Goal: Task Accomplishment & Management: Use online tool/utility

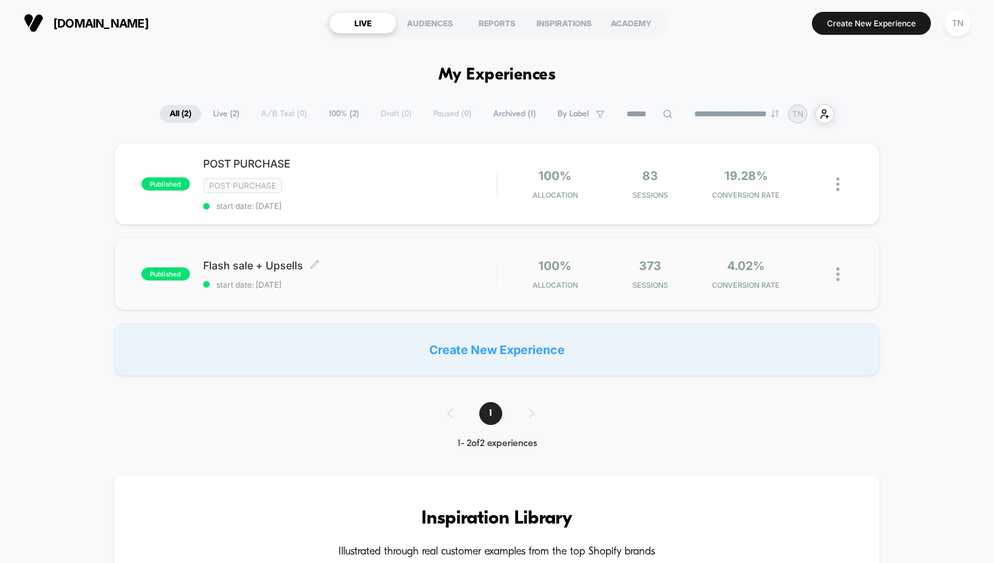
click at [281, 263] on span "Flash sale + Upsells Click to edit experience details" at bounding box center [349, 265] width 293 height 13
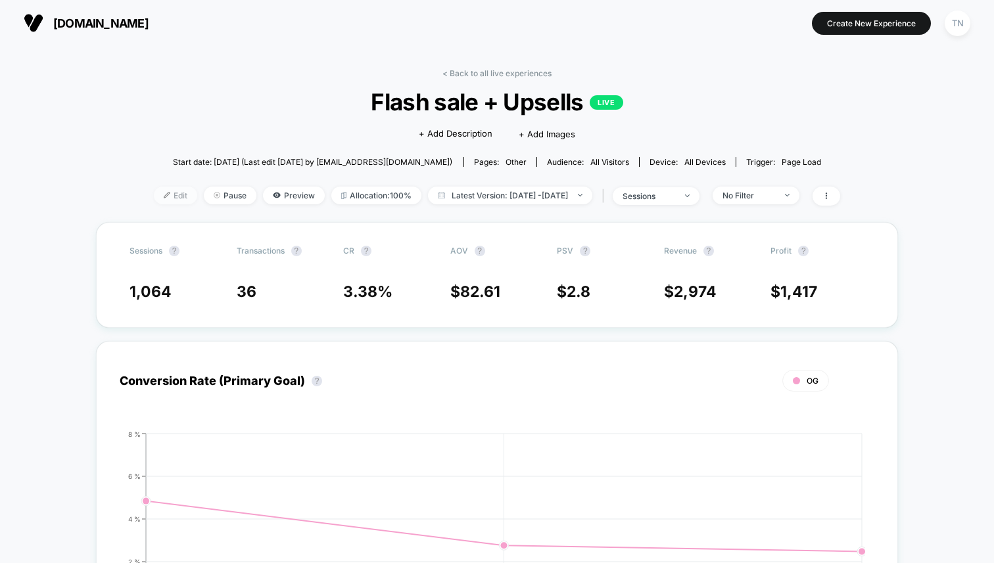
click at [156, 195] on span "Edit" at bounding box center [175, 196] width 43 height 18
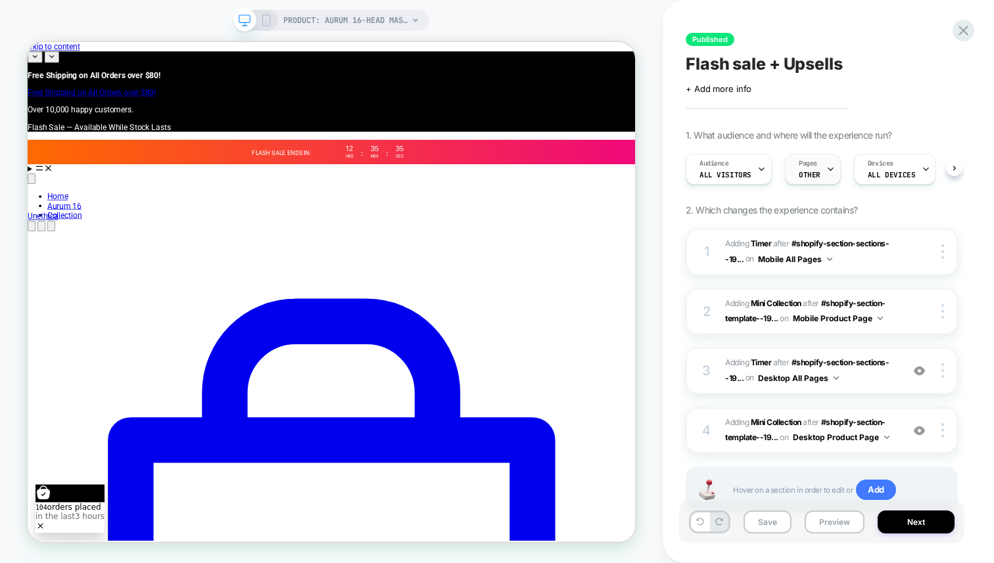
click at [810, 170] on span "OTHER" at bounding box center [810, 174] width 22 height 9
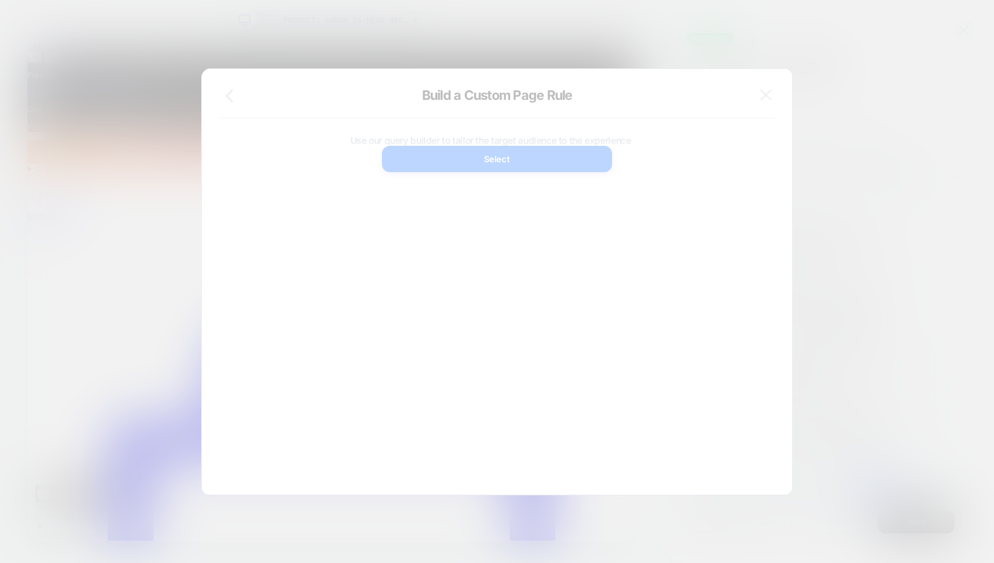
click at [810, 170] on div at bounding box center [497, 281] width 994 height 563
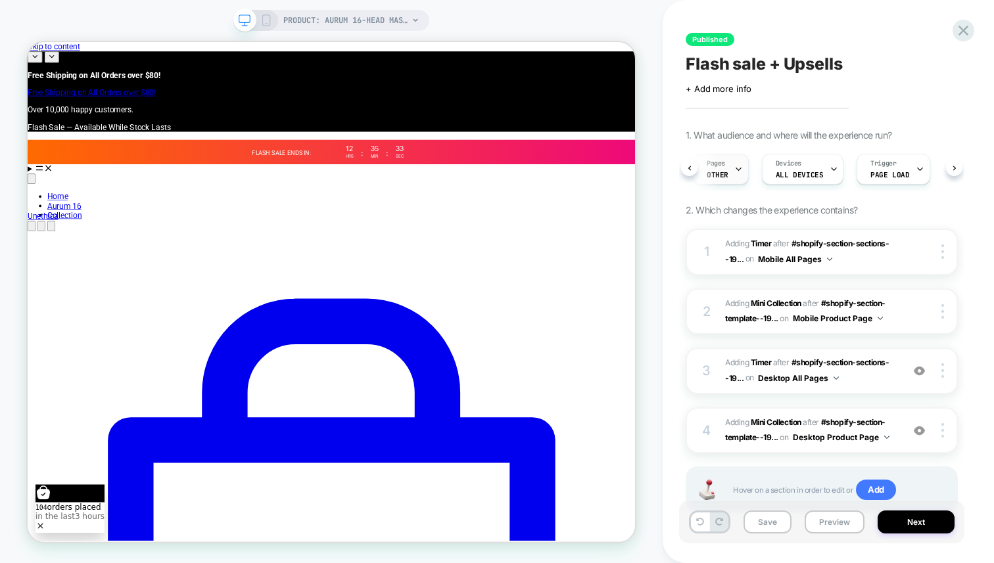
scroll to position [0, 93]
click at [726, 168] on div "Pages OTHER" at bounding box center [716, 170] width 48 height 30
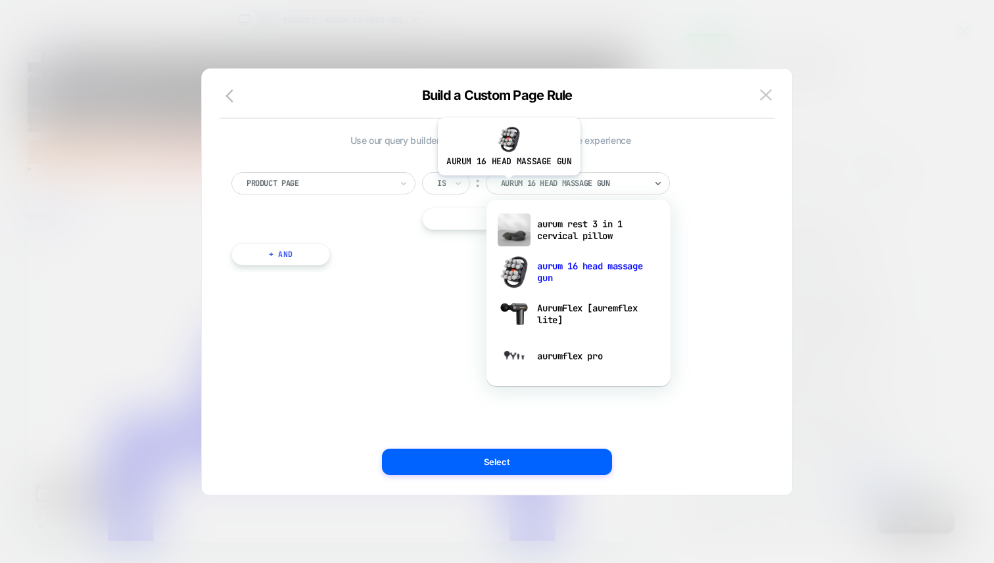
click at [508, 185] on div at bounding box center [573, 184] width 145 height 12
click at [389, 189] on div "Product Page" at bounding box center [318, 183] width 147 height 14
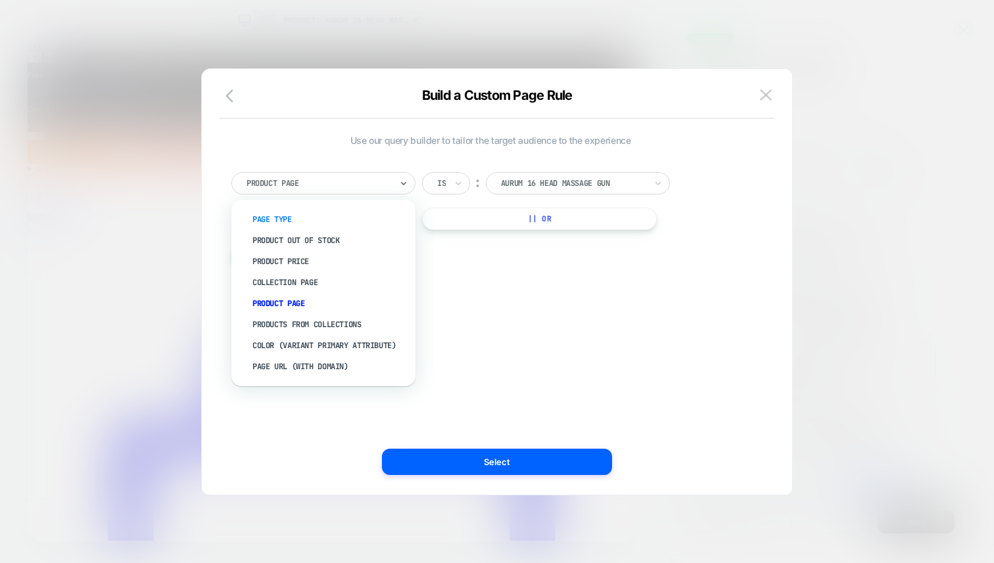
click at [360, 217] on div "Page Type" at bounding box center [330, 219] width 171 height 21
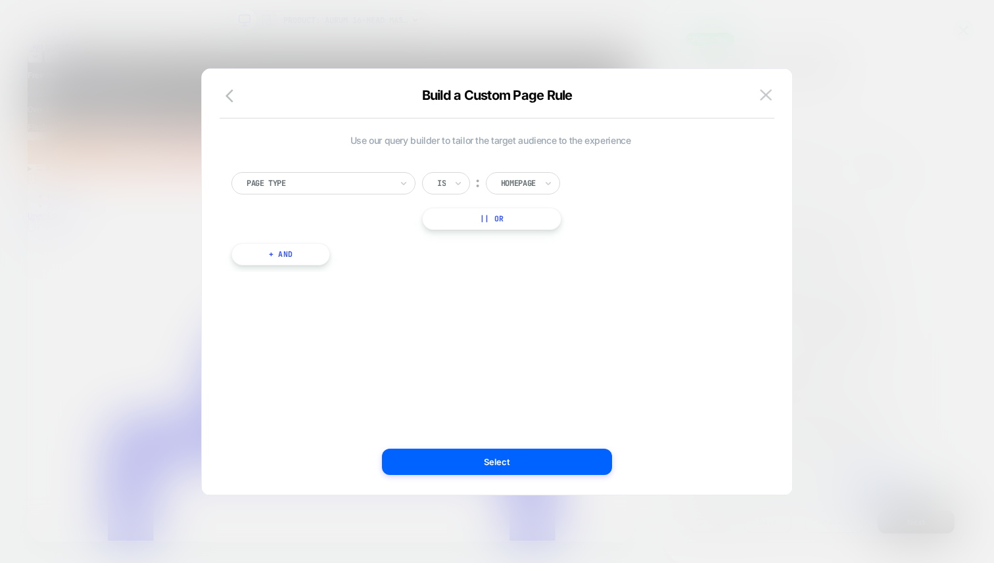
click at [522, 193] on div "Homepage" at bounding box center [523, 183] width 74 height 22
click at [419, 308] on div "Use our query builder to tailor the target audience to the experience Page Type…" at bounding box center [490, 281] width 551 height 373
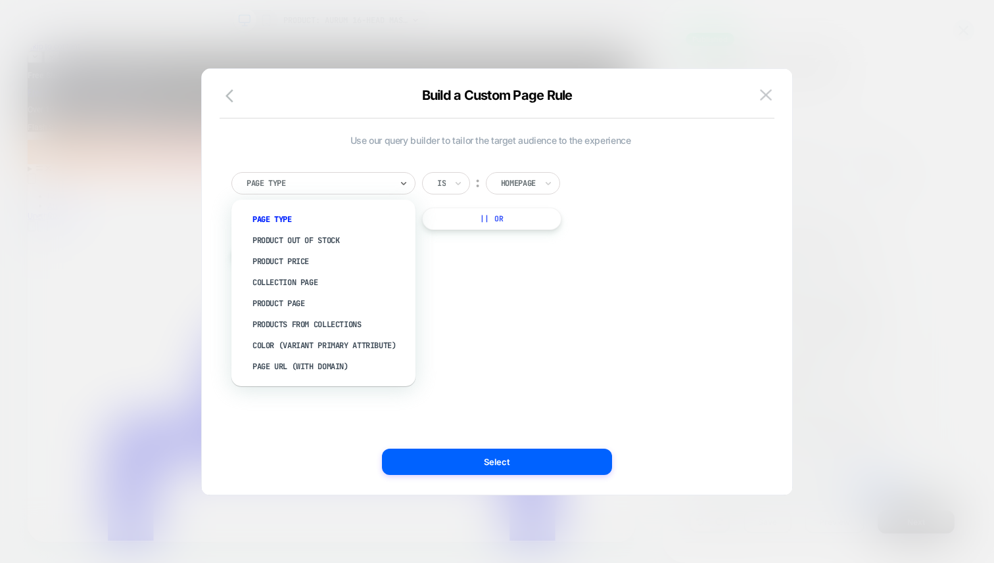
click at [370, 181] on div at bounding box center [319, 184] width 145 height 12
click at [713, 177] on div "option Products From Collections focused, 6 of 8. 8 results available. Use Up a…" at bounding box center [490, 201] width 518 height 58
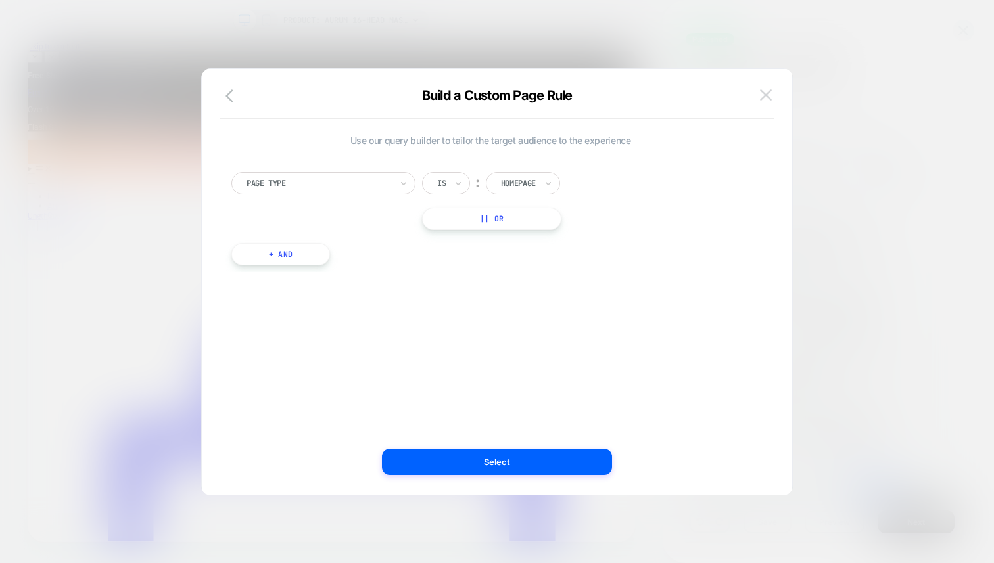
click at [775, 101] on button at bounding box center [766, 95] width 20 height 20
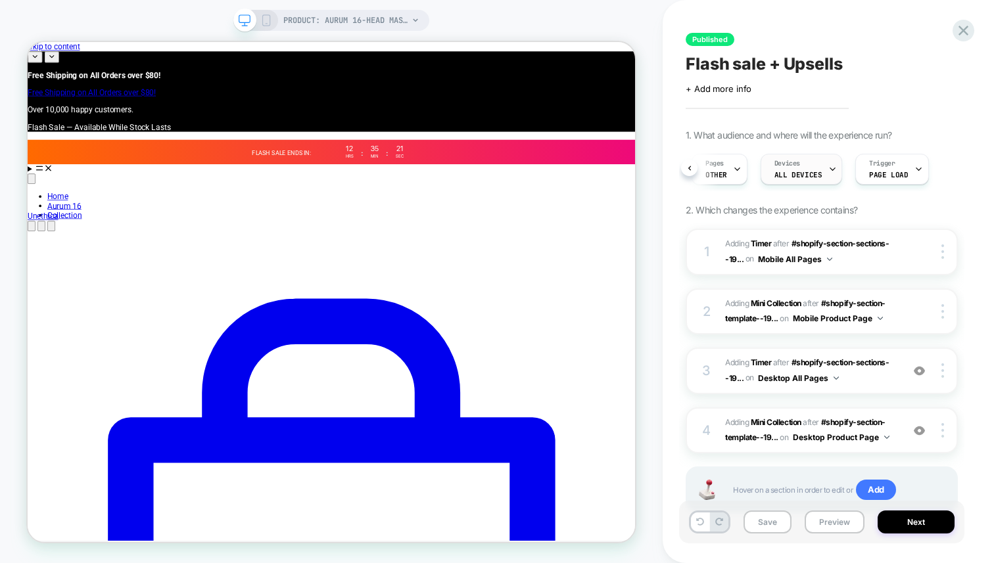
click at [790, 175] on span "ALL DEVICES" at bounding box center [798, 174] width 47 height 9
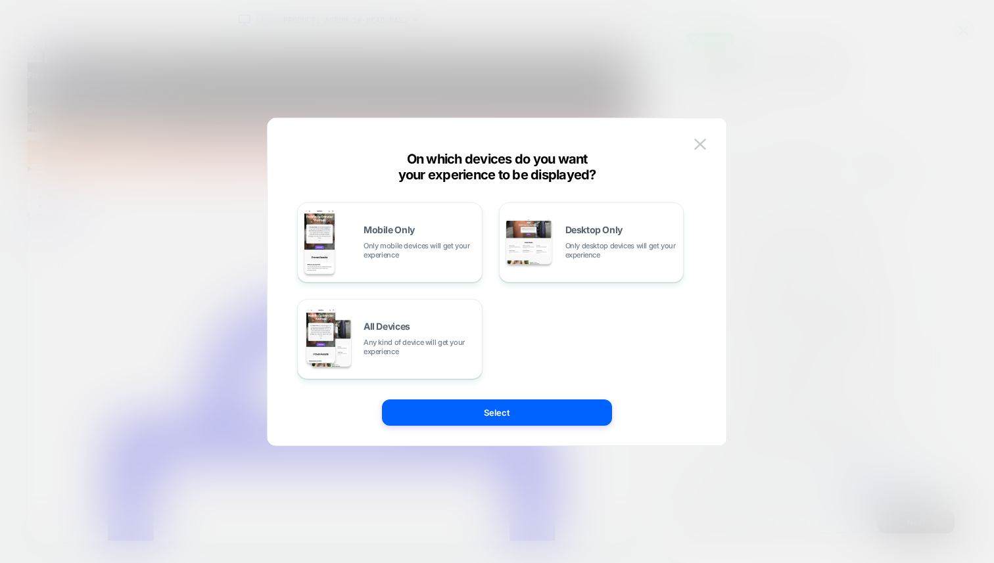
click at [716, 133] on div "On which devices do you want your experience to be displayed? Mobile Only Only …" at bounding box center [497, 289] width 459 height 314
click at [707, 136] on button at bounding box center [700, 145] width 20 height 20
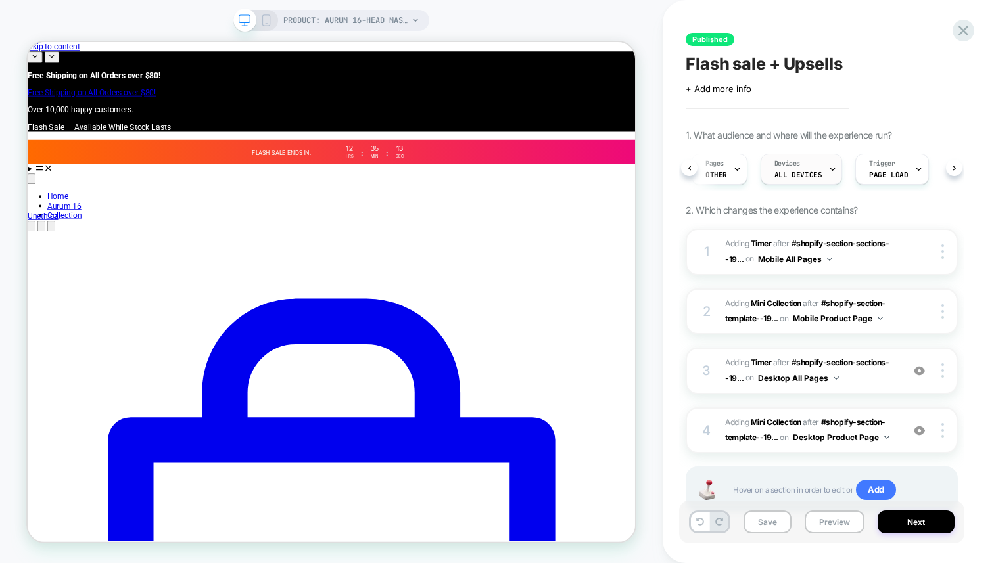
scroll to position [0, 0]
click at [788, 167] on div "Pages OTHER" at bounding box center [810, 170] width 48 height 30
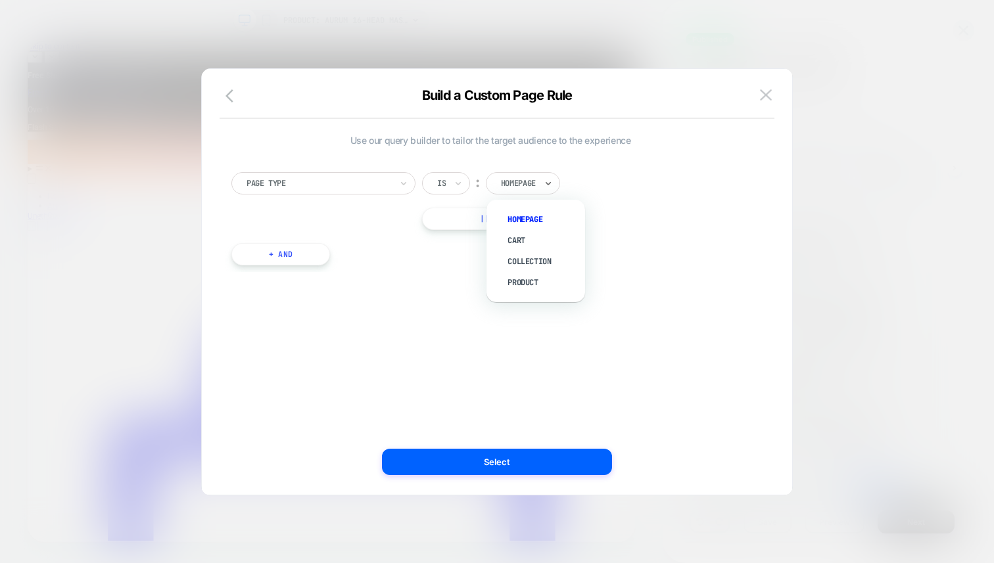
click at [525, 185] on div at bounding box center [518, 184] width 35 height 12
click at [523, 265] on div "Collection" at bounding box center [542, 261] width 85 height 21
click at [537, 191] on div "Collection" at bounding box center [527, 183] width 83 height 22
click at [515, 289] on div "Product" at bounding box center [542, 282] width 85 height 21
click at [525, 316] on div "Use our query builder to tailor the target audience to the experience Page Type…" at bounding box center [490, 281] width 551 height 373
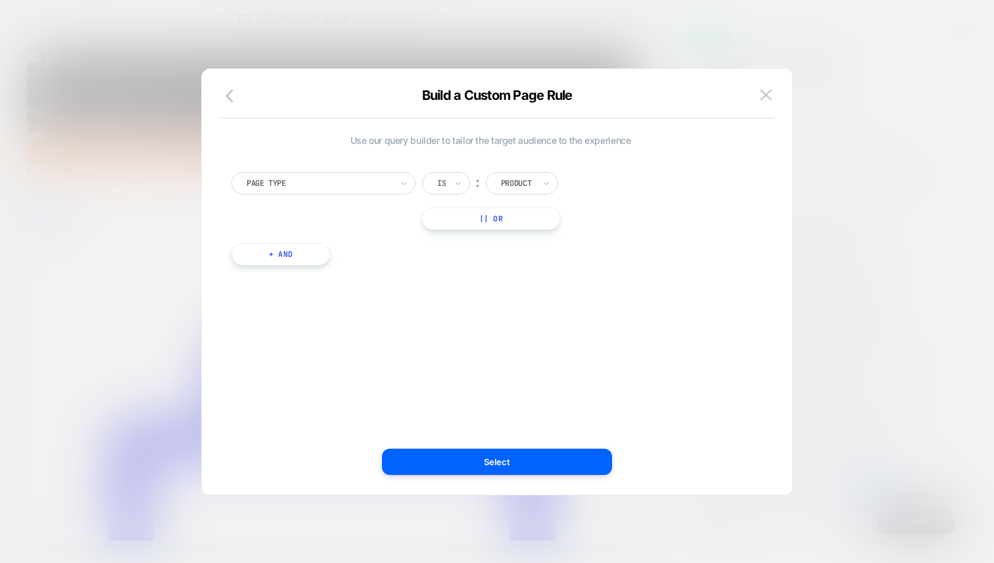
click at [538, 195] on div "Is ︰ Product || Or" at bounding box center [501, 201] width 158 height 58
click at [538, 181] on div "Product" at bounding box center [522, 183] width 72 height 22
click at [529, 279] on div "Product" at bounding box center [542, 282] width 85 height 21
click at [769, 89] on img at bounding box center [766, 94] width 12 height 11
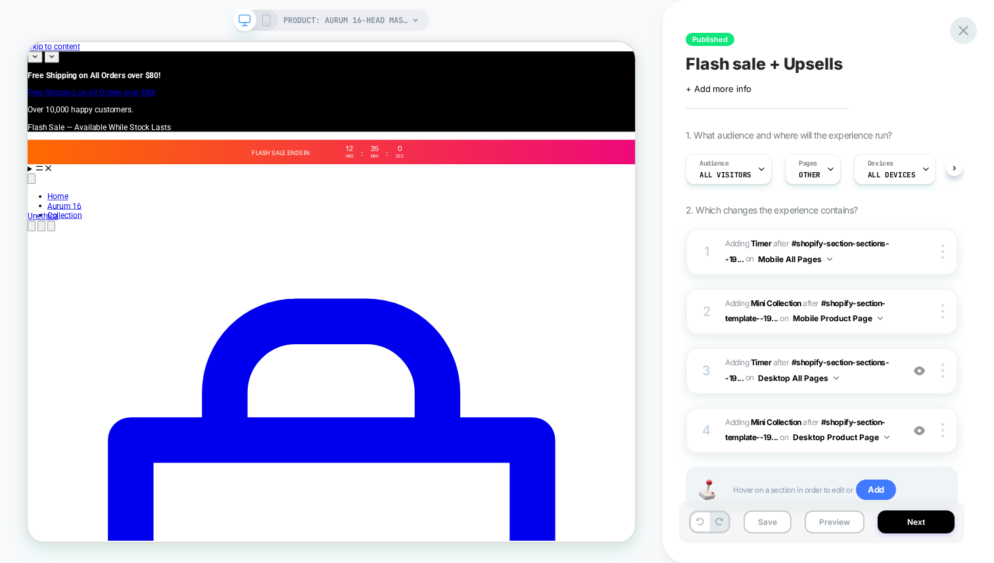
click at [959, 39] on icon at bounding box center [964, 31] width 18 height 18
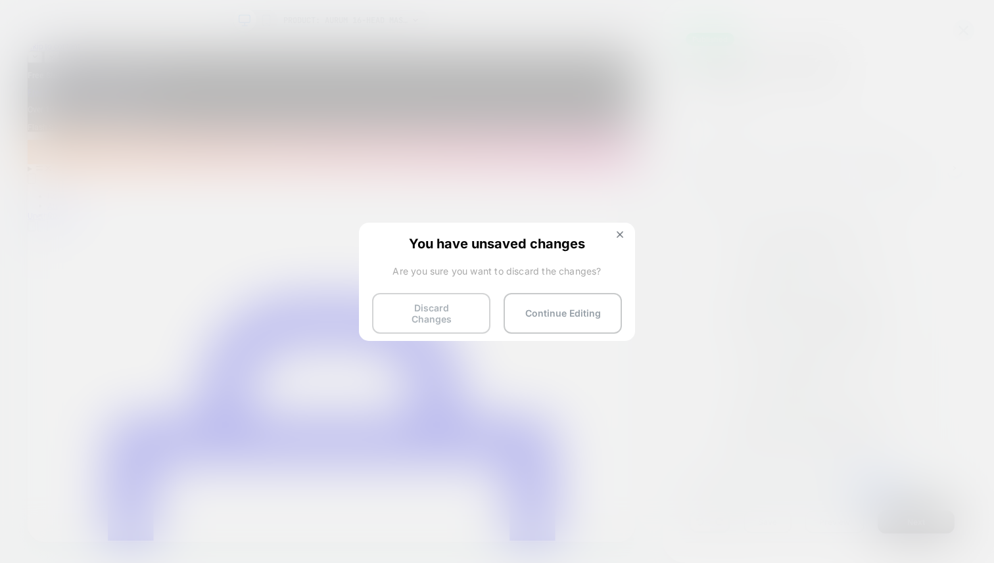
click at [453, 307] on button "Discard Changes" at bounding box center [431, 313] width 118 height 41
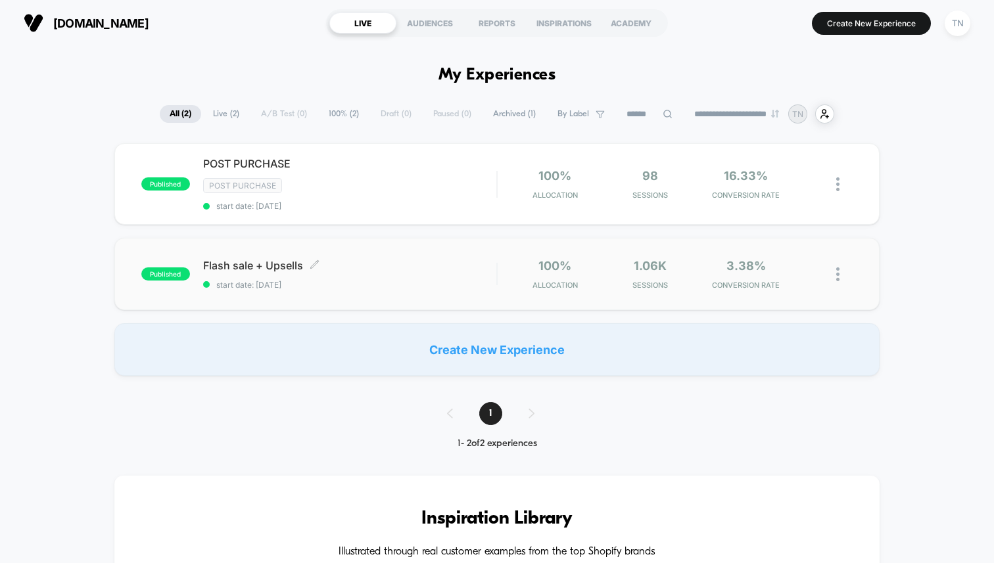
click at [391, 269] on span "Flash sale + Upsells Click to edit experience details" at bounding box center [349, 265] width 293 height 13
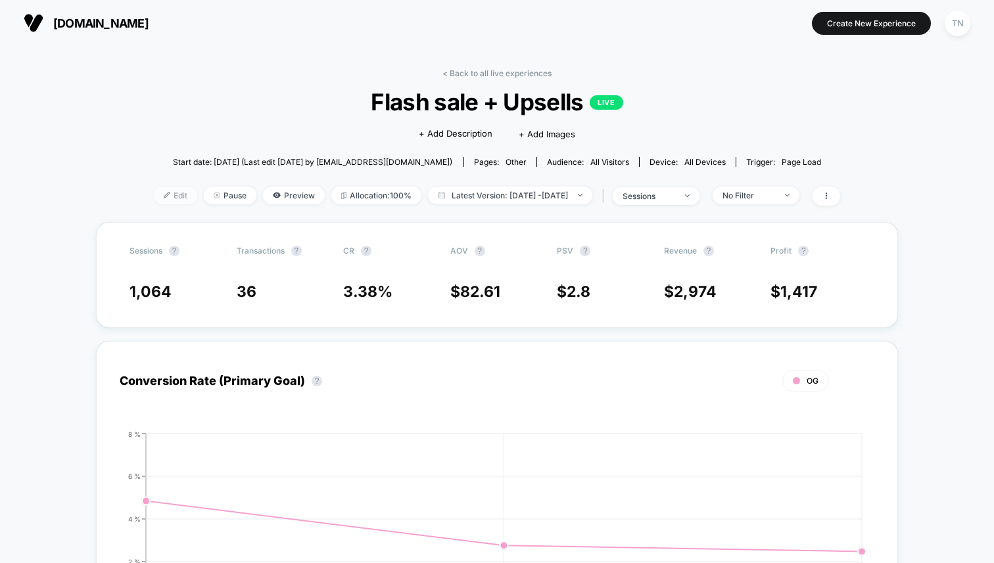
click at [160, 188] on span "Edit" at bounding box center [175, 196] width 43 height 18
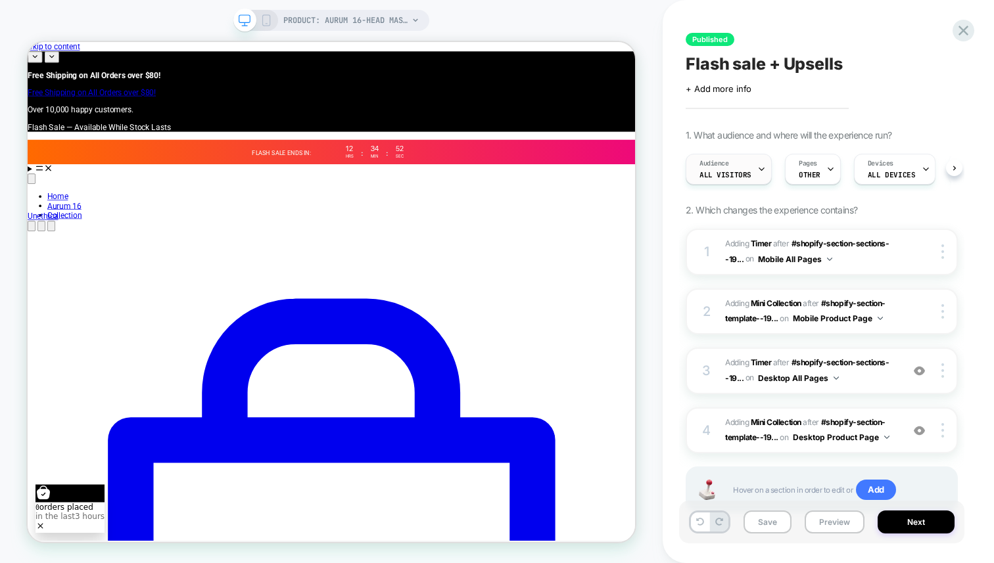
scroll to position [0, 1]
click at [753, 171] on div "Audience All Visitors" at bounding box center [725, 170] width 78 height 30
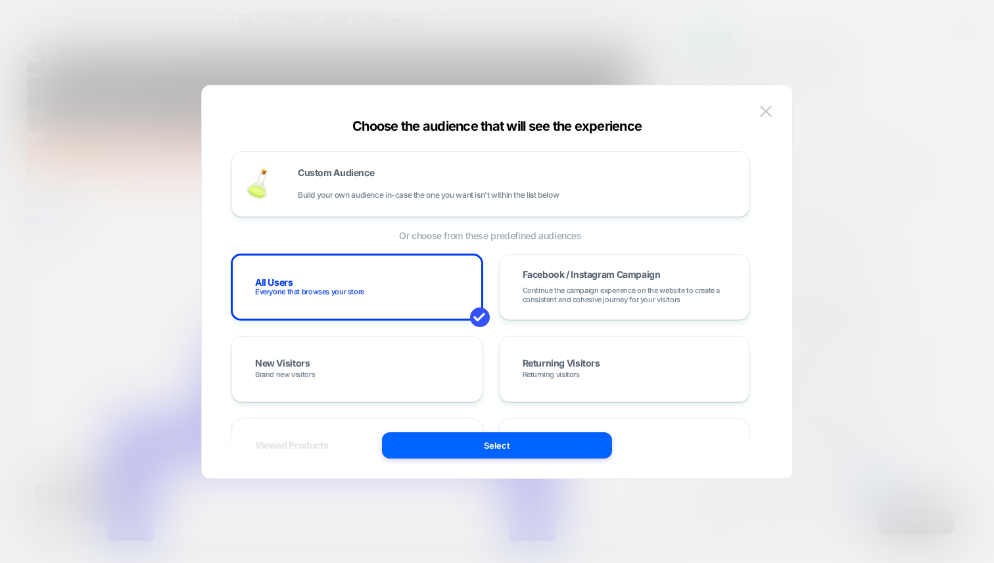
click at [777, 116] on div "Choose the audience that will see the experience Custom Audience Build your own…" at bounding box center [497, 289] width 590 height 380
click at [772, 116] on button at bounding box center [766, 112] width 20 height 20
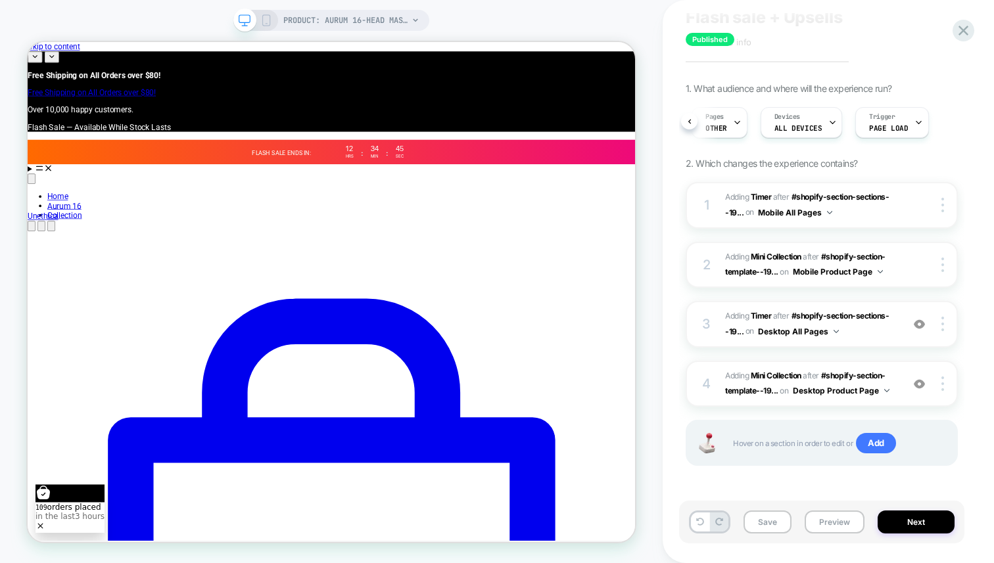
scroll to position [0, 0]
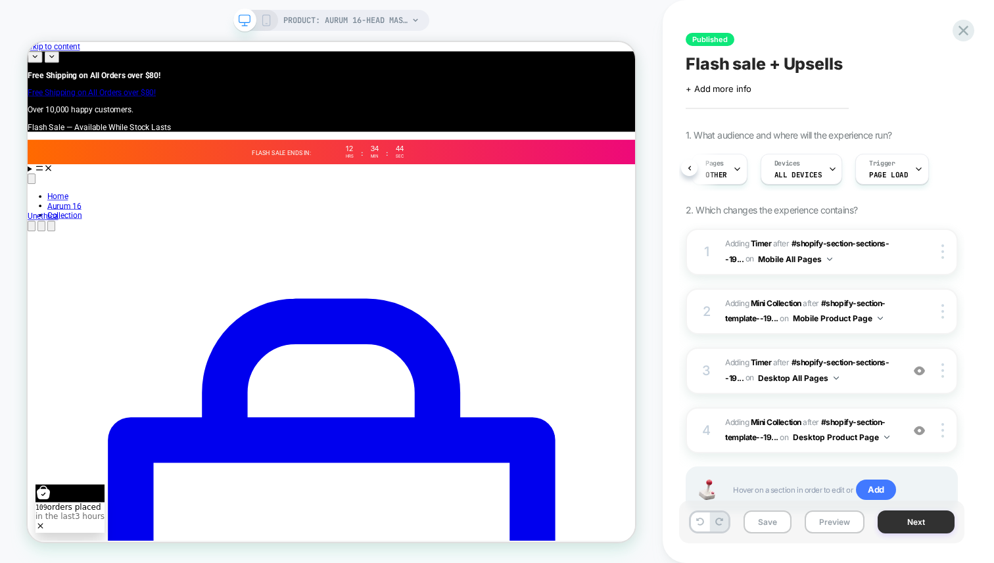
click at [905, 513] on button "Next" at bounding box center [916, 522] width 77 height 23
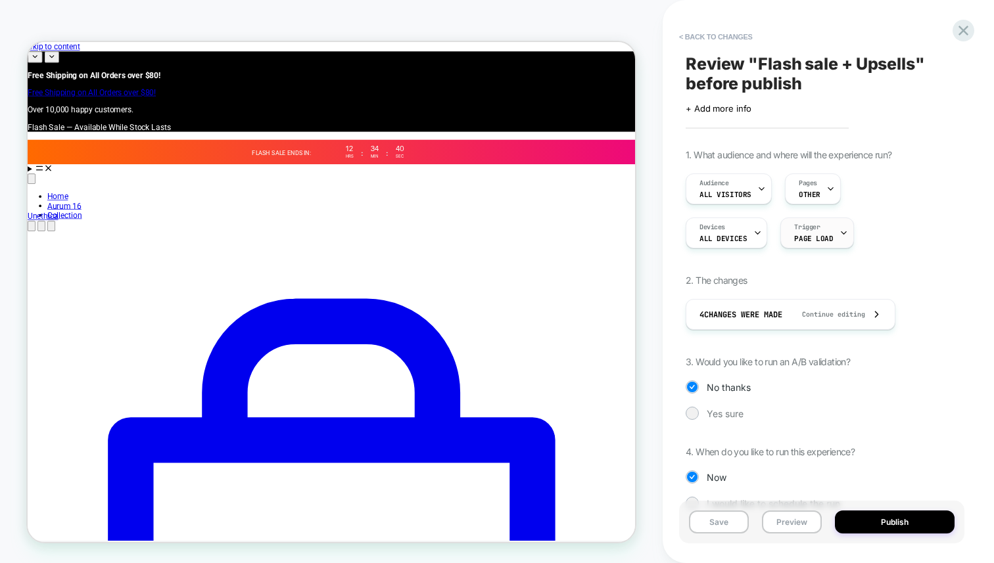
click at [797, 229] on span "Trigger" at bounding box center [807, 227] width 26 height 9
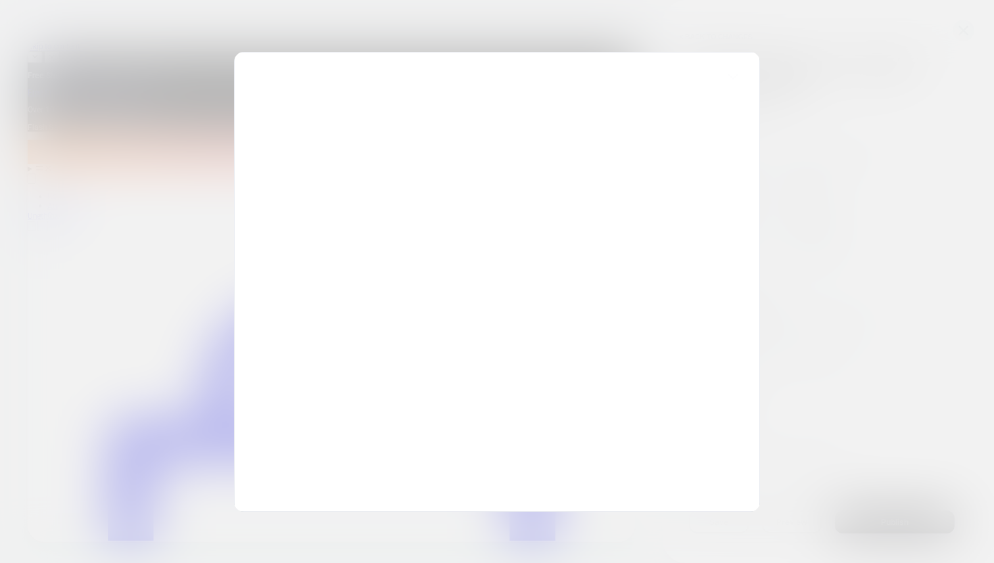
click at [813, 229] on div at bounding box center [497, 281] width 994 height 563
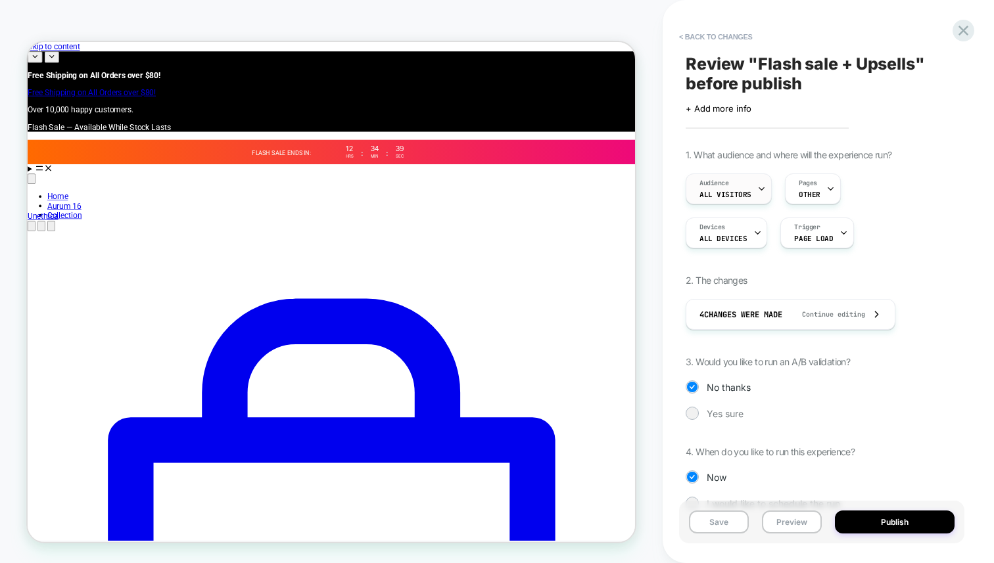
click at [763, 193] on div at bounding box center [761, 189] width 9 height 30
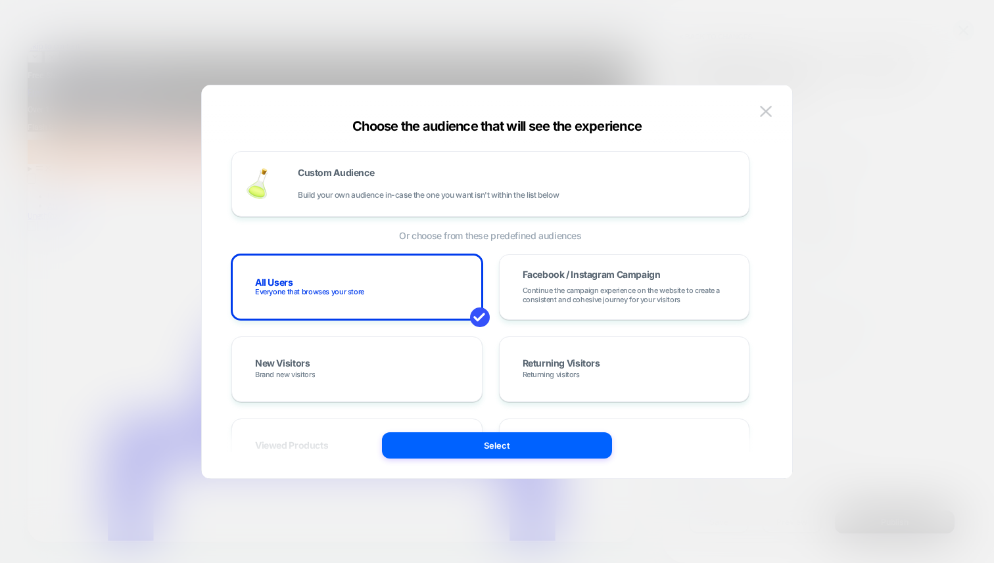
click at [860, 193] on div at bounding box center [497, 281] width 994 height 563
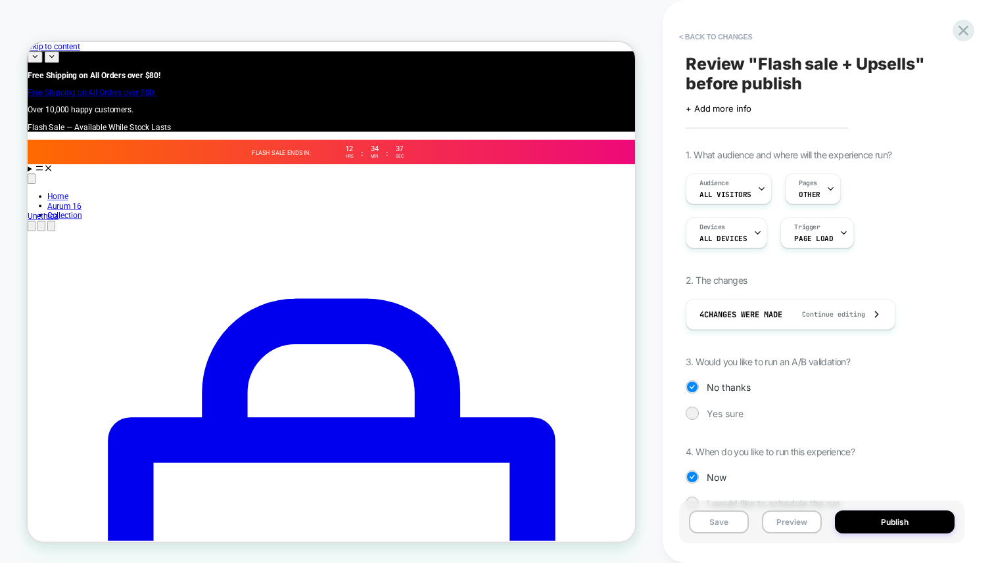
scroll to position [32, 0]
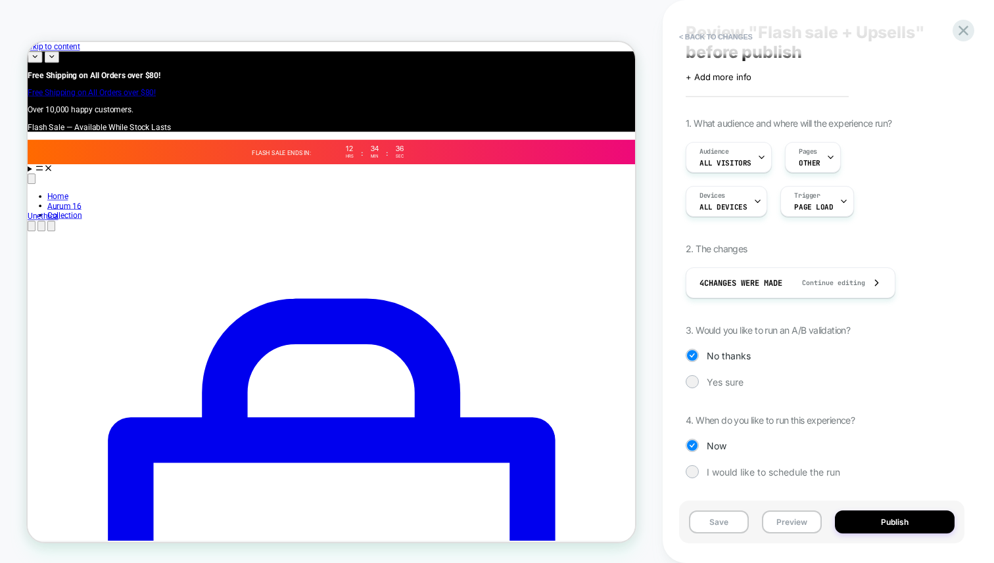
click at [711, 372] on div "1. What audience and where will the experience run? Audience All Visitors Pages…" at bounding box center [822, 308] width 272 height 381
click at [708, 384] on span "Yes sure" at bounding box center [725, 382] width 37 height 11
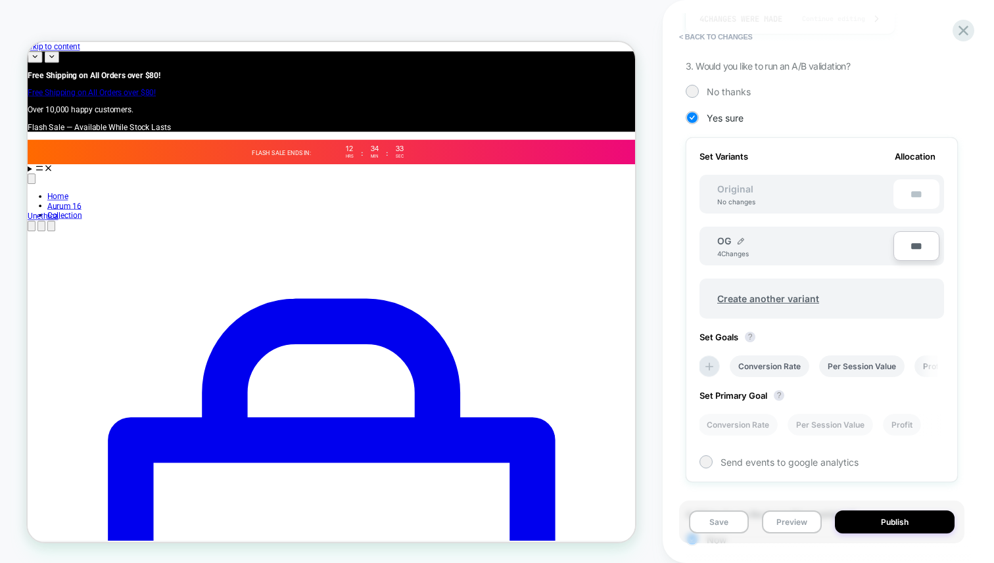
scroll to position [295, 0]
click at [823, 268] on div "Create another variant" at bounding box center [822, 292] width 245 height 53
click at [812, 286] on span "Create another variant" at bounding box center [768, 299] width 128 height 31
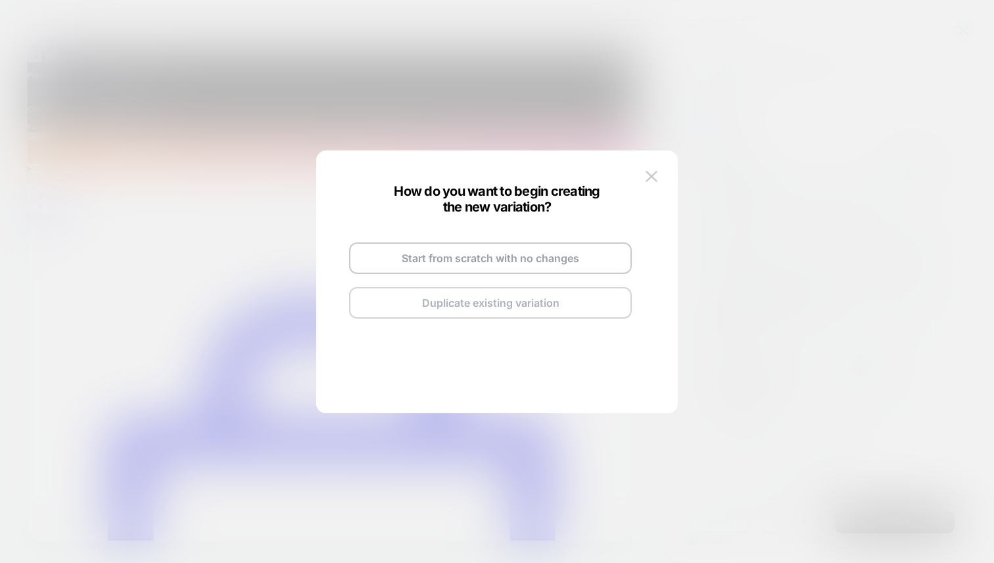
click at [547, 312] on button "Duplicate existing variation" at bounding box center [490, 303] width 283 height 32
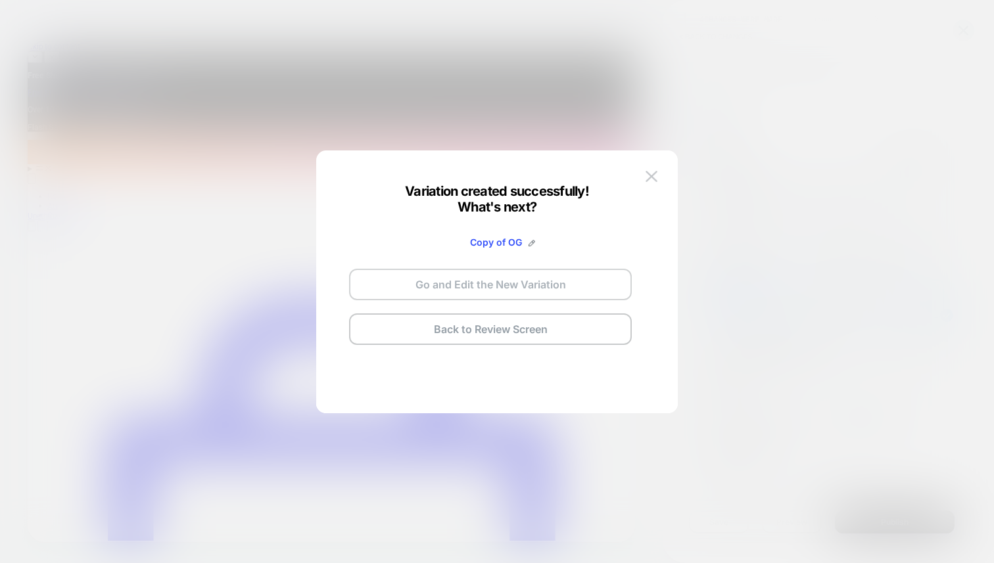
click at [502, 289] on button "Go and Edit the New Variation" at bounding box center [490, 285] width 283 height 32
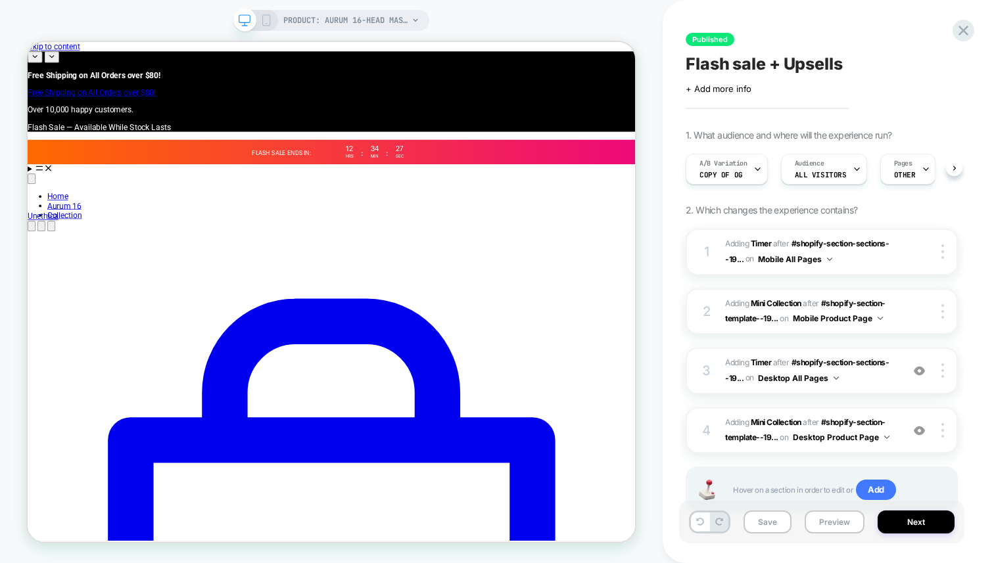
scroll to position [0, 1]
click at [747, 177] on div "A/B Variation Copy of OG" at bounding box center [723, 170] width 74 height 30
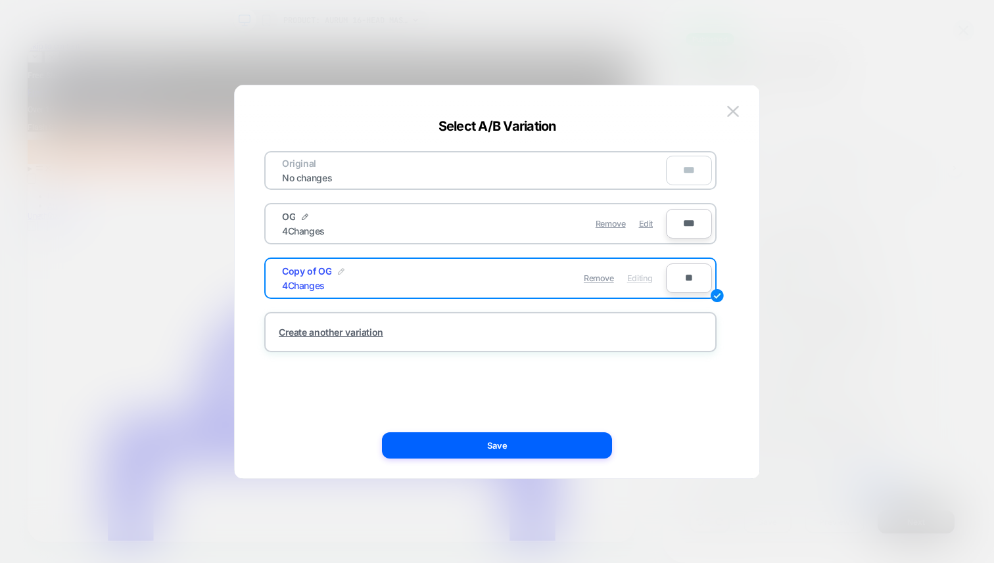
click at [339, 269] on img at bounding box center [341, 271] width 7 height 7
click at [343, 278] on input "**********" at bounding box center [329, 279] width 95 height 26
type input "*"
type input "**"
click at [416, 279] on strong "Save" at bounding box center [426, 279] width 21 height 10
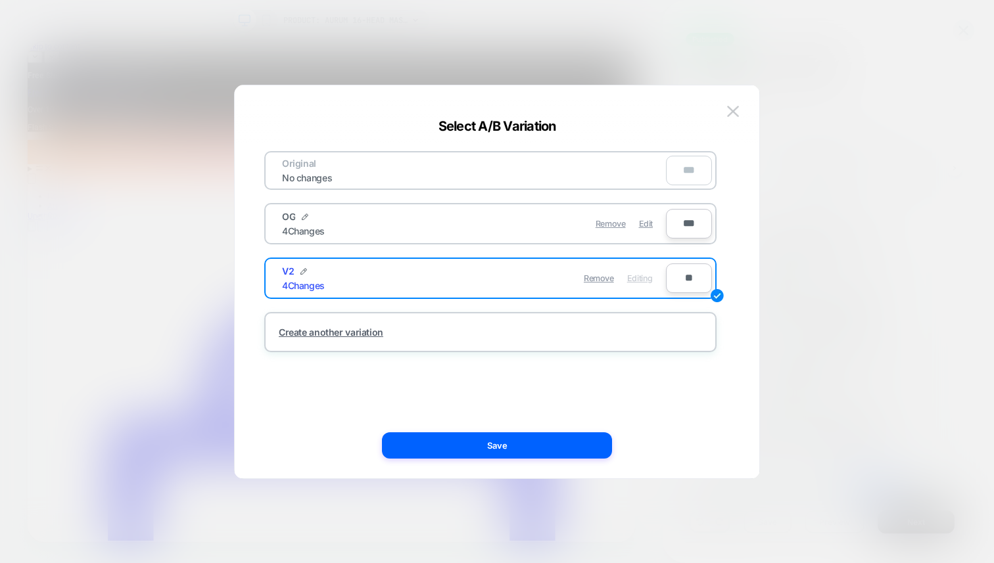
click at [483, 428] on div "Original No changes *** OG 4 Changes Remove Edit *** V2 4 Changes Remove Editin…" at bounding box center [490, 282] width 485 height 341
click at [483, 441] on button "Save" at bounding box center [497, 446] width 230 height 26
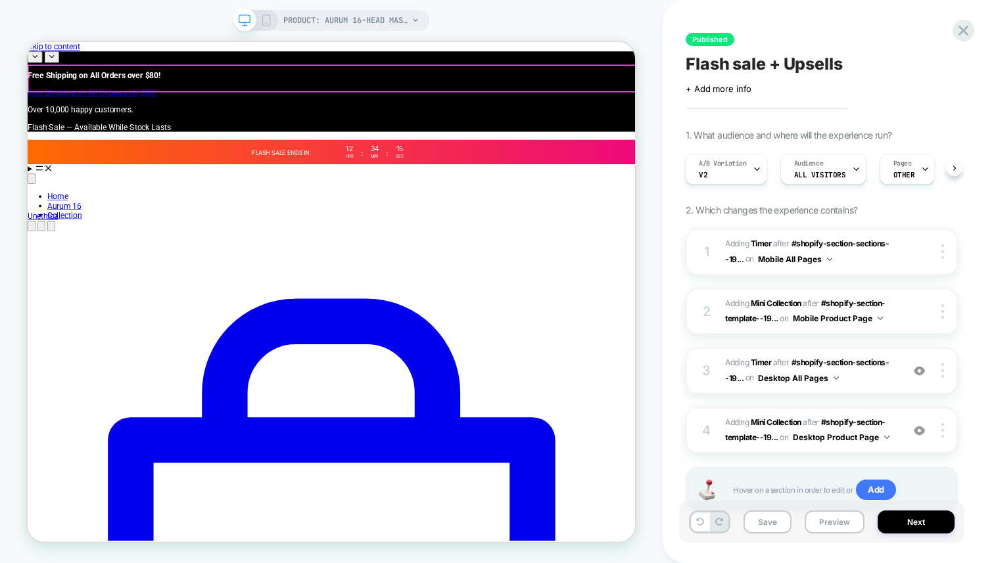
click at [598, 172] on div "FLASH SALE ends in:﻿ 12 Hrs : 34 Min : 15 Sec" at bounding box center [433, 188] width 811 height 33
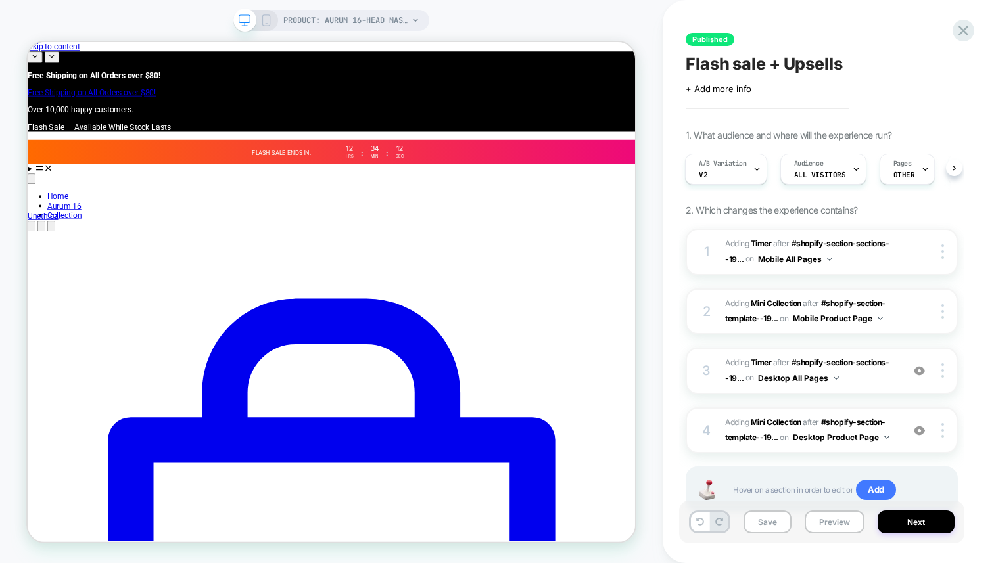
click at [266, 8] on div "PRODUCT: Aurum 16-Head Massage Gun PRODUCT: Aurum 16-Head Massage Gun" at bounding box center [331, 281] width 663 height 563
click at [266, 16] on icon at bounding box center [266, 20] width 12 height 12
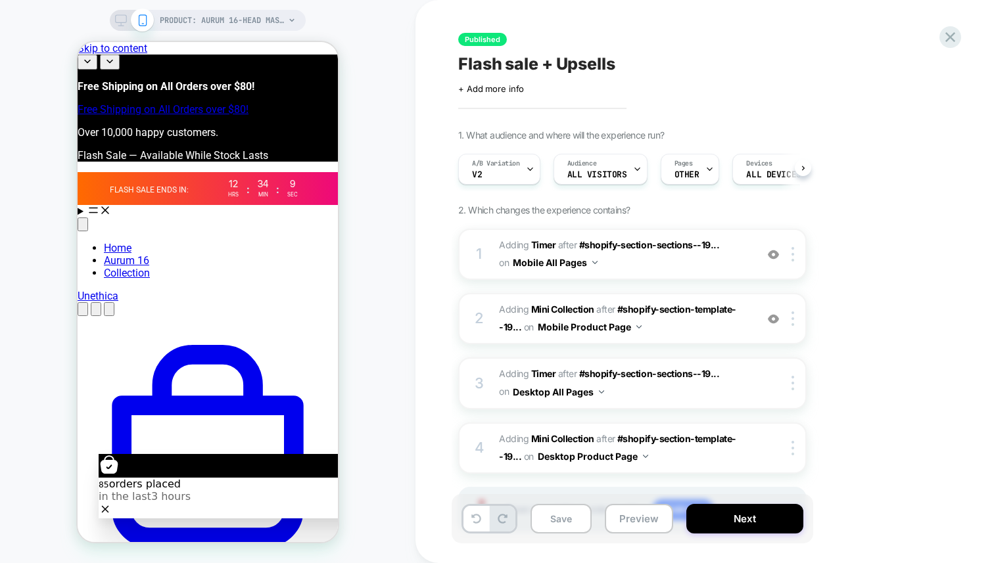
scroll to position [0, 1]
click at [327, 172] on div "FLASH SALE ends in:﻿ 12 Hrs : 34 Min : 8 Sec" at bounding box center [208, 188] width 260 height 33
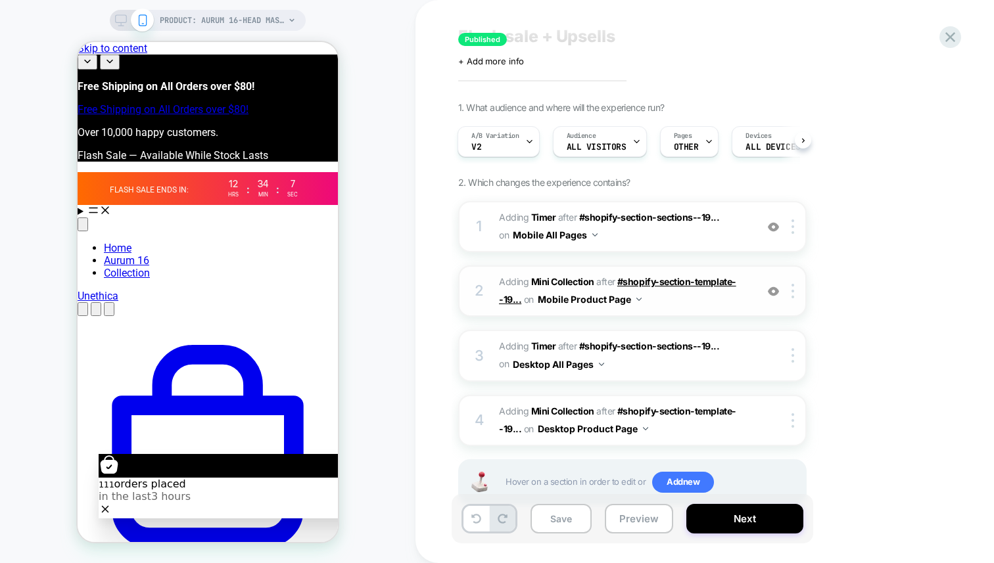
scroll to position [53, 0]
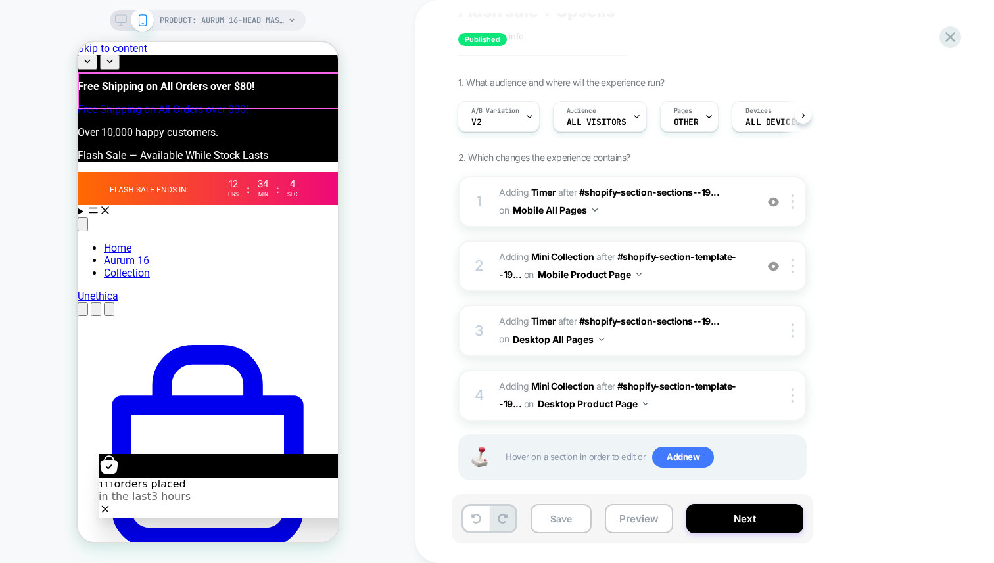
click at [275, 179] on div "34 Min :" at bounding box center [265, 189] width 30 height 20
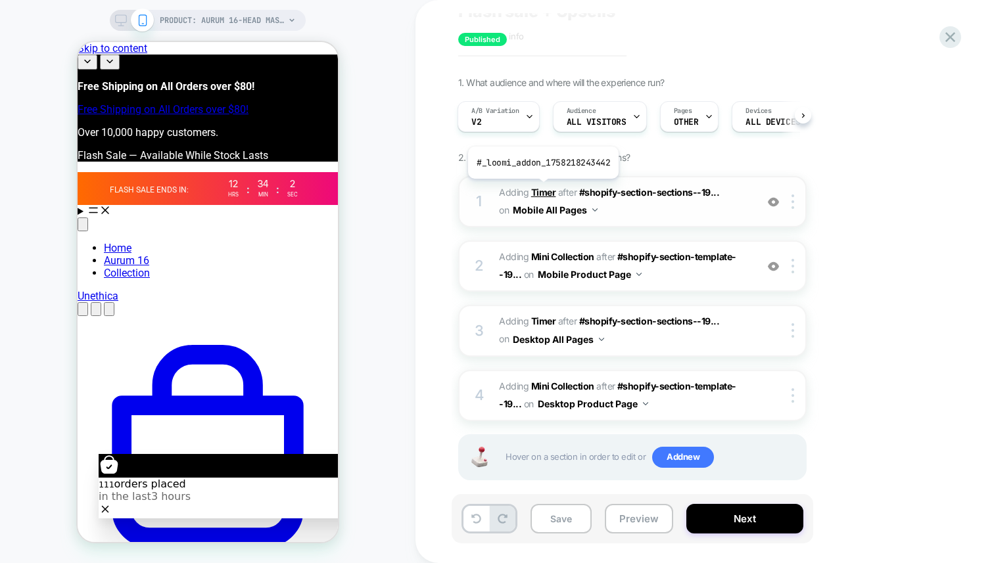
click at [542, 189] on b "Timer" at bounding box center [543, 192] width 25 height 11
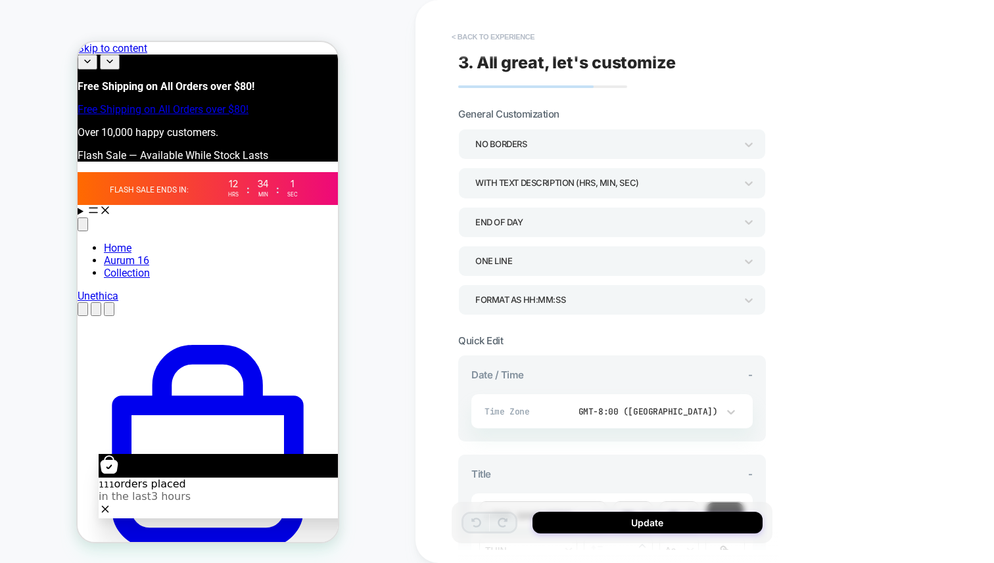
click at [458, 38] on button "< Back to experience" at bounding box center [493, 36] width 96 height 21
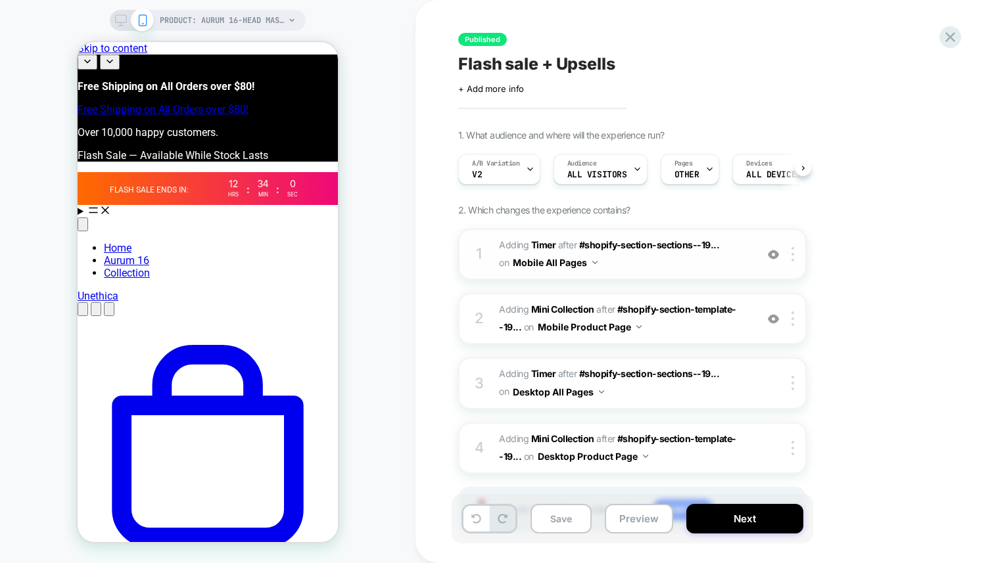
scroll to position [0, 1]
click at [500, 248] on span "Adding Timer" at bounding box center [527, 244] width 57 height 11
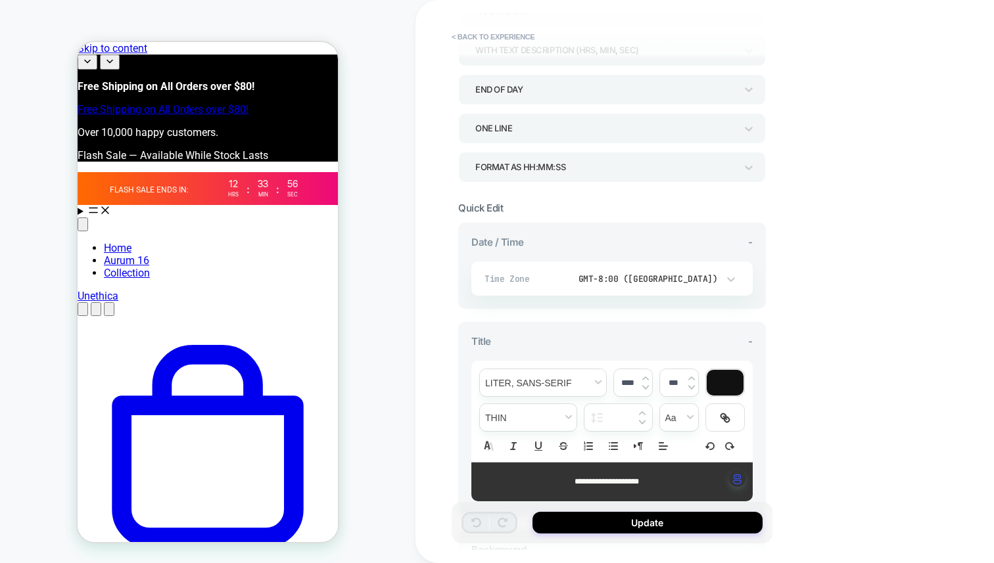
scroll to position [0, 0]
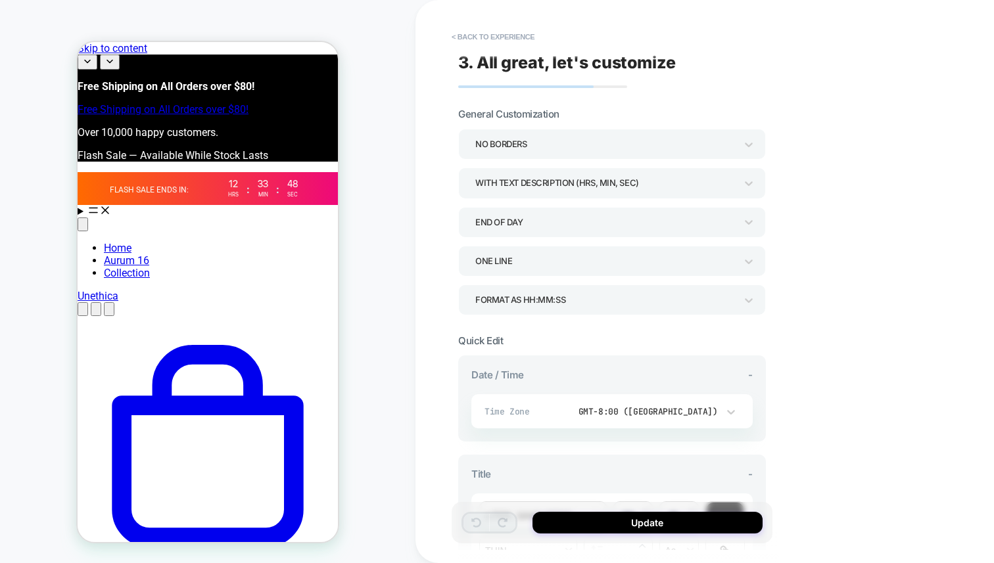
click at [528, 183] on div "WITH TEXT DESCRIPTION (HRS, MIN, SEC)" at bounding box center [605, 183] width 260 height 18
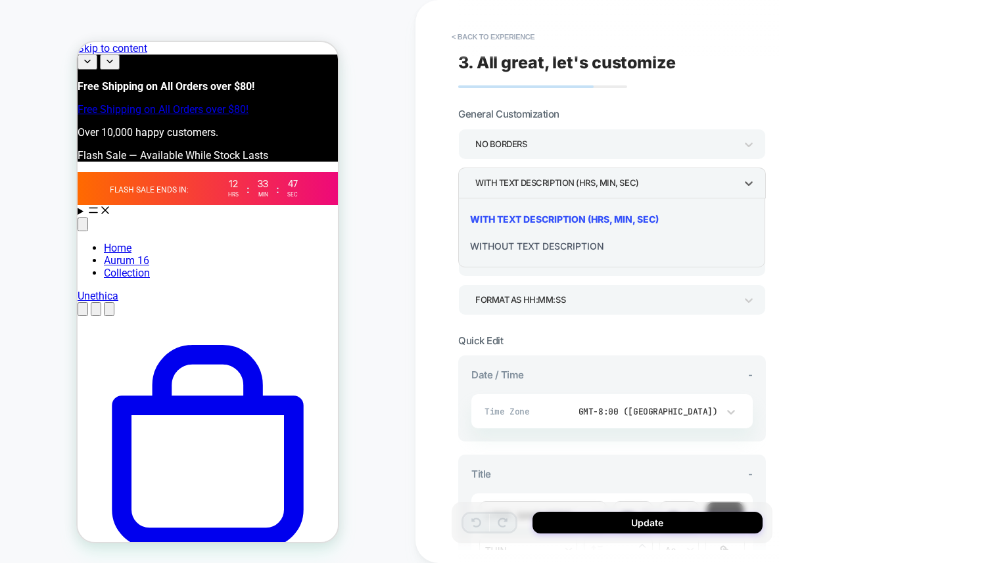
click at [642, 89] on div at bounding box center [497, 281] width 994 height 563
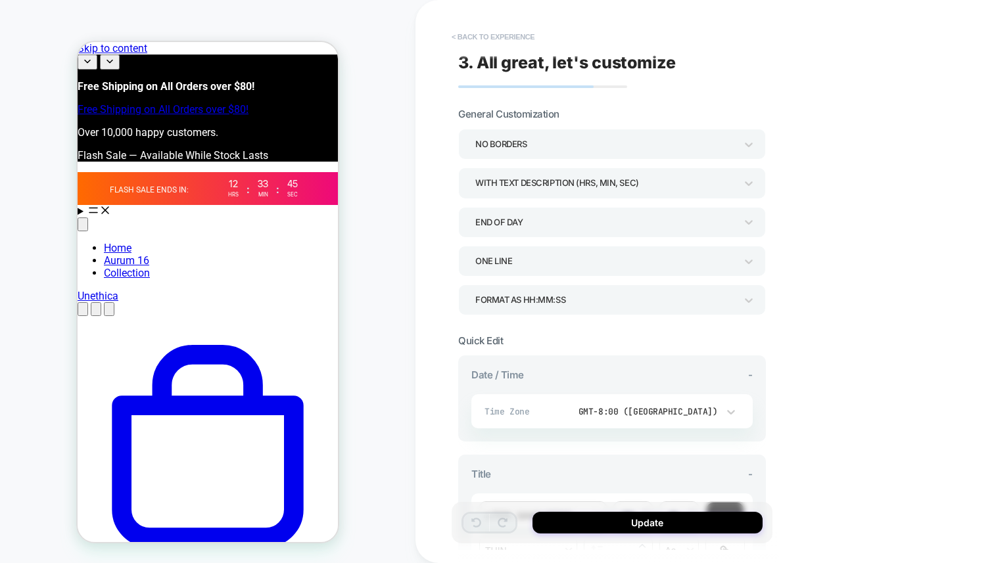
click at [454, 32] on button "< Back to experience" at bounding box center [493, 36] width 96 height 21
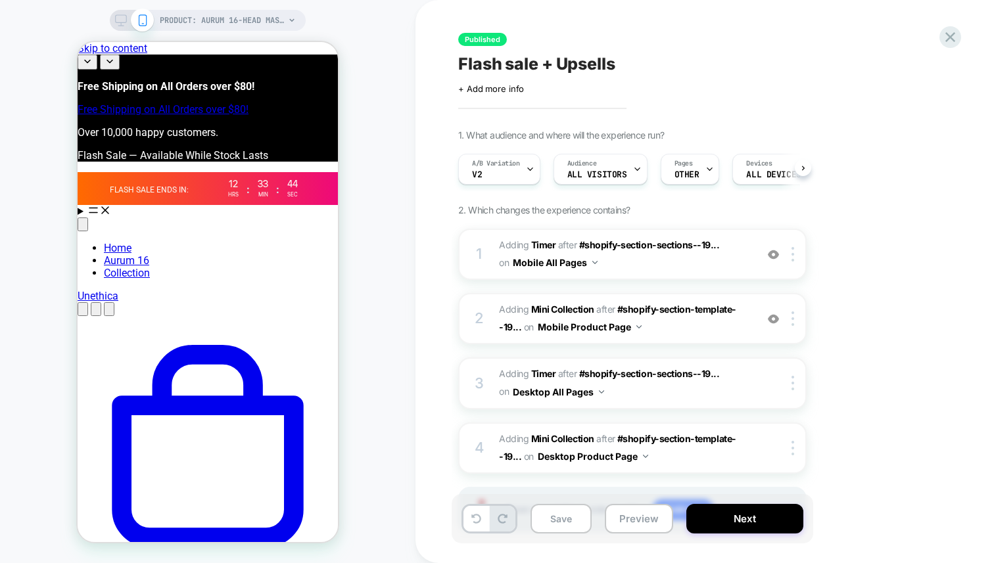
scroll to position [0, 1]
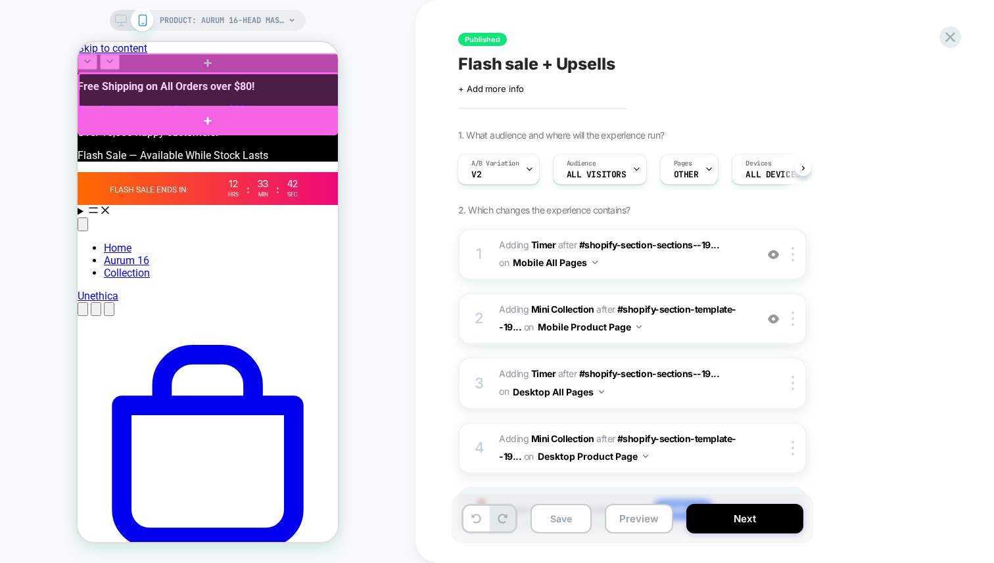
click at [244, 113] on div at bounding box center [208, 121] width 260 height 30
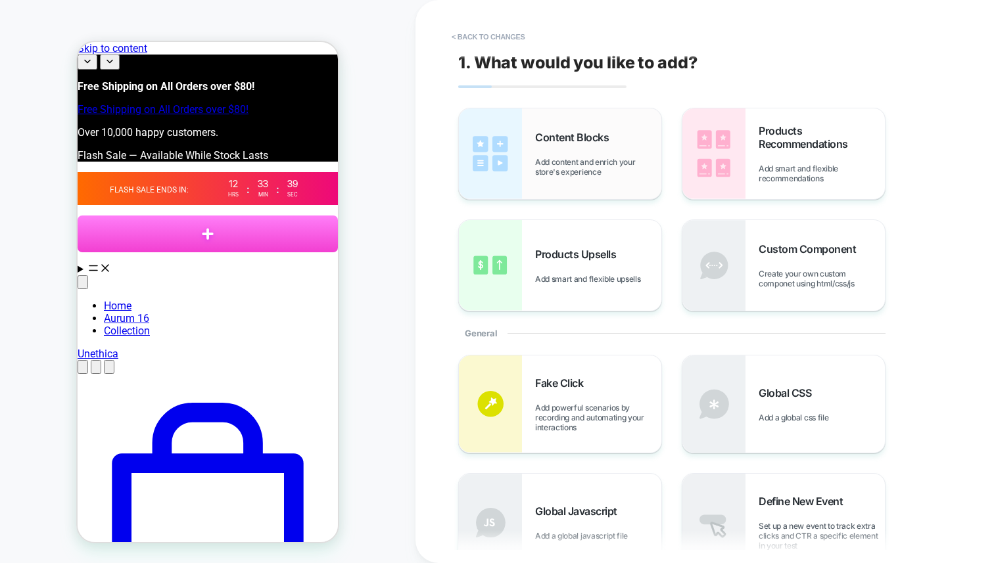
click at [601, 174] on span "Add content and enrich your store's experience" at bounding box center [598, 167] width 126 height 20
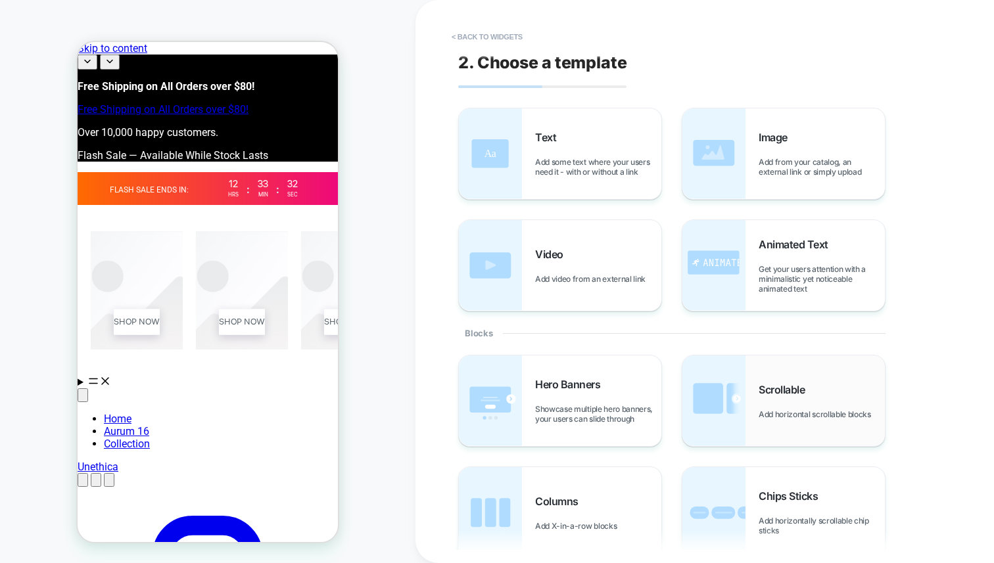
click at [735, 417] on img at bounding box center [714, 401] width 63 height 91
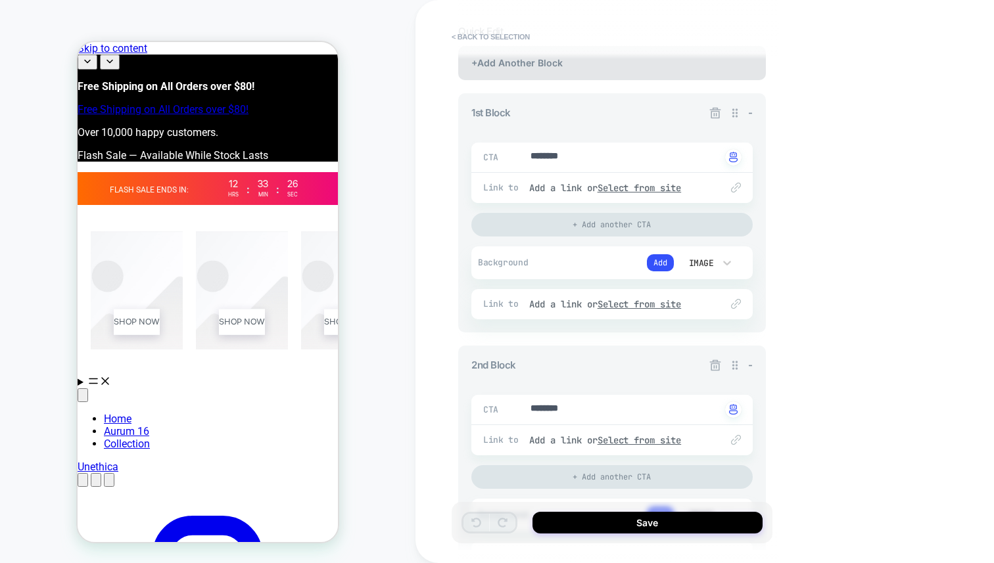
scroll to position [171, 0]
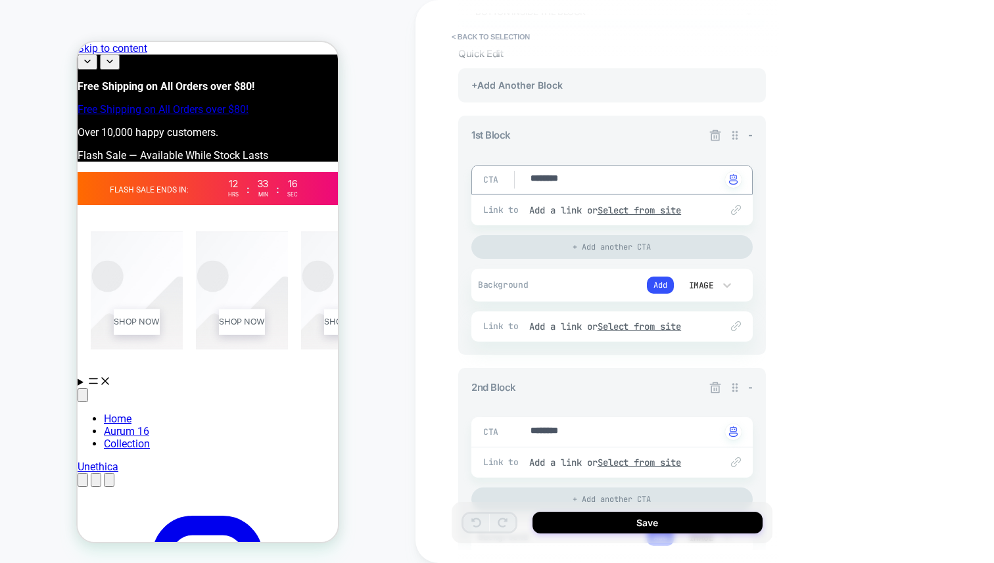
click at [669, 187] on div "CTA ******** Click to change to alternative text" at bounding box center [611, 180] width 281 height 30
click at [712, 135] on icon at bounding box center [715, 135] width 13 height 13
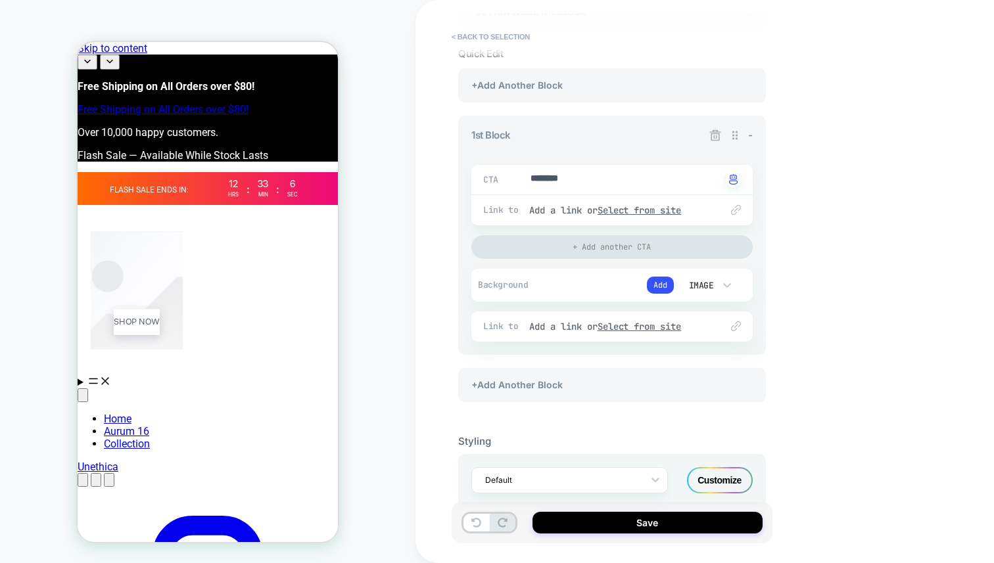
click at [712, 134] on icon at bounding box center [715, 135] width 13 height 13
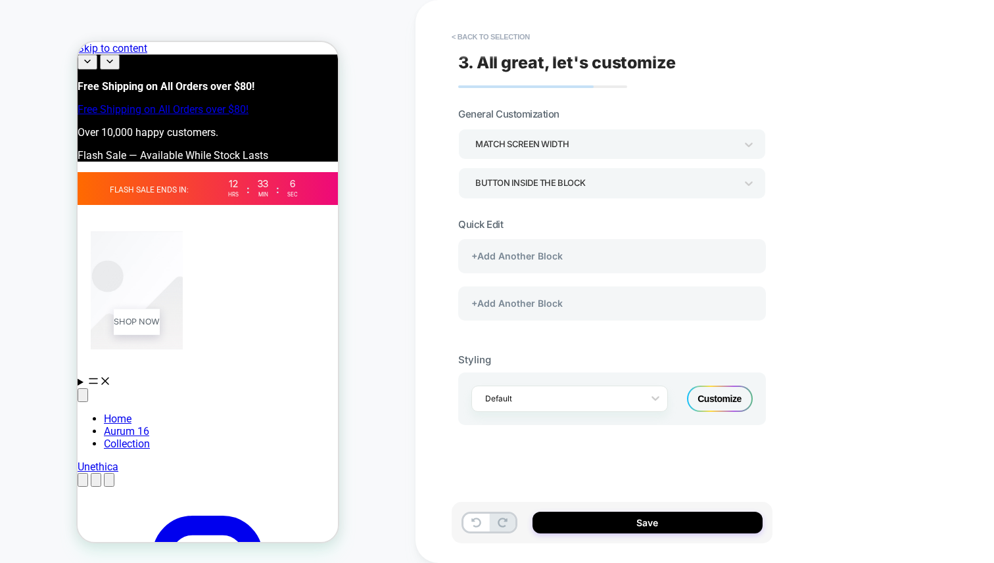
scroll to position [0, 0]
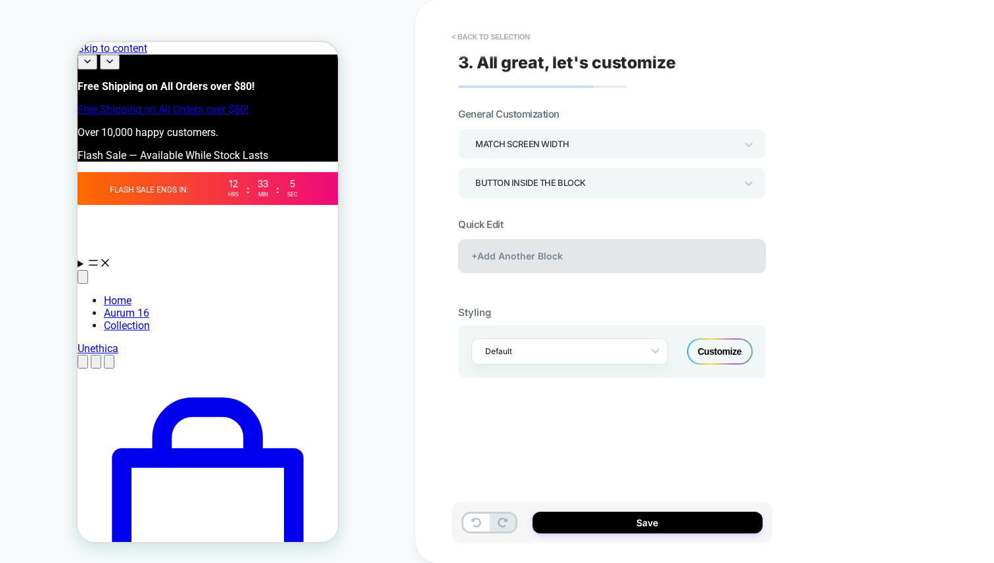
click at [529, 249] on div "+Add Another Block" at bounding box center [612, 256] width 308 height 34
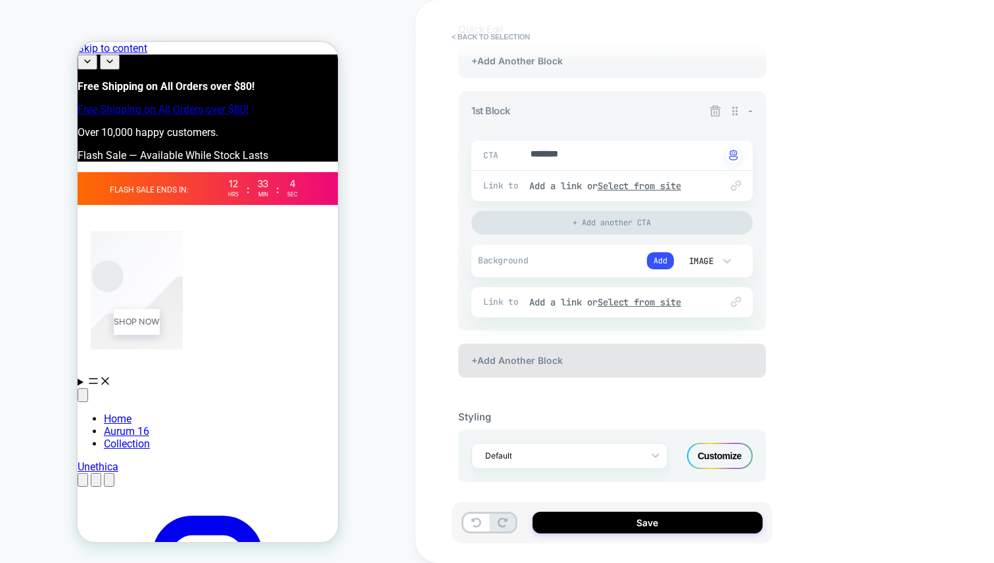
scroll to position [198, 0]
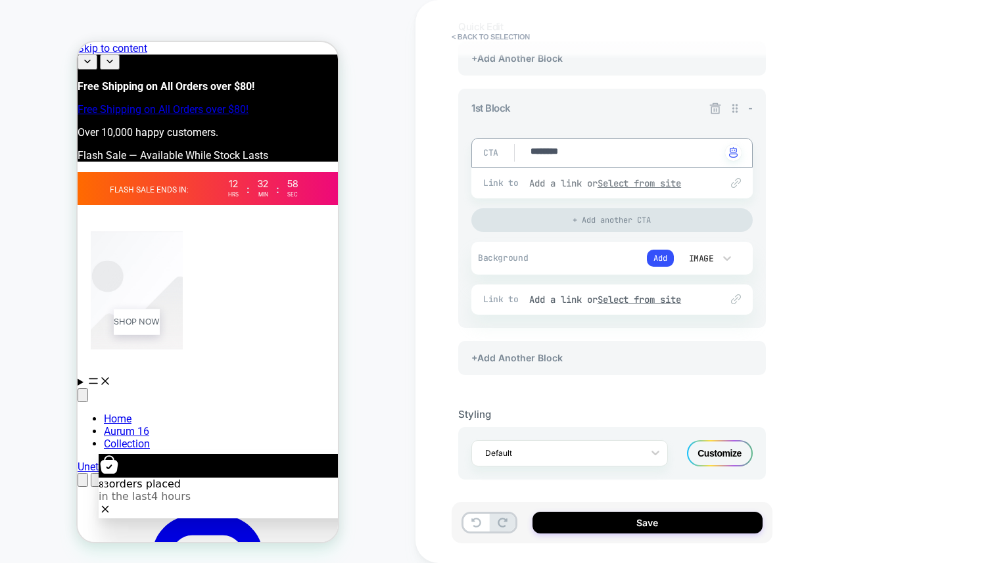
click at [595, 178] on div "Add a link or Select from site" at bounding box center [618, 184] width 179 height 12
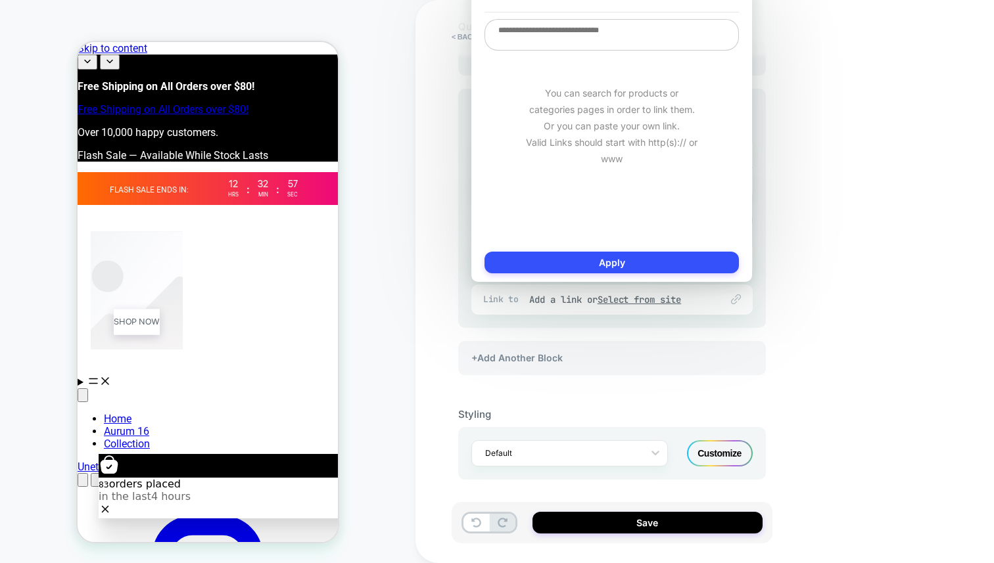
click at [623, 37] on textarea at bounding box center [612, 35] width 254 height 32
type textarea "*"
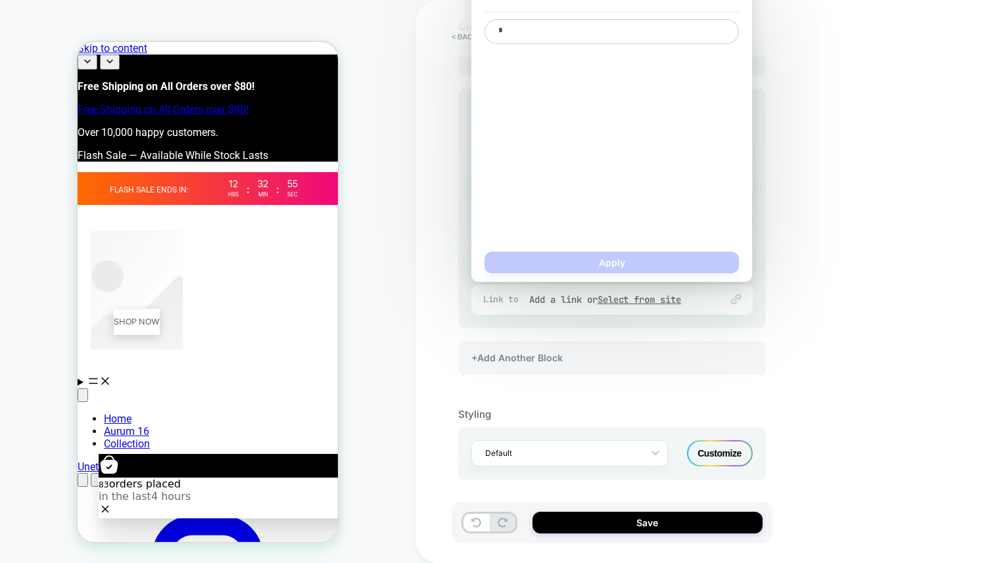
type textarea "*"
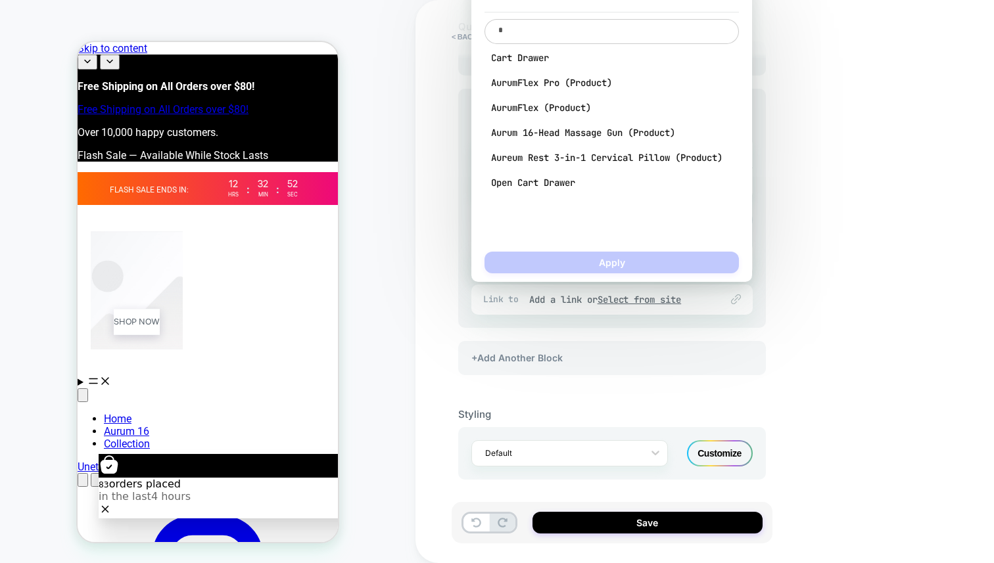
type textarea "*"
click at [583, 125] on div "Cart Drawer AurumFlex Pro (Product) AurumFlex (Product) Aurum 16-Head Massage G…" at bounding box center [612, 120] width 254 height 150
click at [582, 129] on span "Aurum 16-Head Massage Gun (Product)" at bounding box center [611, 133] width 241 height 12
type textarea "*"
type textarea "**********"
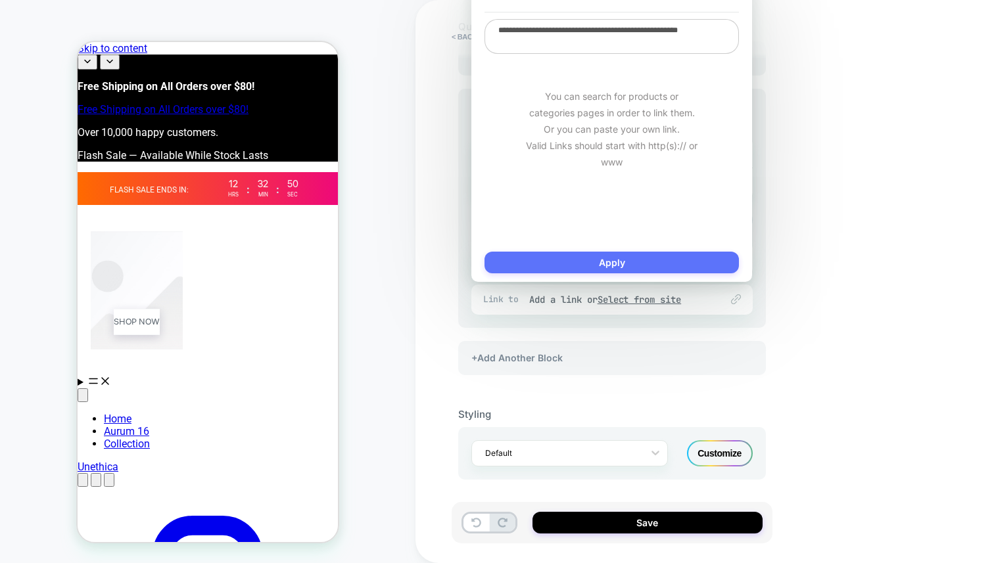
click at [558, 271] on button "Apply" at bounding box center [612, 263] width 254 height 22
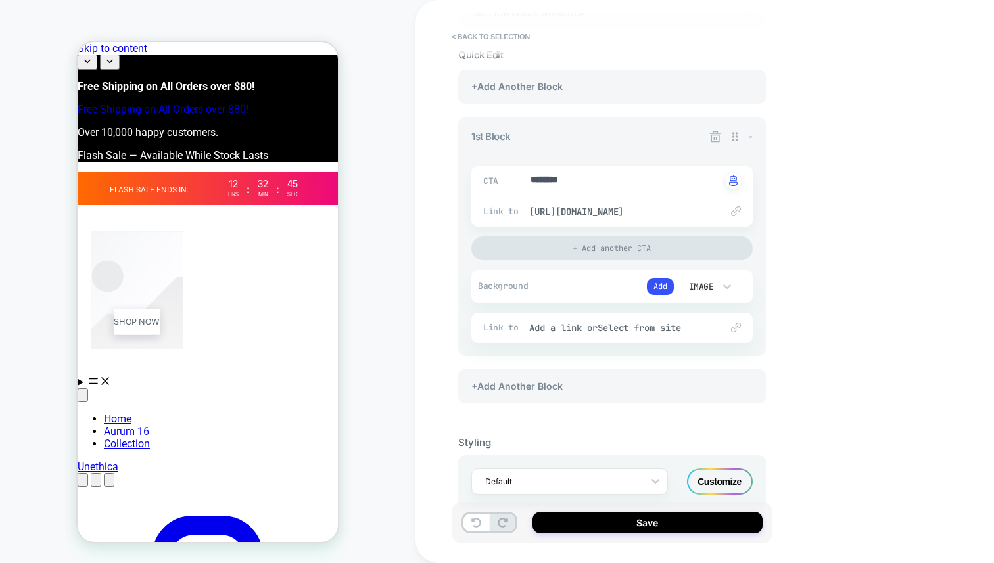
scroll to position [169, 0]
click at [717, 138] on icon at bounding box center [715, 137] width 13 height 13
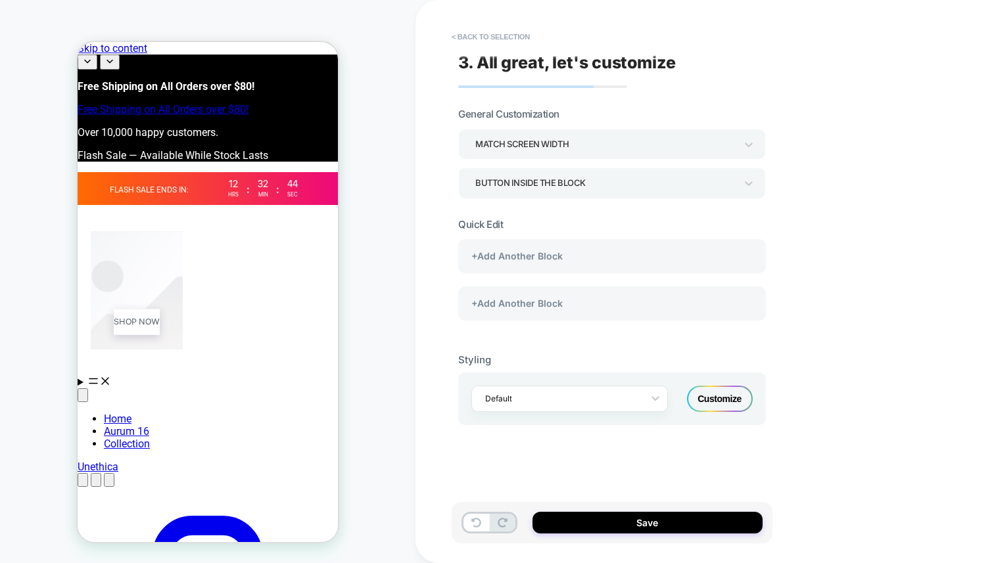
scroll to position [0, 0]
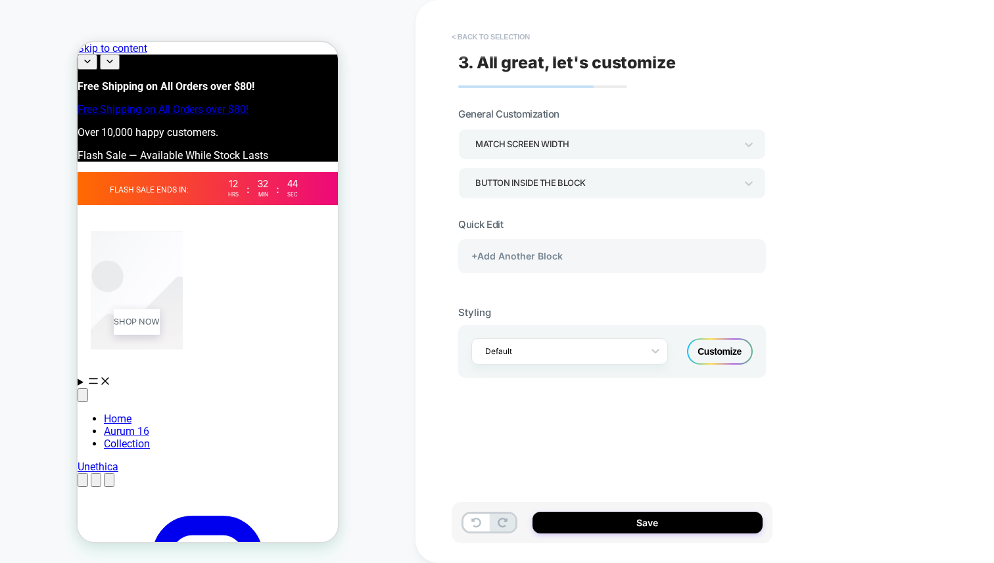
click at [496, 32] on button "< Back to selection" at bounding box center [490, 36] width 91 height 21
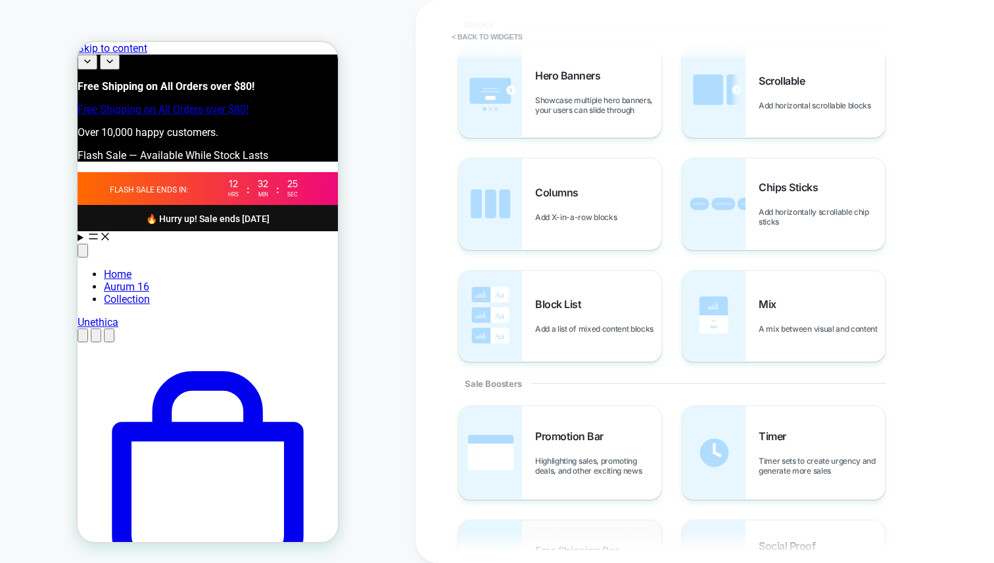
scroll to position [308, 0]
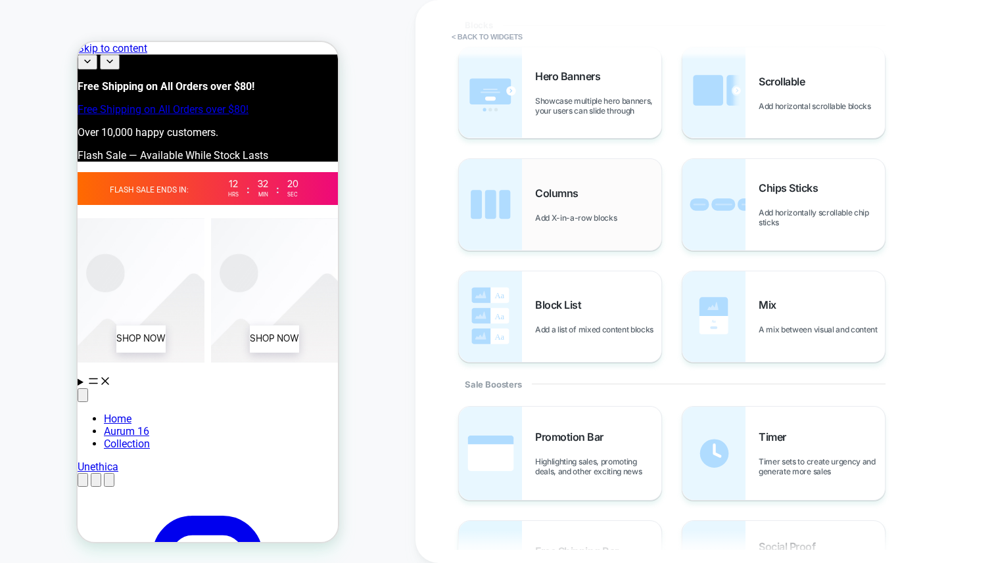
click at [606, 228] on div "Columns Add X-in-a-row blocks" at bounding box center [560, 204] width 203 height 91
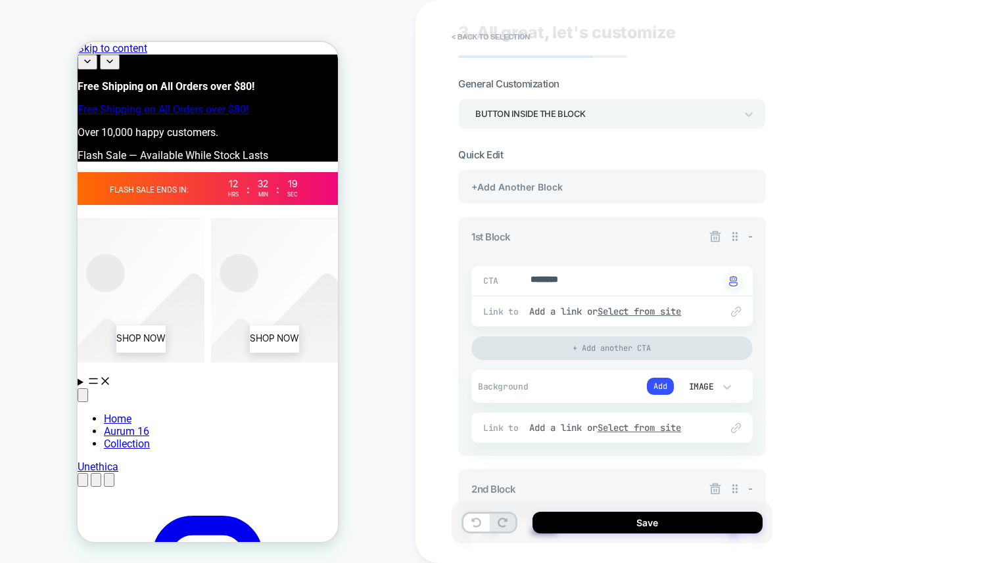
scroll to position [45, 0]
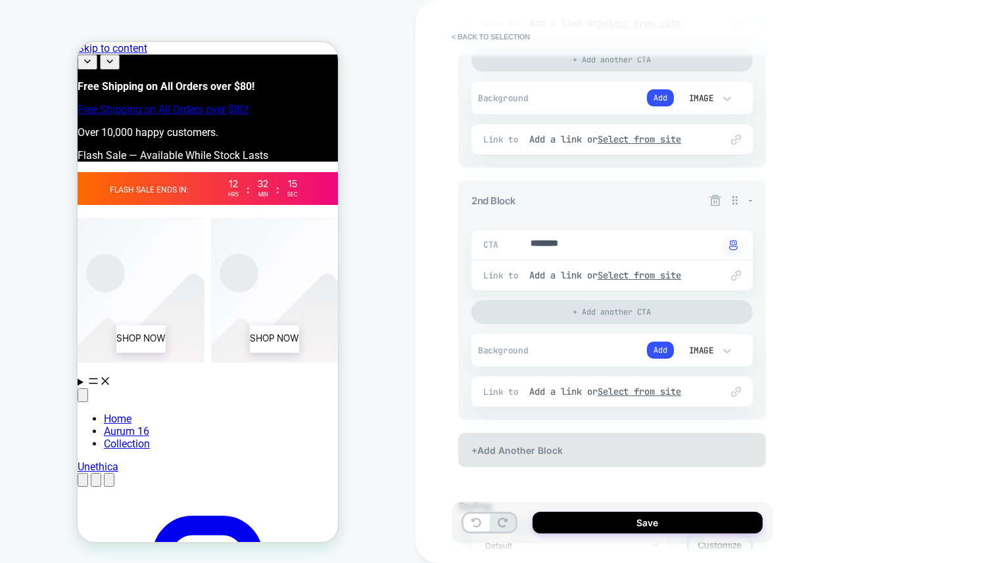
click at [547, 441] on div "+Add Another Block" at bounding box center [612, 450] width 308 height 34
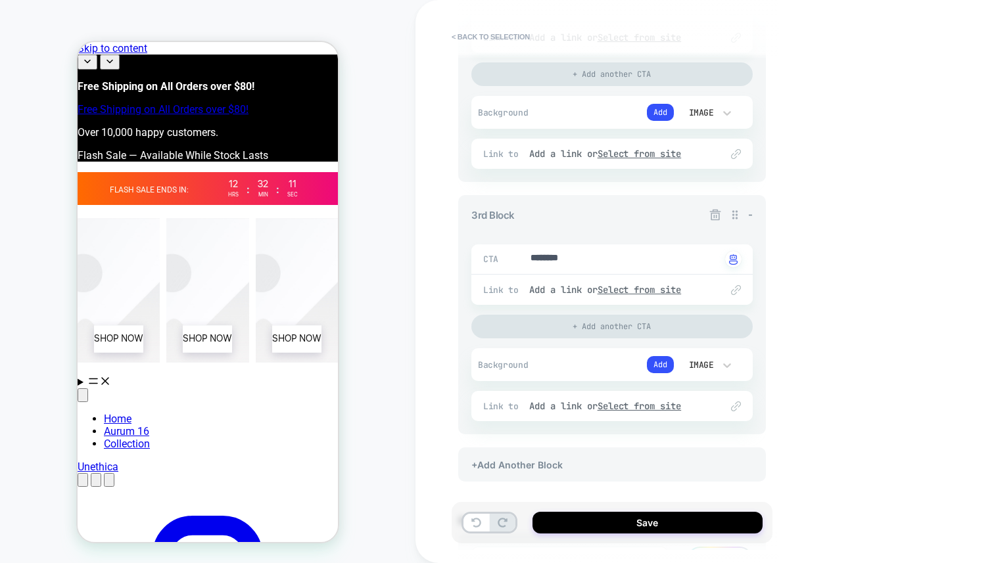
scroll to position [0, 0]
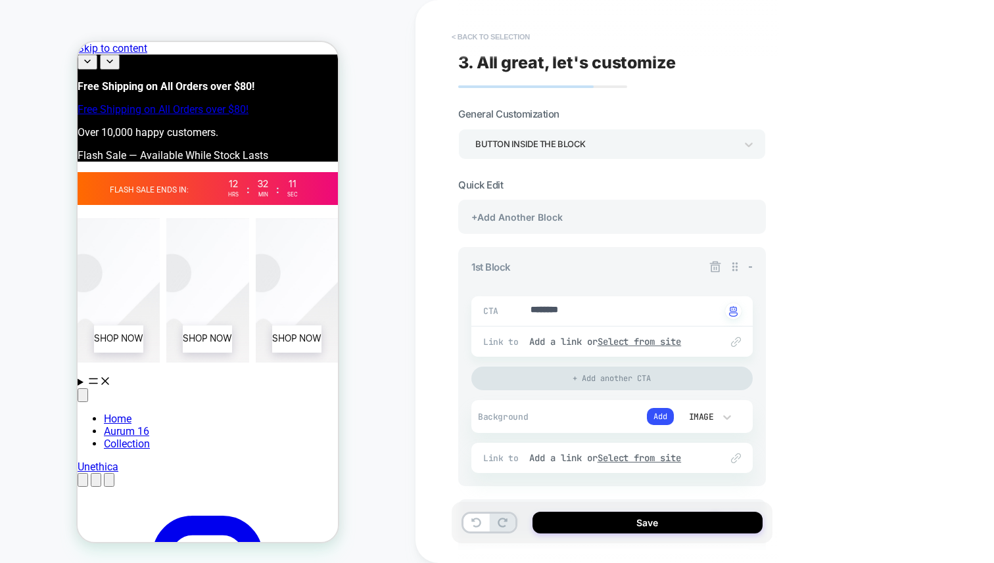
click at [478, 44] on button "< Back to selection" at bounding box center [490, 36] width 91 height 21
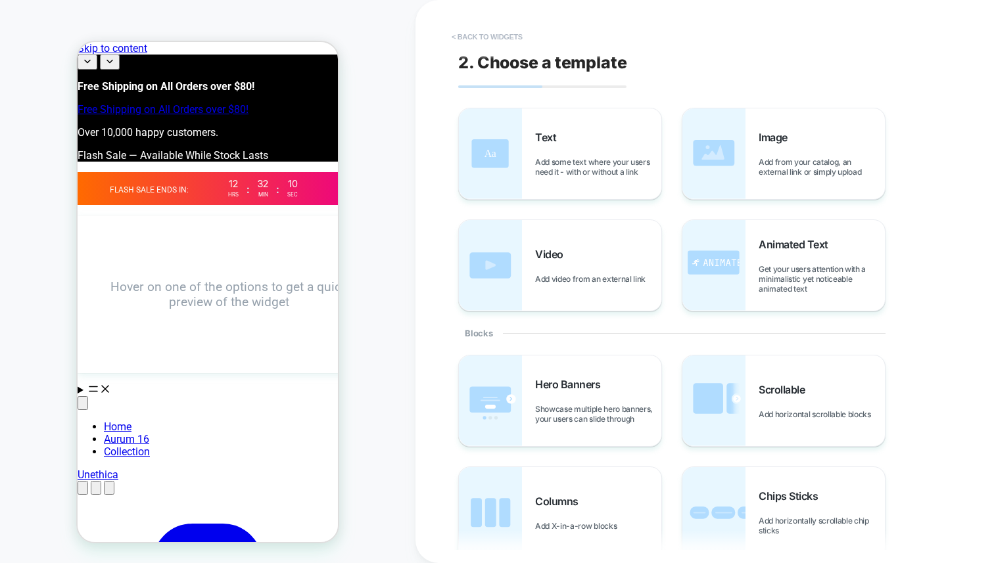
click at [480, 39] on button "< Back to widgets" at bounding box center [487, 36] width 84 height 21
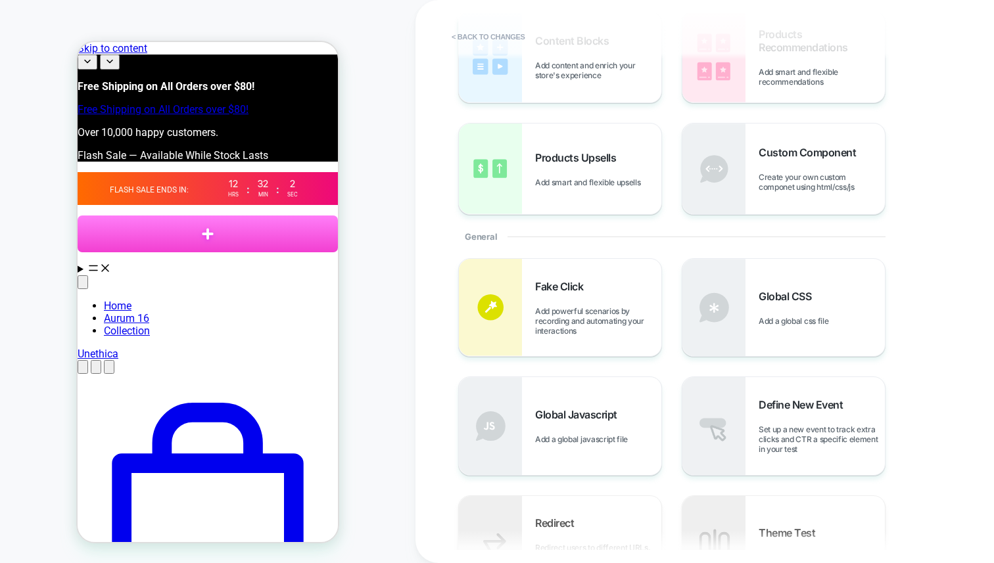
scroll to position [3, 0]
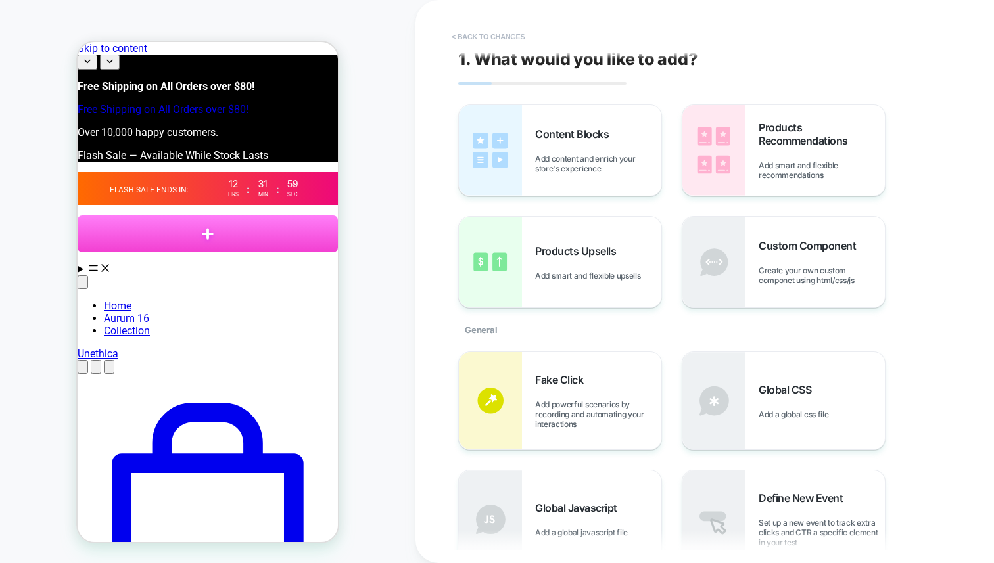
click at [474, 37] on button "< Back to changes" at bounding box center [488, 36] width 87 height 21
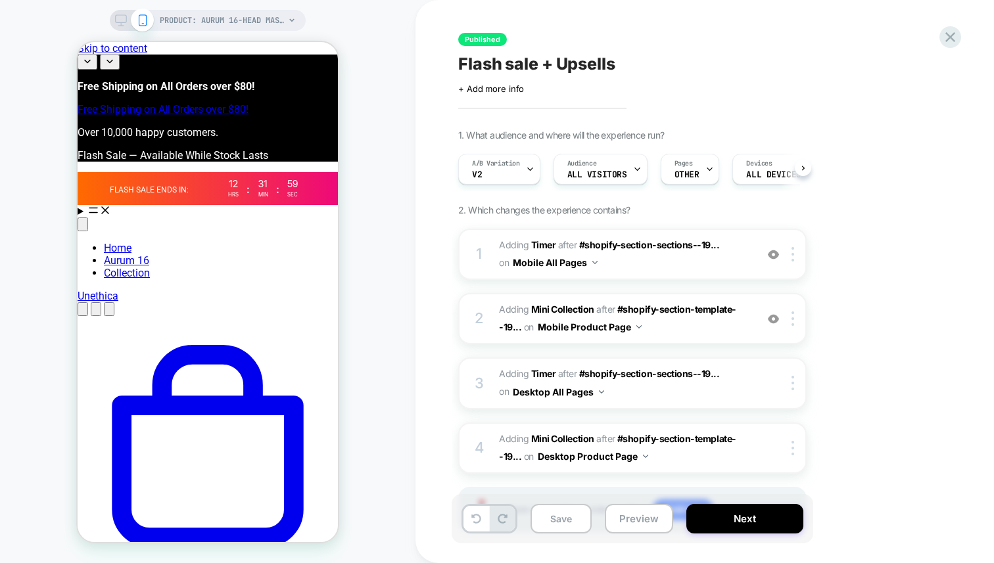
scroll to position [0, 1]
click at [943, 45] on icon at bounding box center [951, 37] width 18 height 18
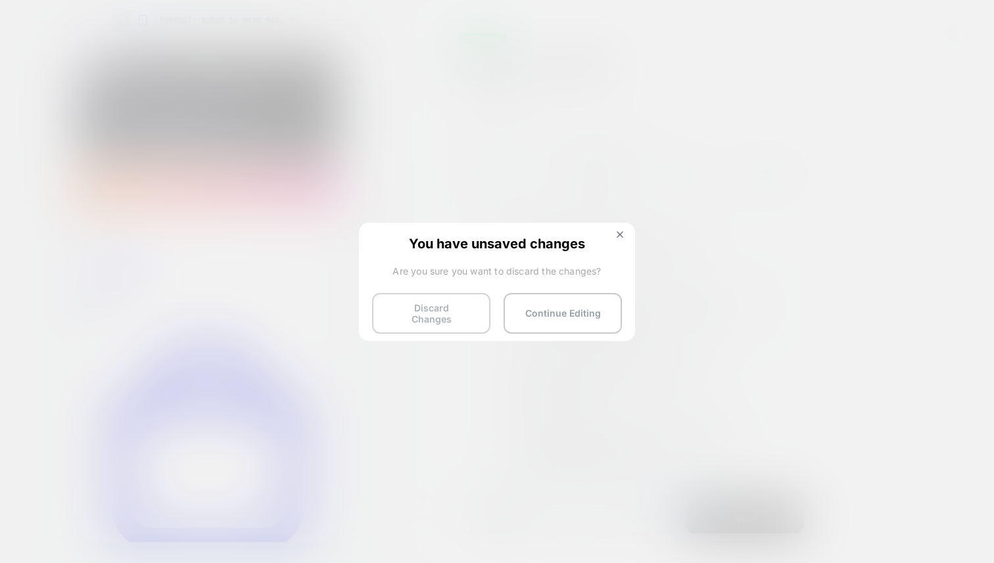
click at [467, 296] on button "Discard Changes" at bounding box center [431, 313] width 118 height 41
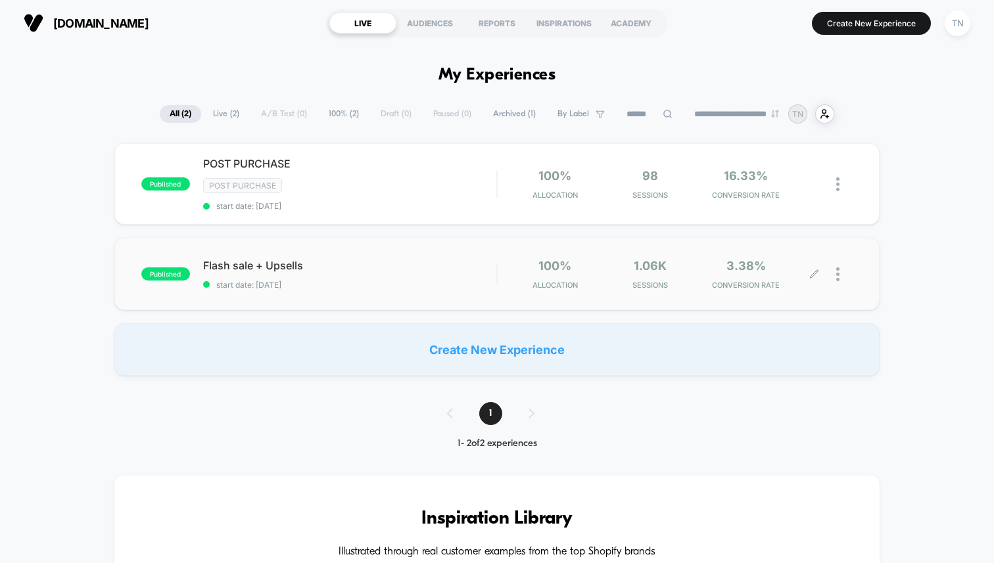
click at [837, 268] on img at bounding box center [837, 275] width 3 height 14
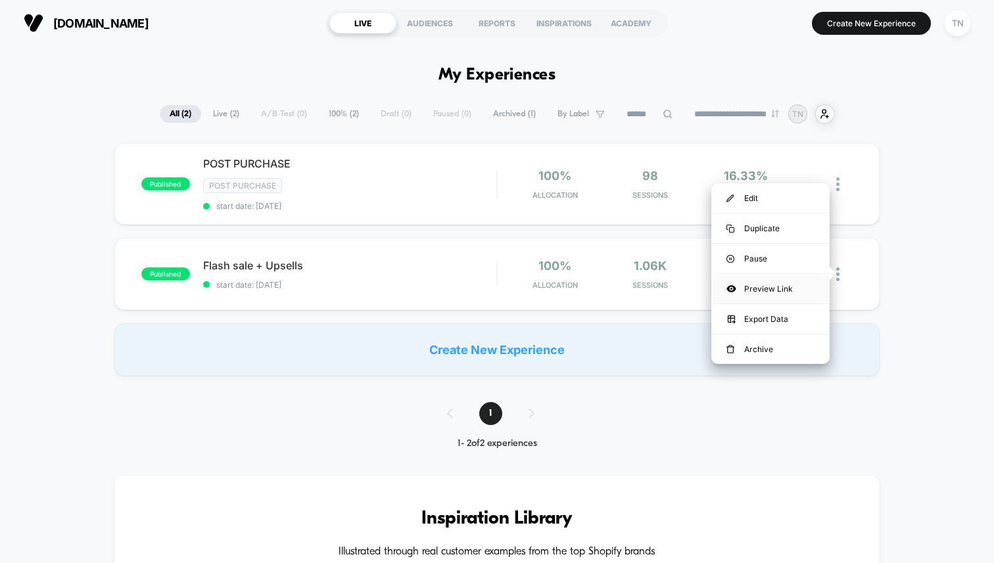
click at [774, 287] on div "Preview Link" at bounding box center [770, 289] width 118 height 30
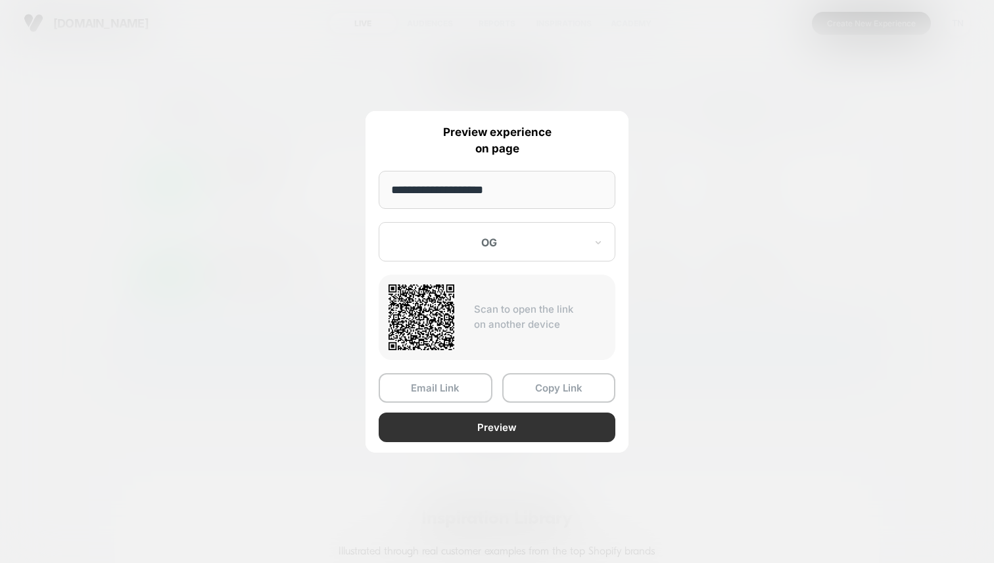
click at [539, 432] on button "Preview" at bounding box center [497, 428] width 237 height 30
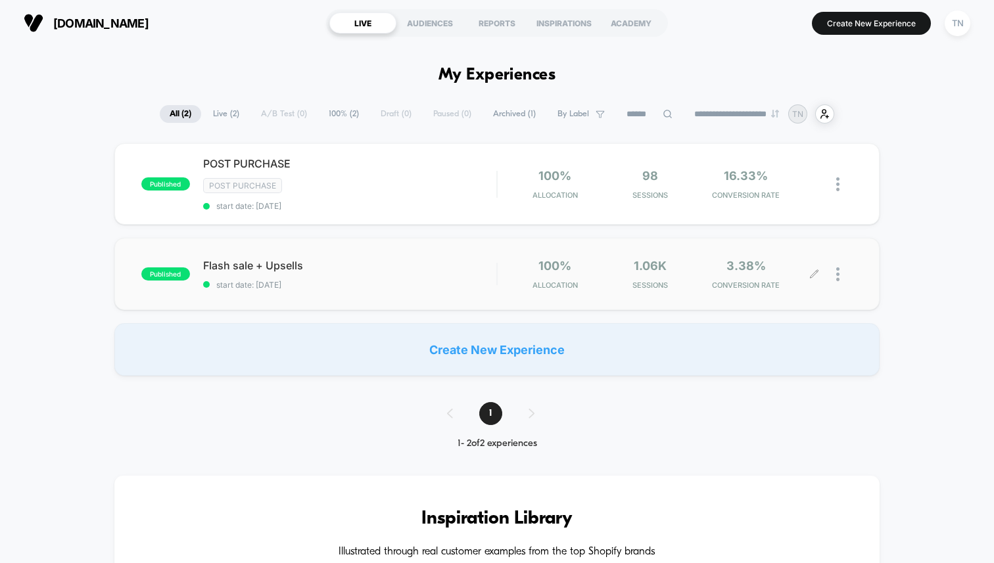
click at [620, 266] on div "1.06k Sessions" at bounding box center [650, 274] width 89 height 31
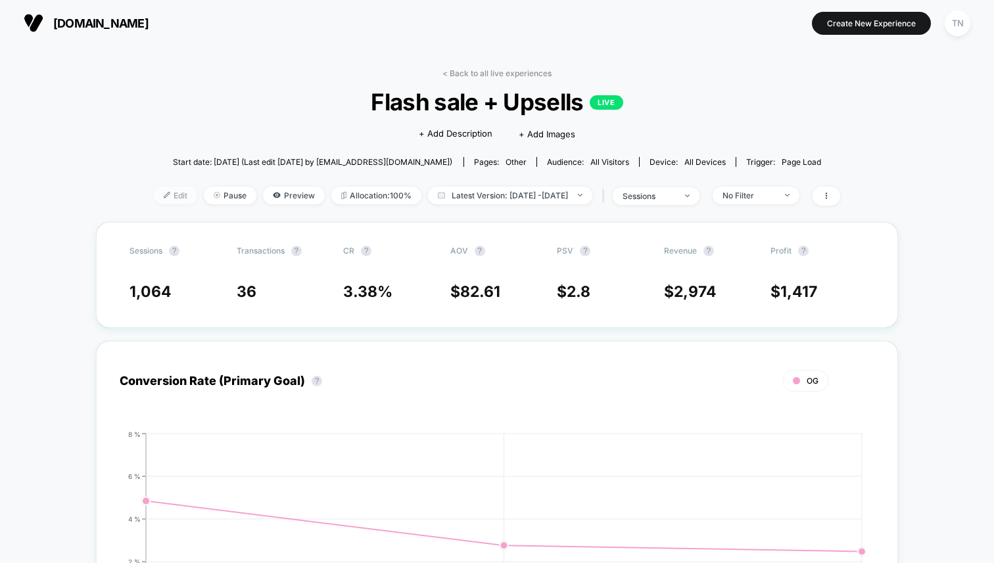
click at [167, 190] on span "Edit" at bounding box center [175, 196] width 43 height 18
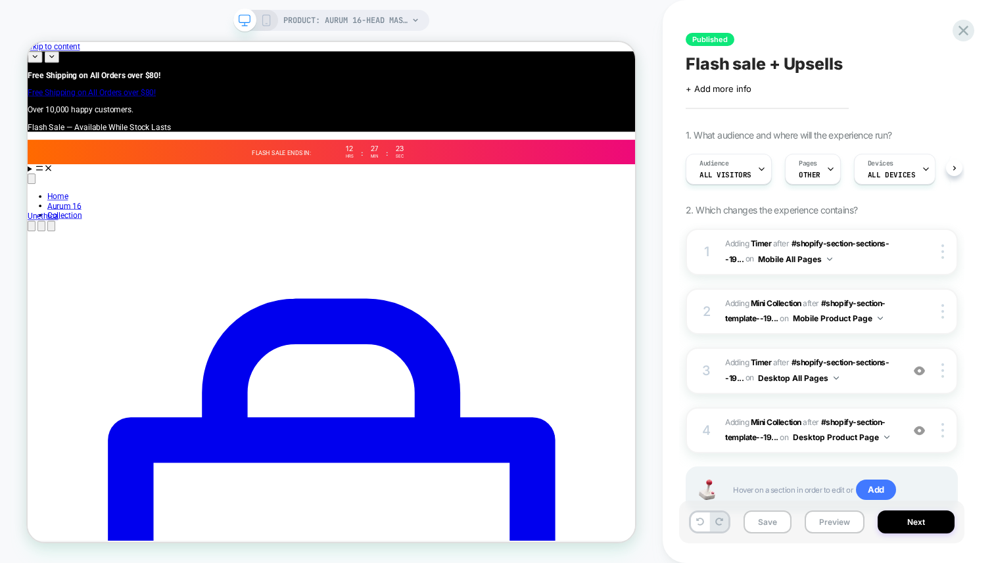
scroll to position [0, 1]
click at [738, 246] on span "Adding Timer" at bounding box center [748, 244] width 46 height 10
click at [269, 22] on icon at bounding box center [266, 20] width 12 height 12
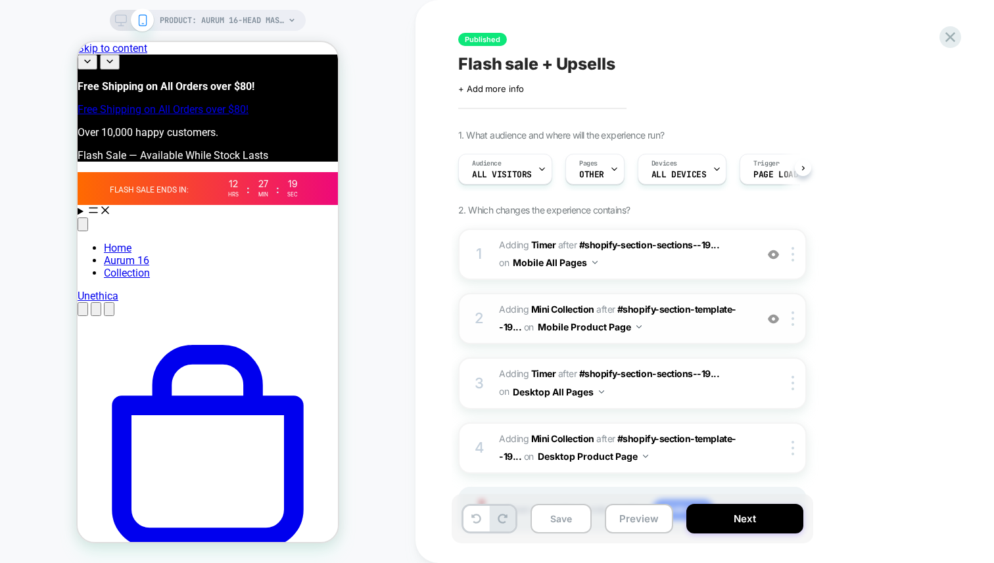
scroll to position [0, 1]
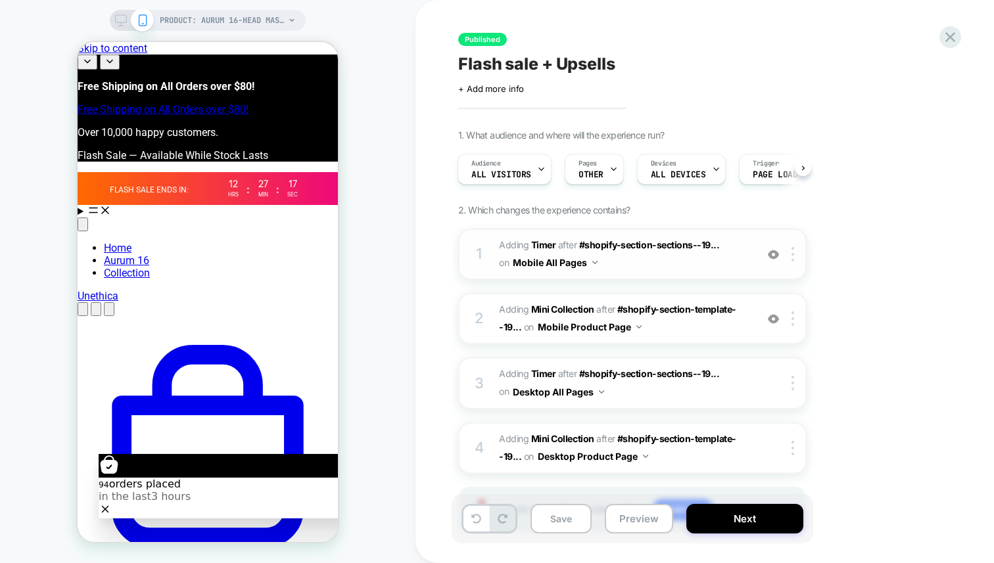
click at [652, 263] on span "#_loomi_addon_1758218243442 Adding Timer AFTER #shopify-section-sections--19...…" at bounding box center [624, 255] width 251 height 36
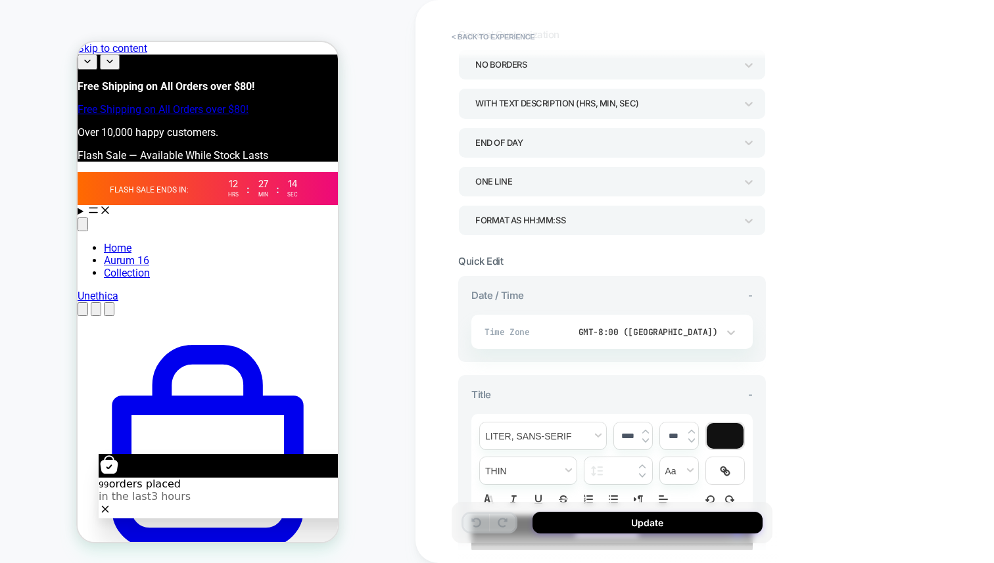
scroll to position [355, 0]
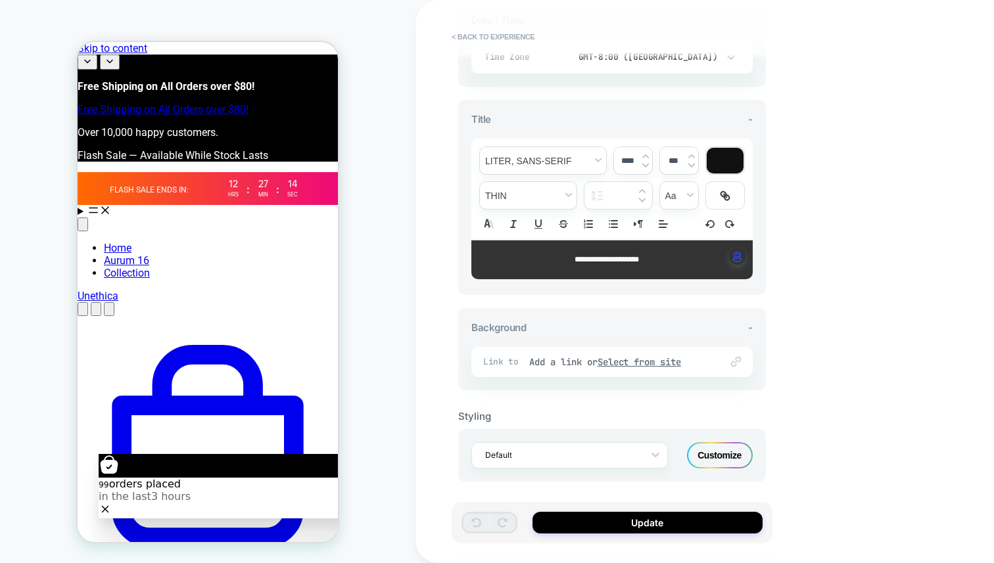
click at [711, 445] on div "Customize" at bounding box center [720, 456] width 66 height 26
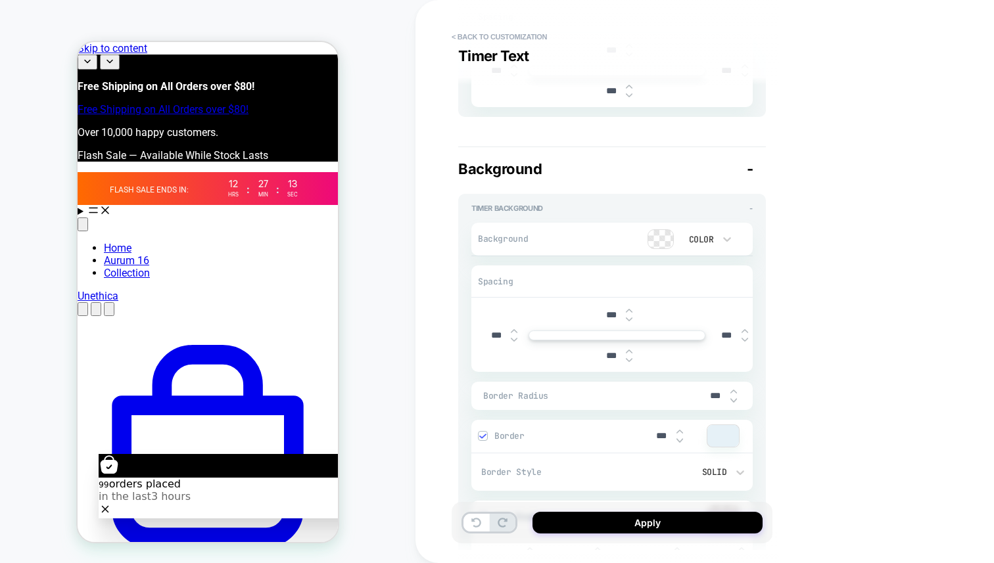
type textarea "*"
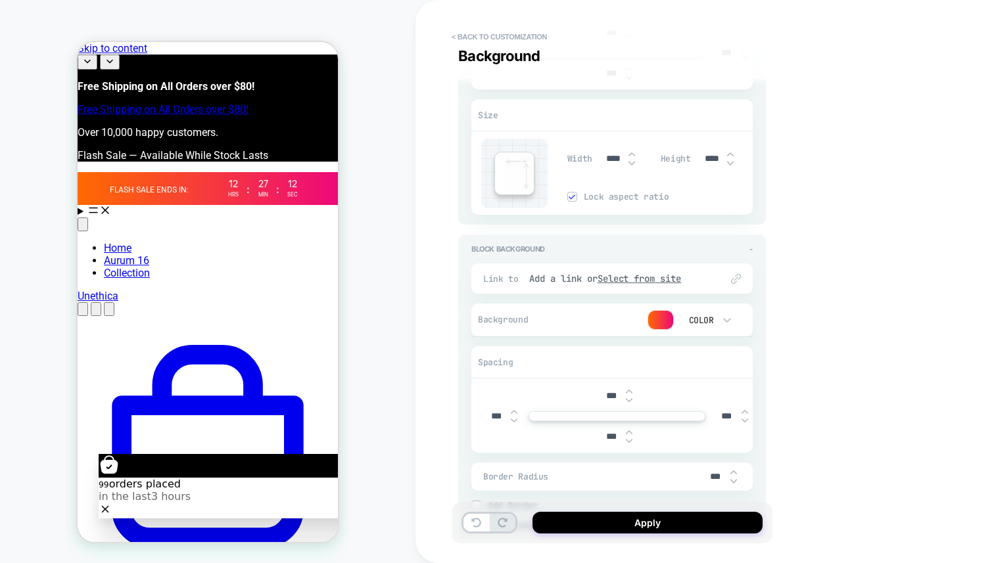
scroll to position [1929, 0]
click at [714, 323] on div "Color" at bounding box center [700, 322] width 41 height 14
click at [700, 377] on div "Color" at bounding box center [706, 381] width 55 height 28
click at [668, 321] on div at bounding box center [660, 321] width 25 height 18
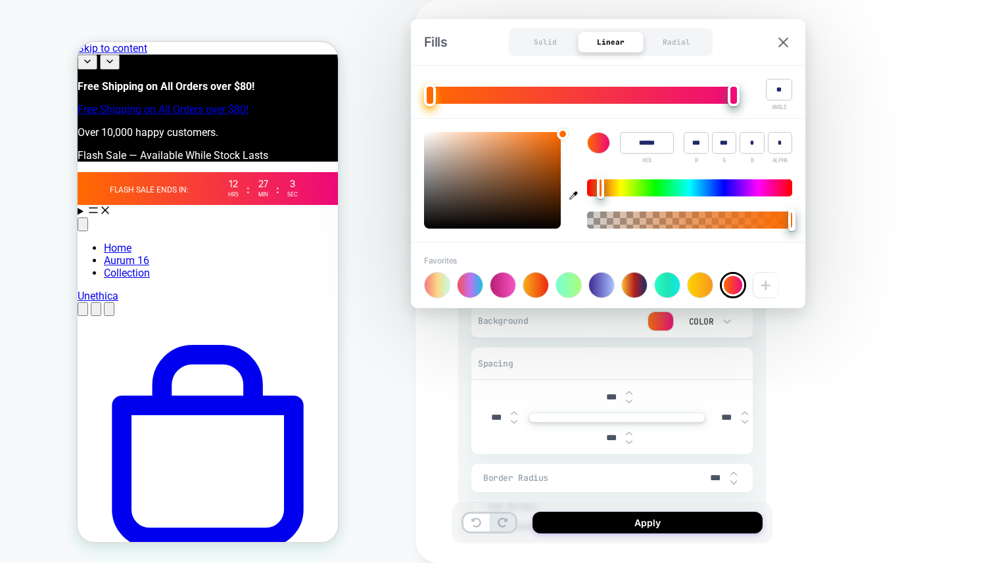
type input "******"
type input "***"
type input "*"
type input "***"
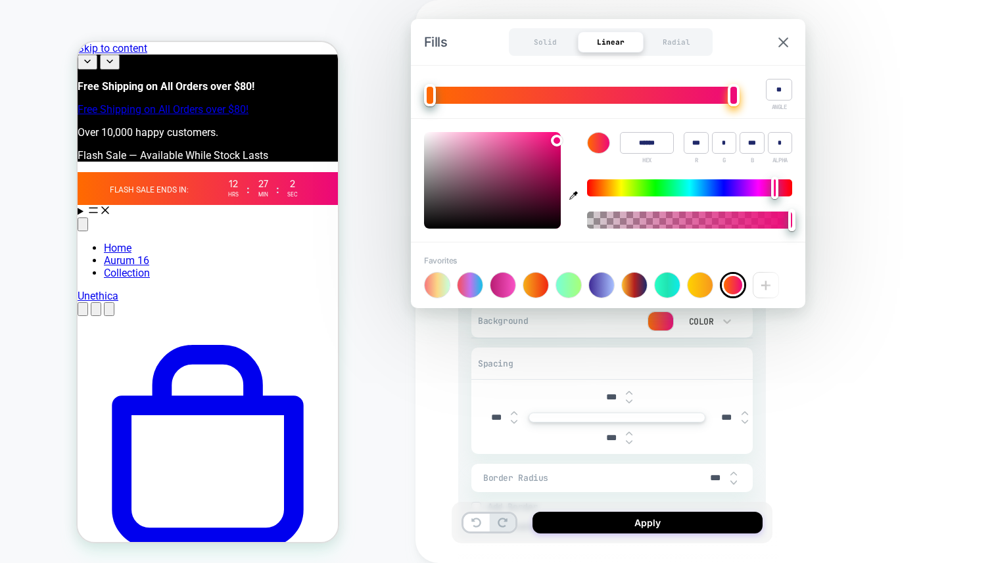
click at [652, 141] on input "******" at bounding box center [647, 143] width 54 height 22
type input "******"
type input "***"
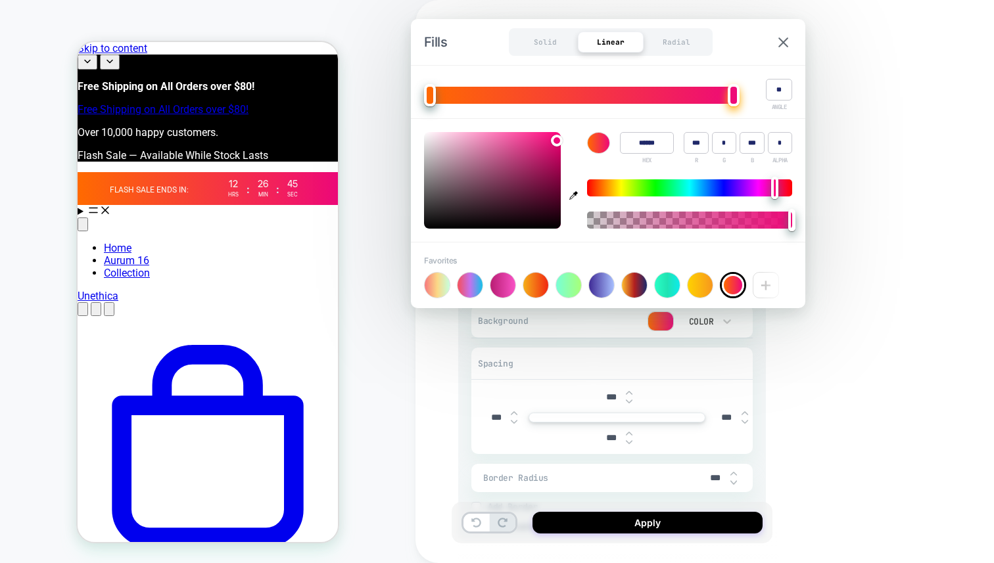
type input "*"
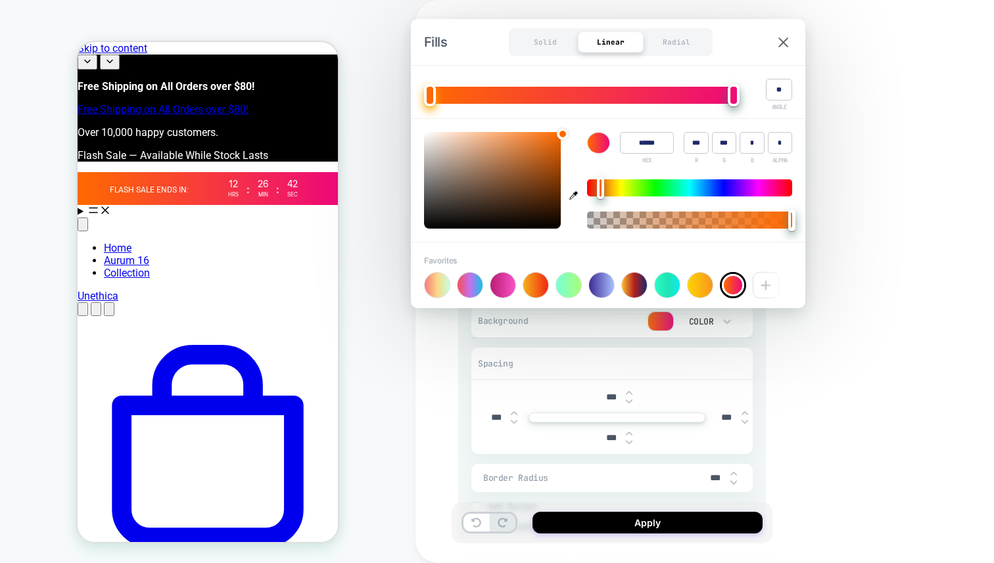
click at [635, 143] on input "******" at bounding box center [647, 143] width 54 height 22
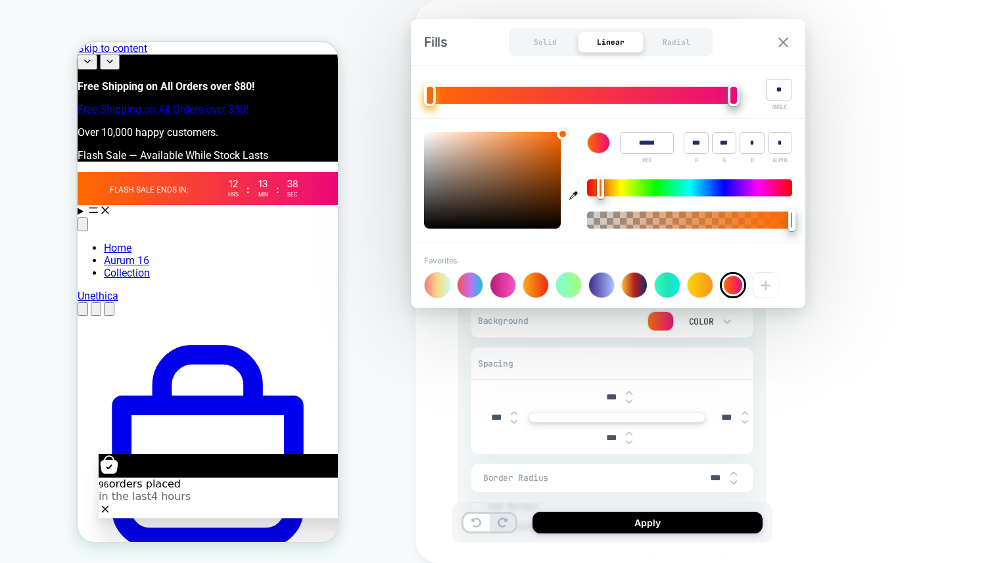
click at [782, 40] on img at bounding box center [784, 42] width 10 height 10
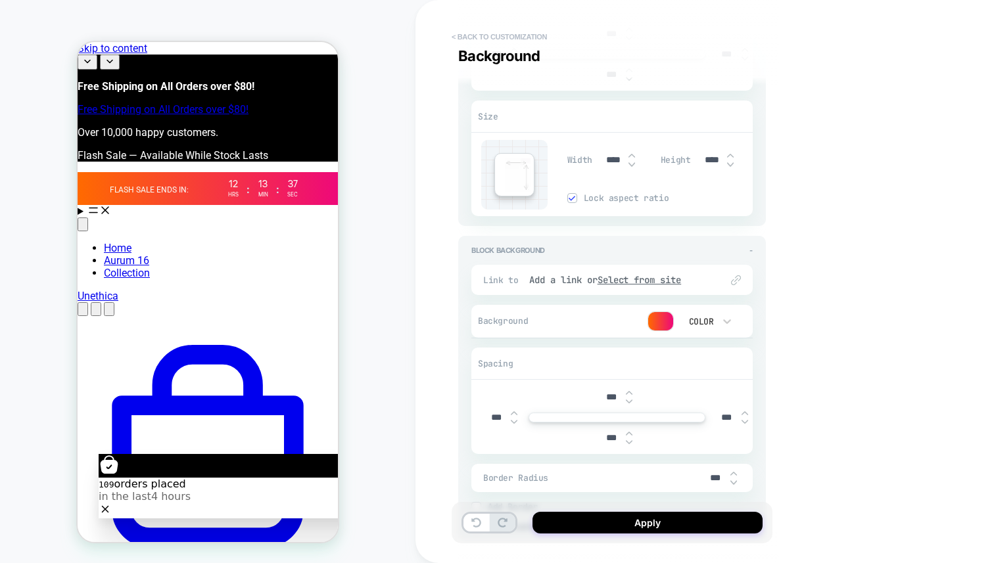
click at [502, 38] on button "< Back to customization" at bounding box center [499, 36] width 108 height 21
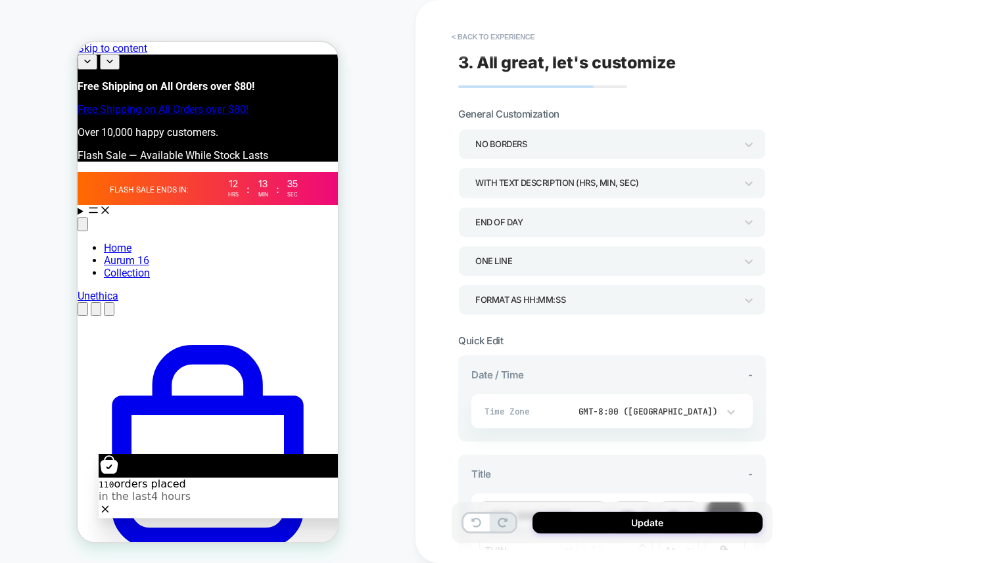
click at [502, 38] on button "< Back to experience" at bounding box center [493, 36] width 96 height 21
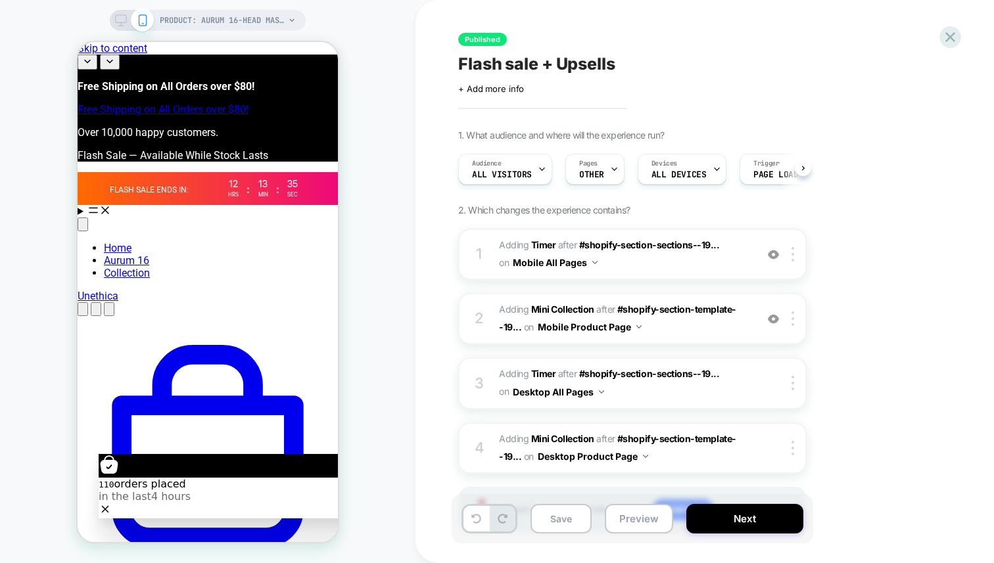
scroll to position [0, 1]
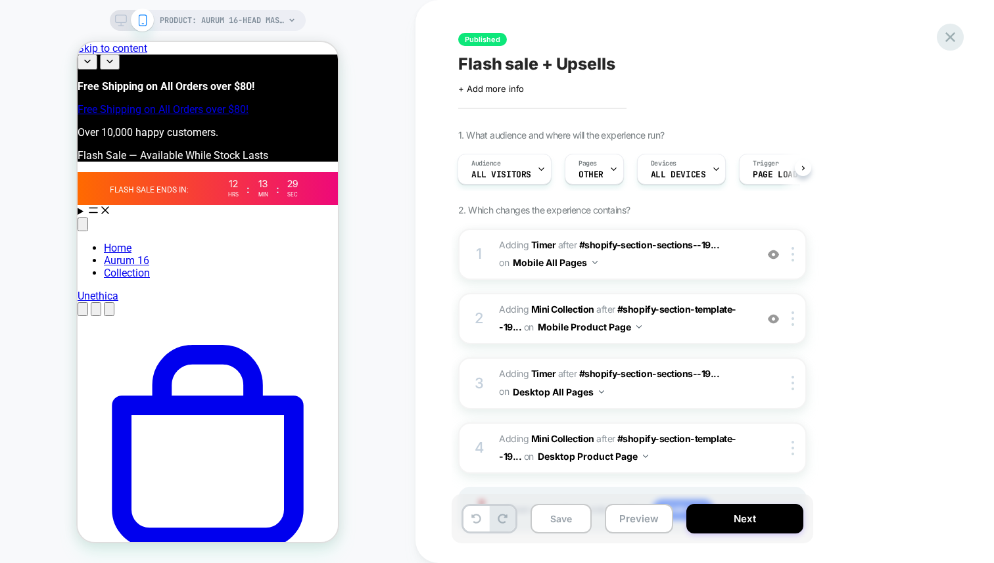
click at [942, 37] on icon at bounding box center [951, 37] width 18 height 18
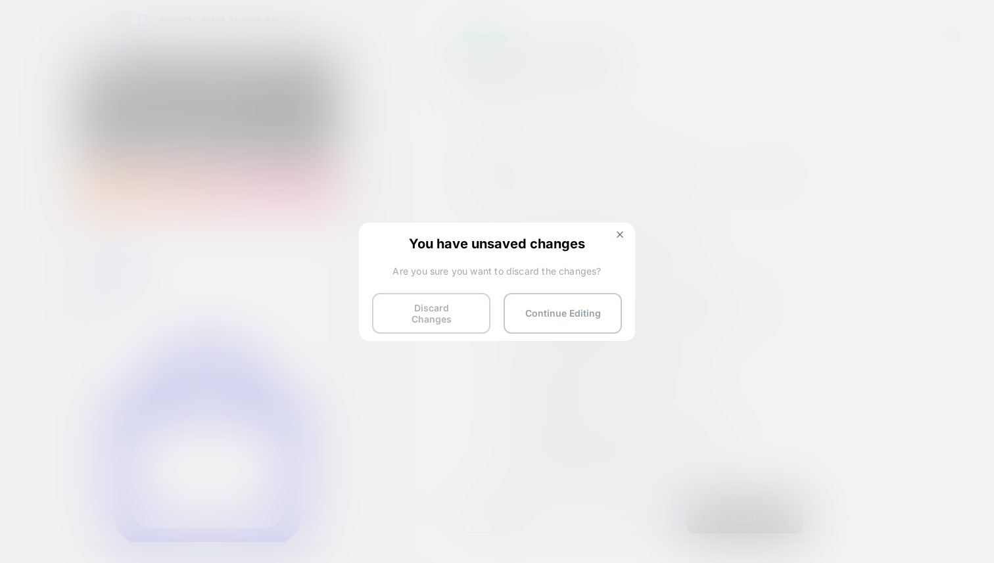
click at [421, 299] on button "Discard Changes" at bounding box center [431, 313] width 118 height 41
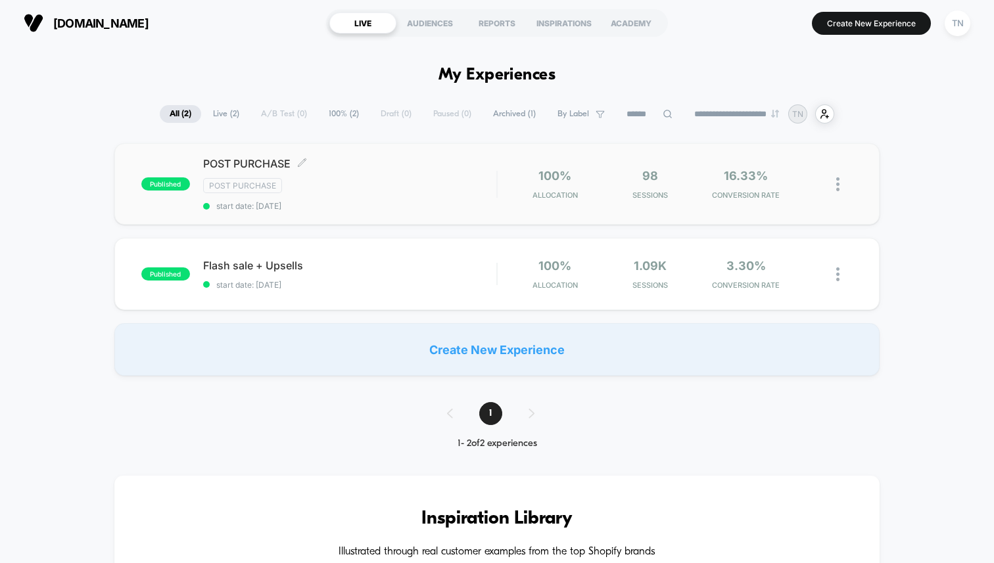
click at [362, 170] on div "POST PURCHASE Click to edit experience details Click to edit experience details…" at bounding box center [349, 184] width 293 height 54
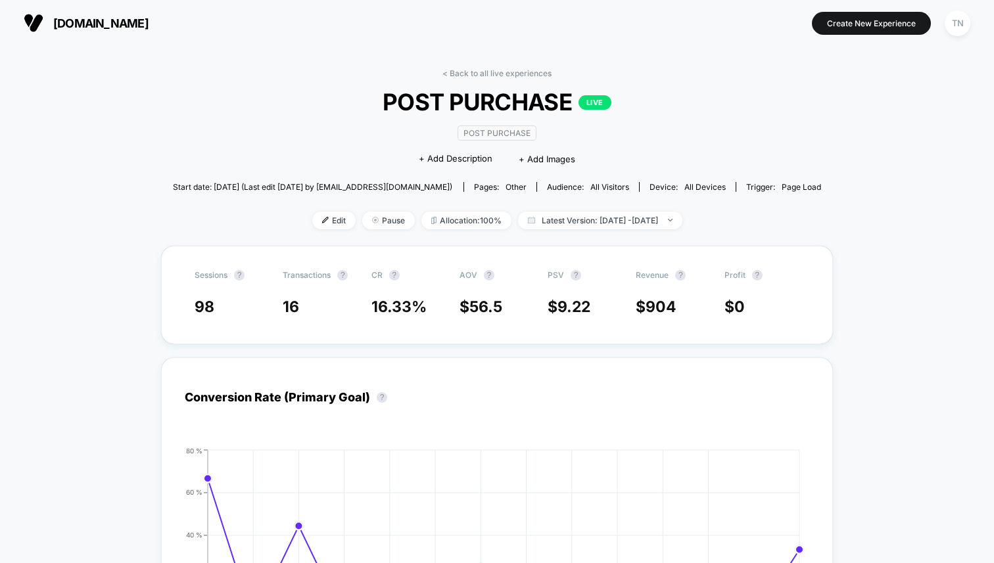
click at [318, 222] on span "Edit" at bounding box center [333, 221] width 43 height 18
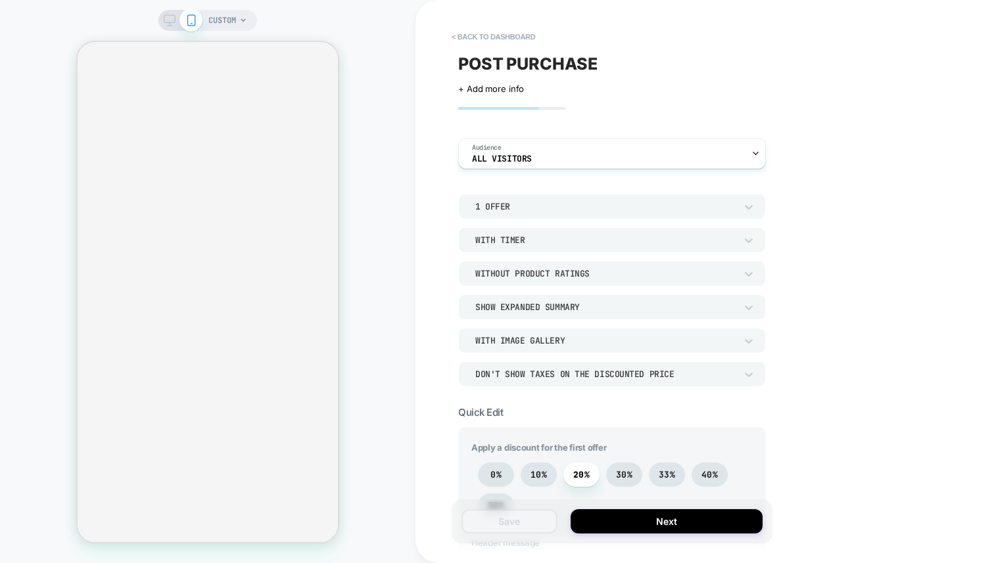
click at [587, 211] on div "1 Offer" at bounding box center [605, 206] width 260 height 11
click at [589, 200] on div at bounding box center [497, 281] width 994 height 563
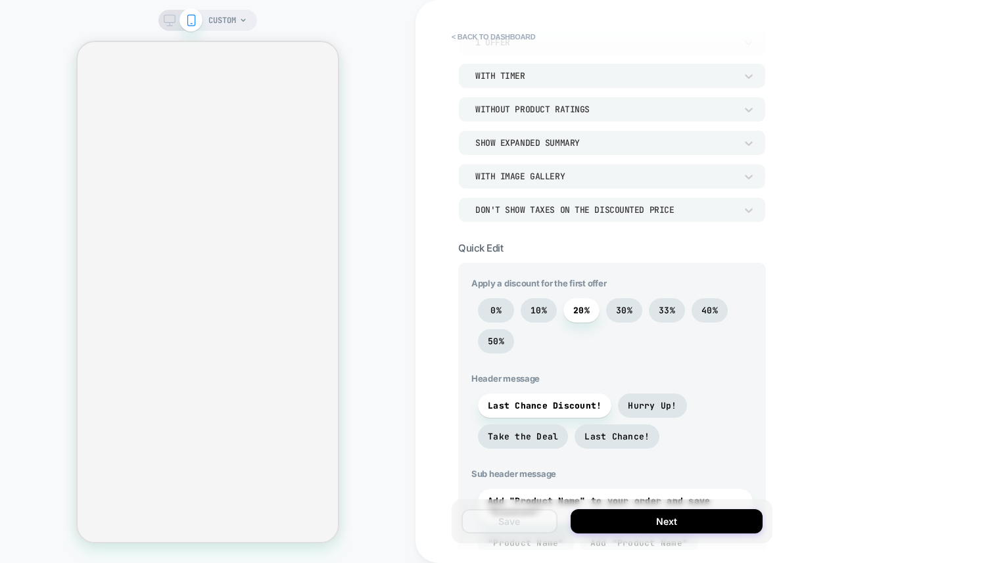
scroll to position [170, 0]
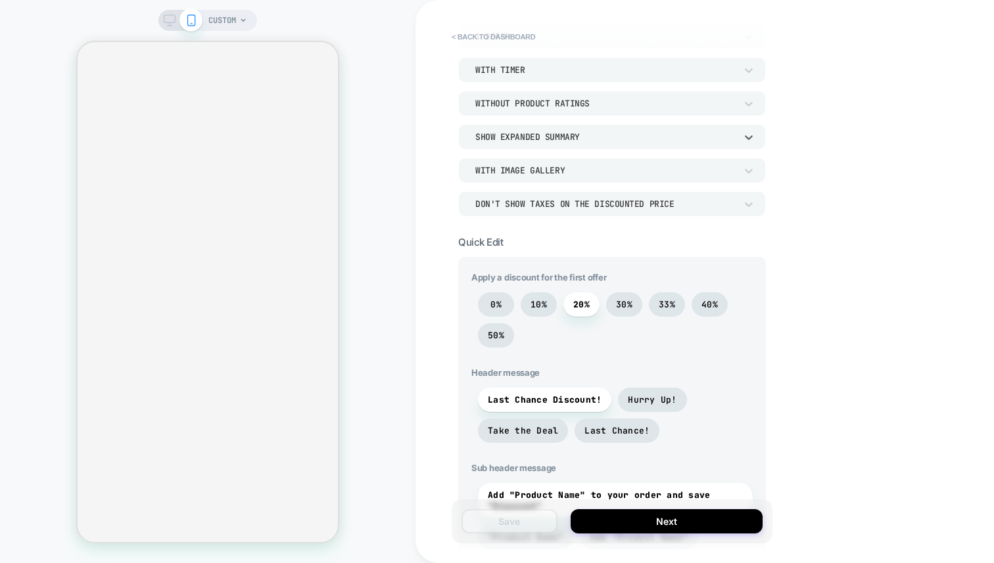
click at [572, 143] on div "Show Expanded Summary" at bounding box center [606, 137] width 274 height 14
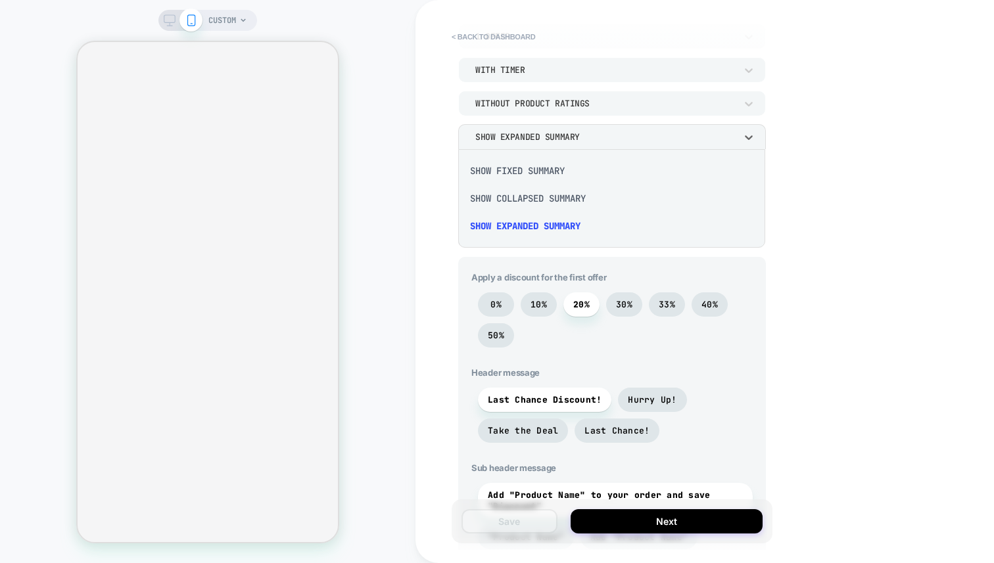
click at [573, 141] on div at bounding box center [497, 281] width 994 height 563
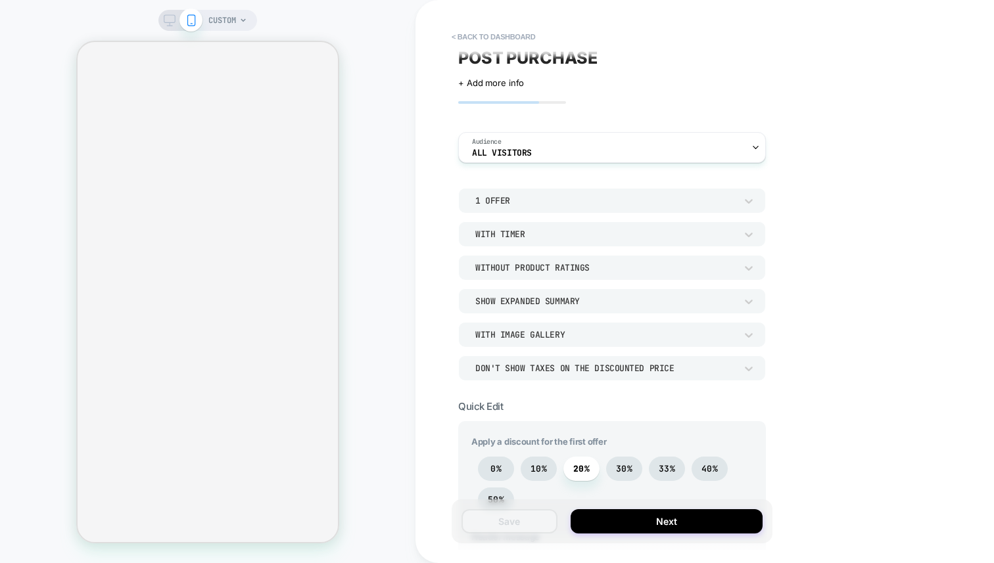
scroll to position [0, 0]
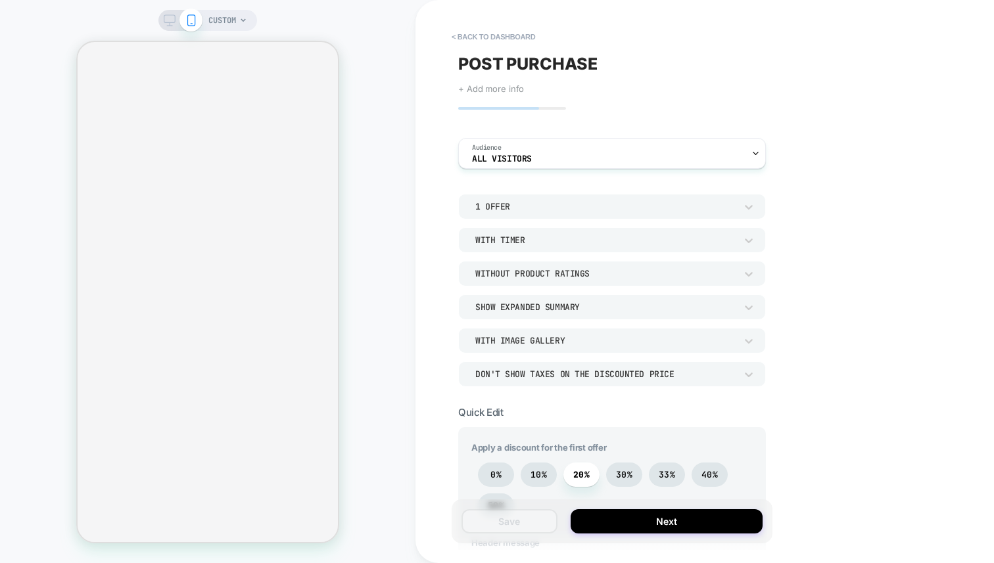
click at [482, 89] on span "+ Add more info" at bounding box center [491, 89] width 66 height 11
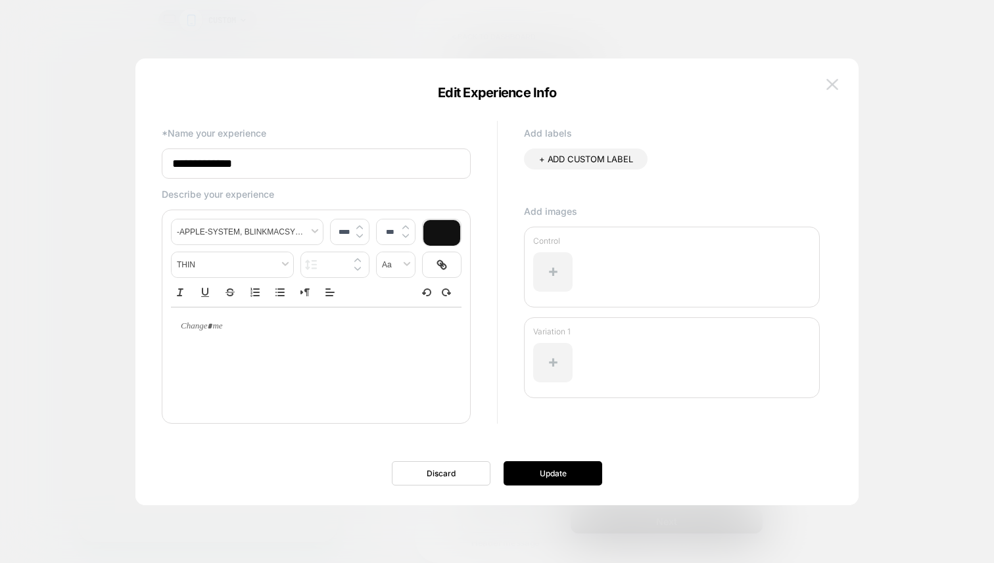
click at [839, 87] on button at bounding box center [833, 85] width 20 height 20
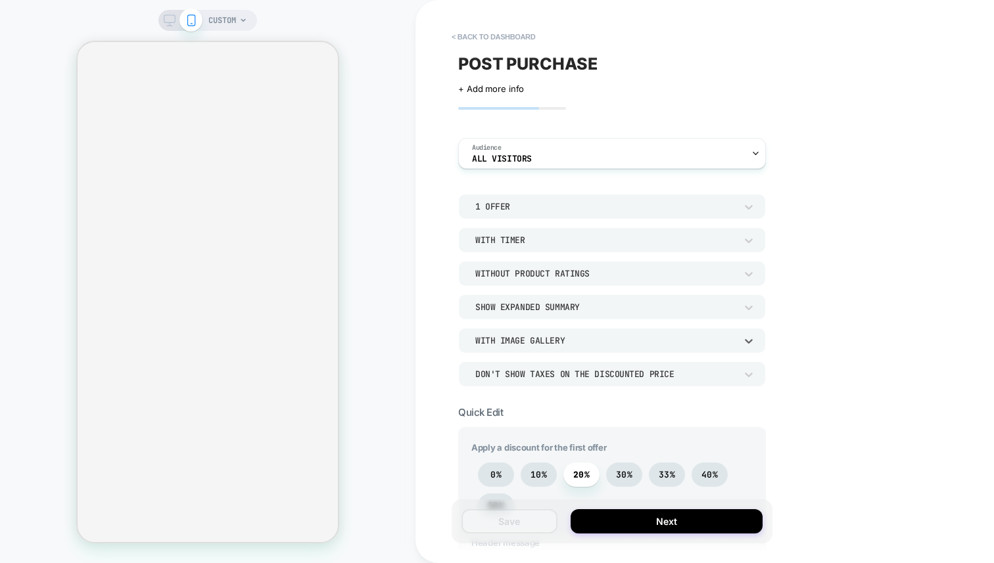
click at [585, 337] on div "With Image Gallery" at bounding box center [605, 340] width 260 height 11
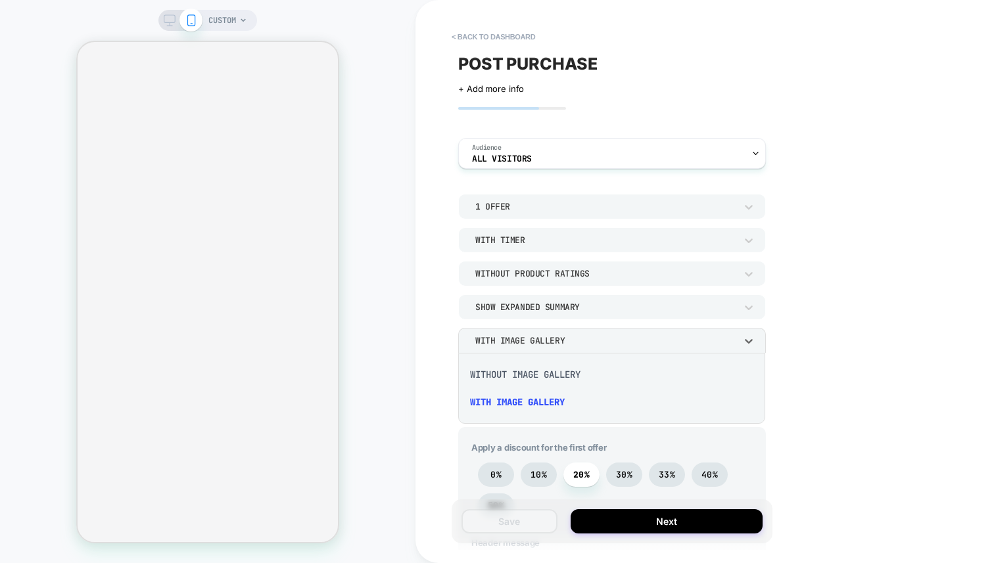
click at [585, 337] on div at bounding box center [497, 281] width 994 height 563
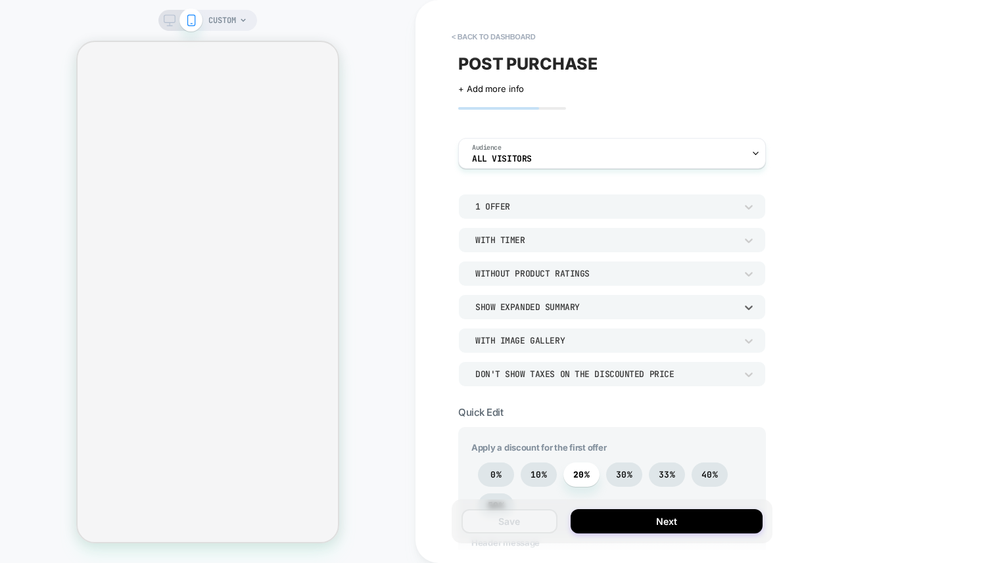
click at [586, 317] on div "Show Expanded Summary" at bounding box center [612, 307] width 308 height 25
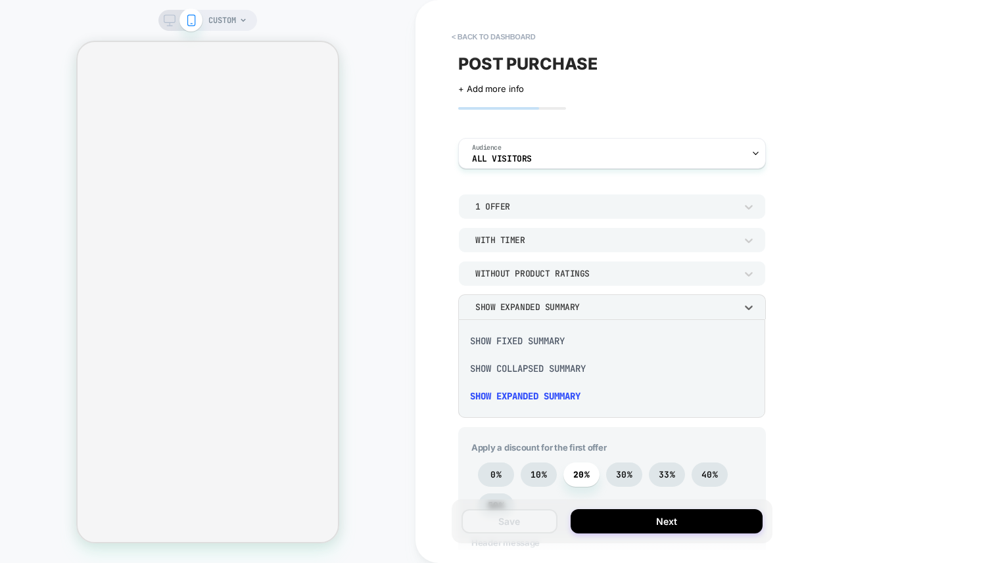
click at [587, 310] on div at bounding box center [497, 281] width 994 height 563
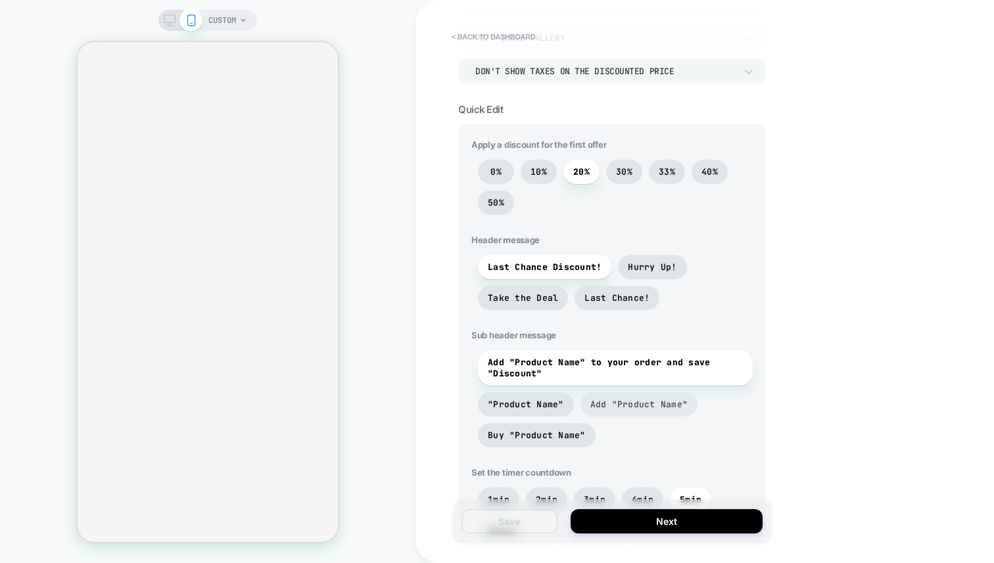
scroll to position [271, 0]
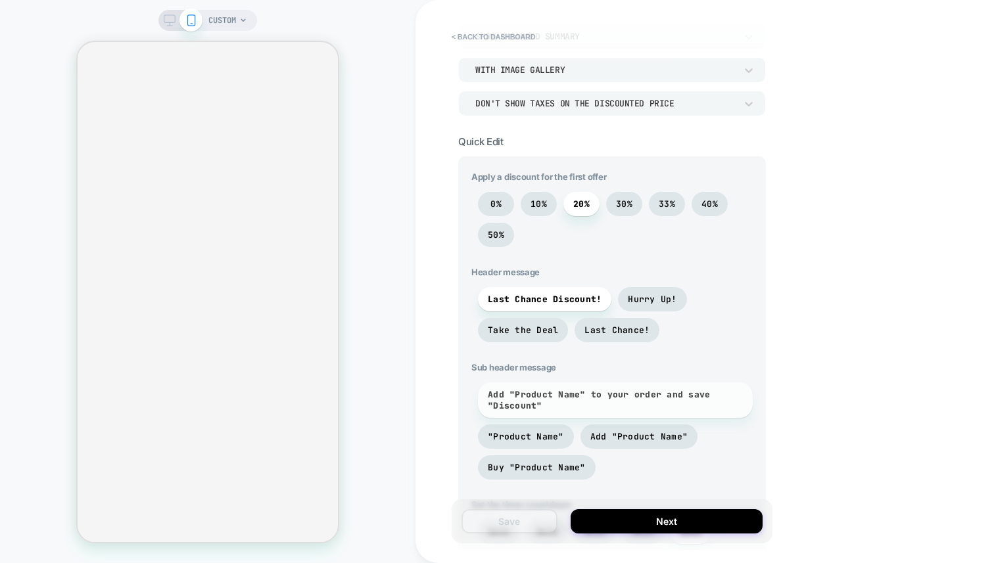
click at [601, 396] on span "Add "Product Name" to your order and save "Discount"" at bounding box center [615, 400] width 255 height 22
click at [593, 402] on span "Add "Product Name" to your order and save "Discount"" at bounding box center [615, 400] width 255 height 22
click at [526, 395] on span "Add "Product Name" to your order and save "Discount"" at bounding box center [615, 400] width 255 height 22
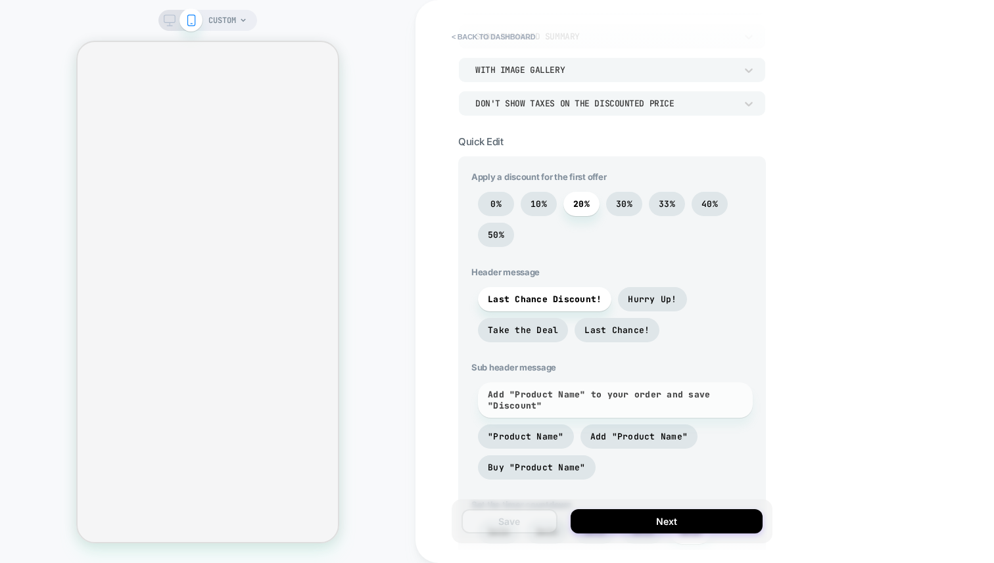
click at [526, 395] on span "Add "Product Name" to your order and save "Discount"" at bounding box center [615, 400] width 255 height 22
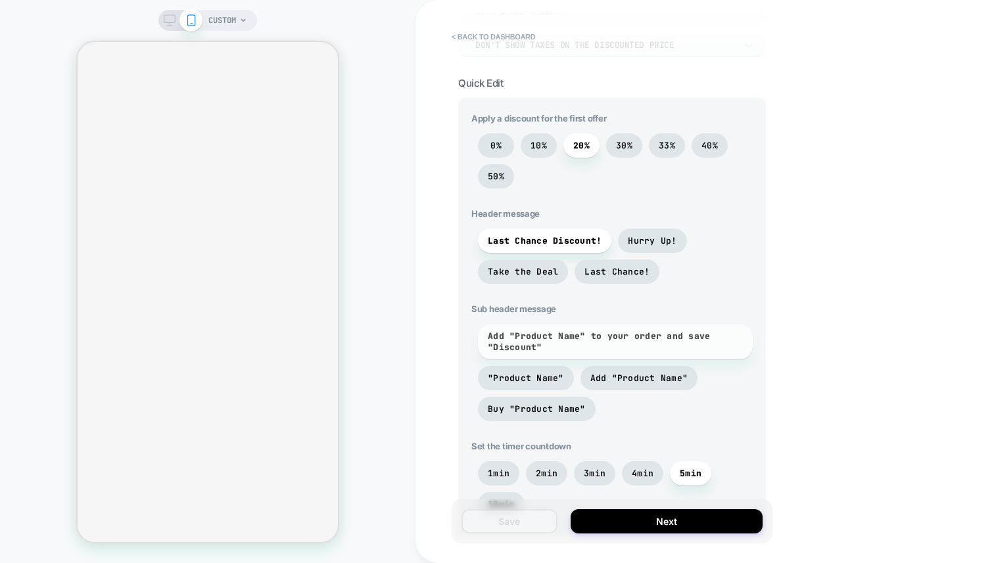
scroll to position [328, 0]
click at [623, 358] on span "Add "Product Name" to your order and save "Discount"" at bounding box center [615, 343] width 275 height 36
click at [632, 377] on span "Add "Product Name"" at bounding box center [639, 379] width 98 height 11
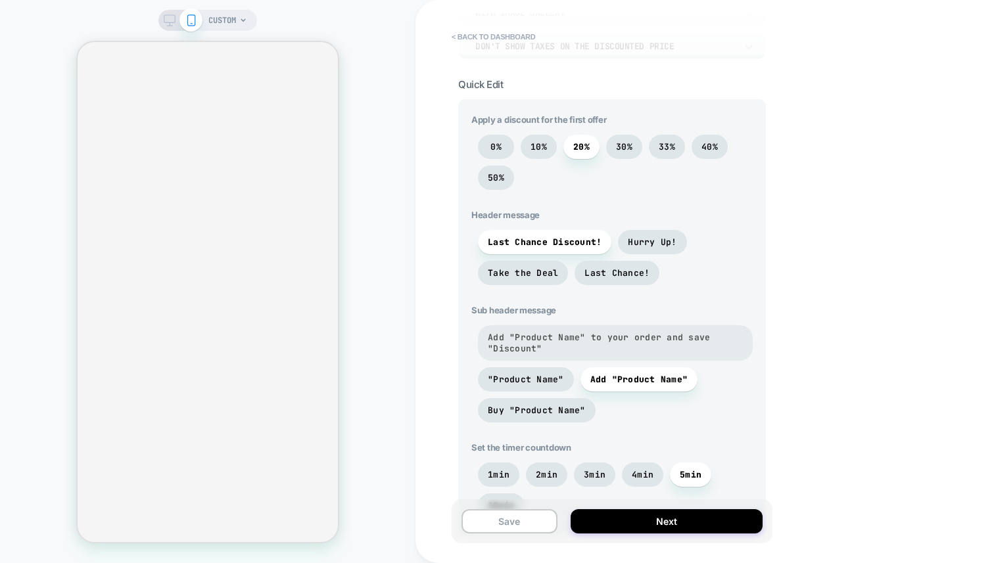
click at [633, 344] on span "Add "Product Name" to your order and save "Discount"" at bounding box center [615, 343] width 255 height 22
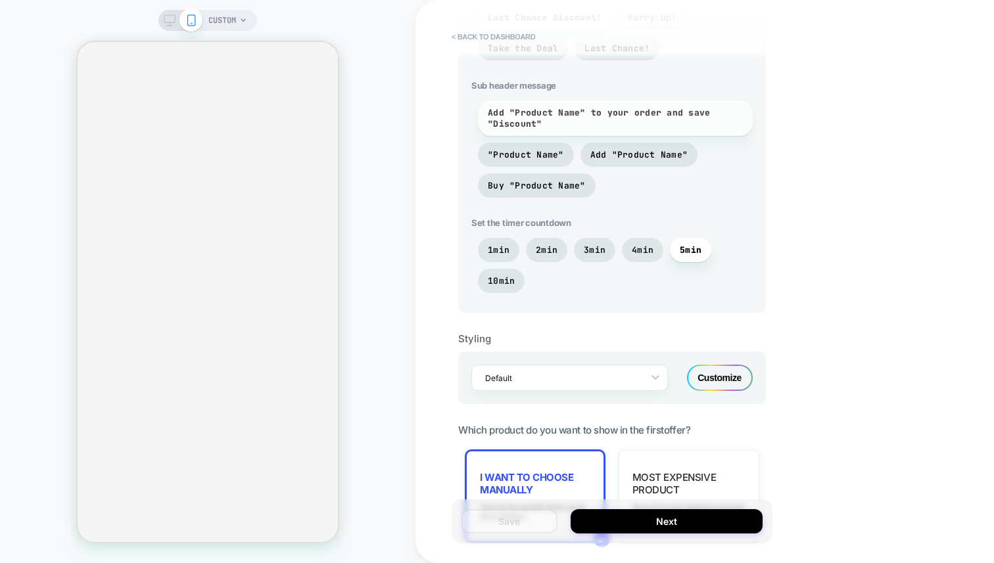
scroll to position [586, 0]
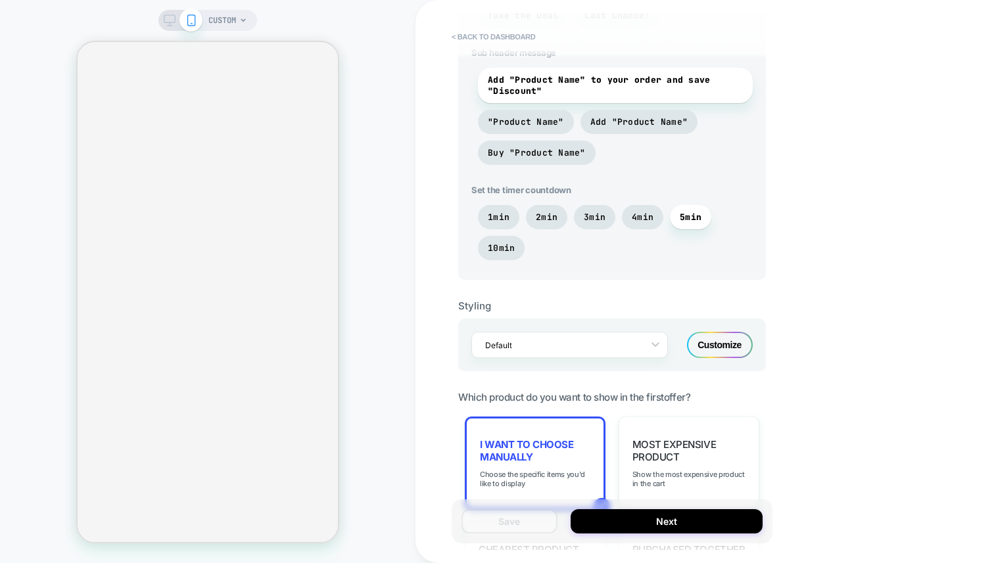
click at [681, 344] on div "Default Customize" at bounding box center [612, 345] width 308 height 53
click at [690, 343] on div "Customize" at bounding box center [720, 345] width 66 height 26
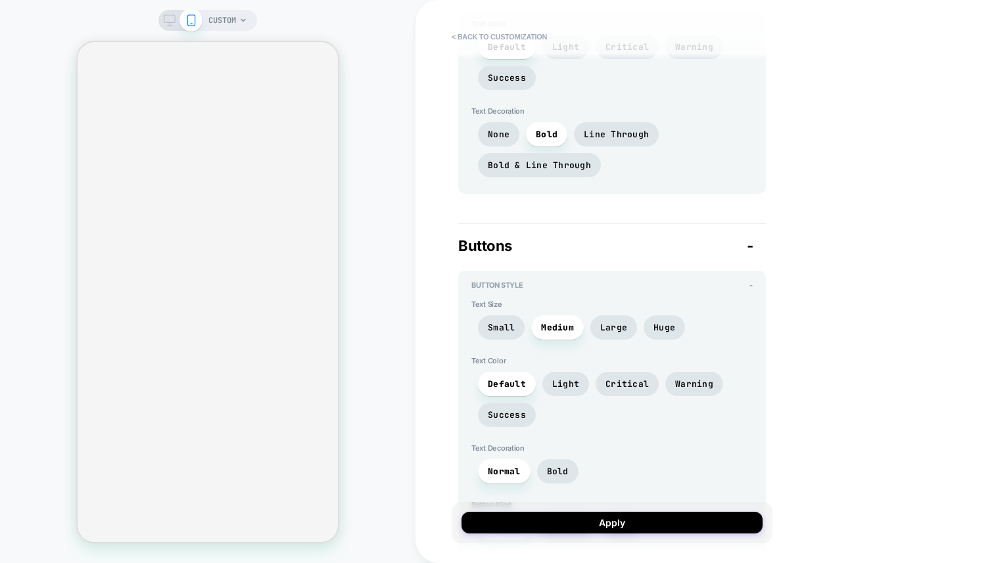
scroll to position [3315, 0]
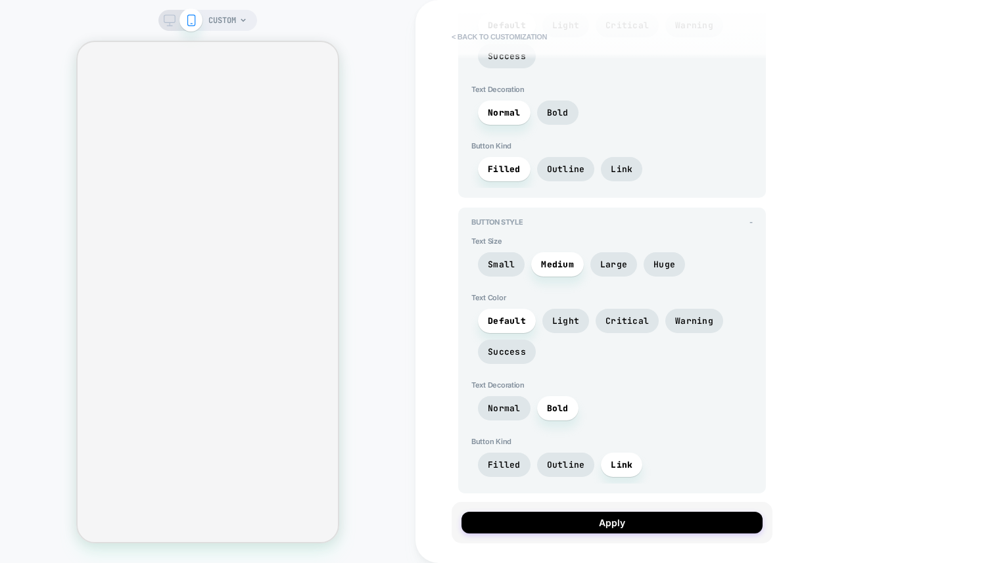
click at [500, 42] on button "< Back to customization" at bounding box center [499, 36] width 108 height 21
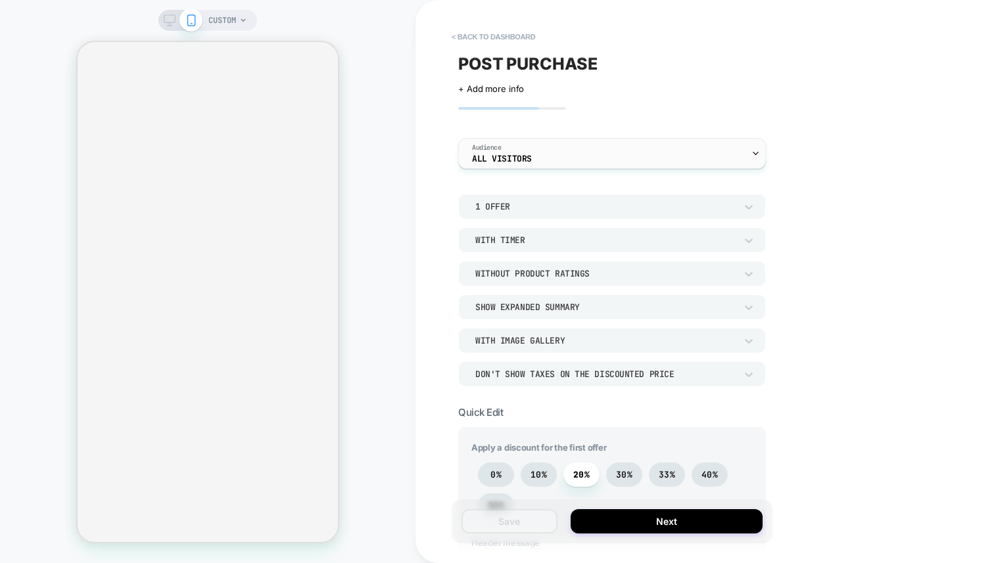
click at [588, 156] on div "Audience All Visitors" at bounding box center [609, 154] width 300 height 30
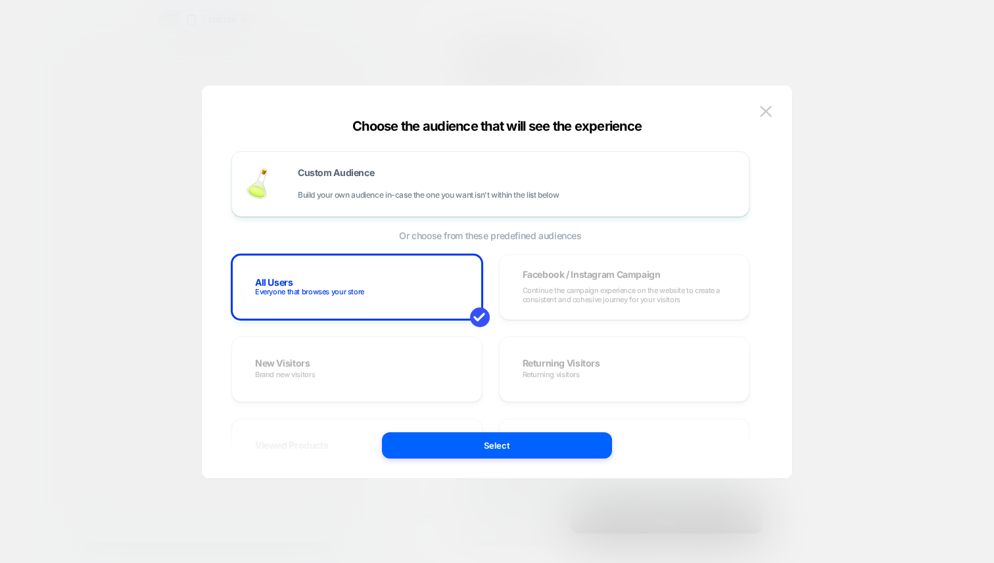
click at [857, 207] on div at bounding box center [497, 281] width 994 height 563
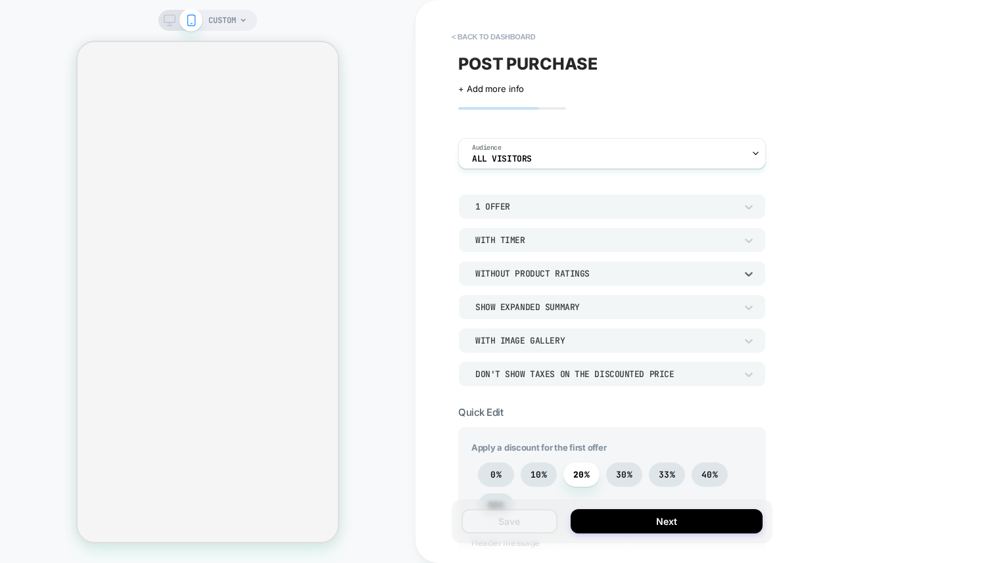
click at [603, 272] on div "Without Product Ratings" at bounding box center [605, 273] width 260 height 11
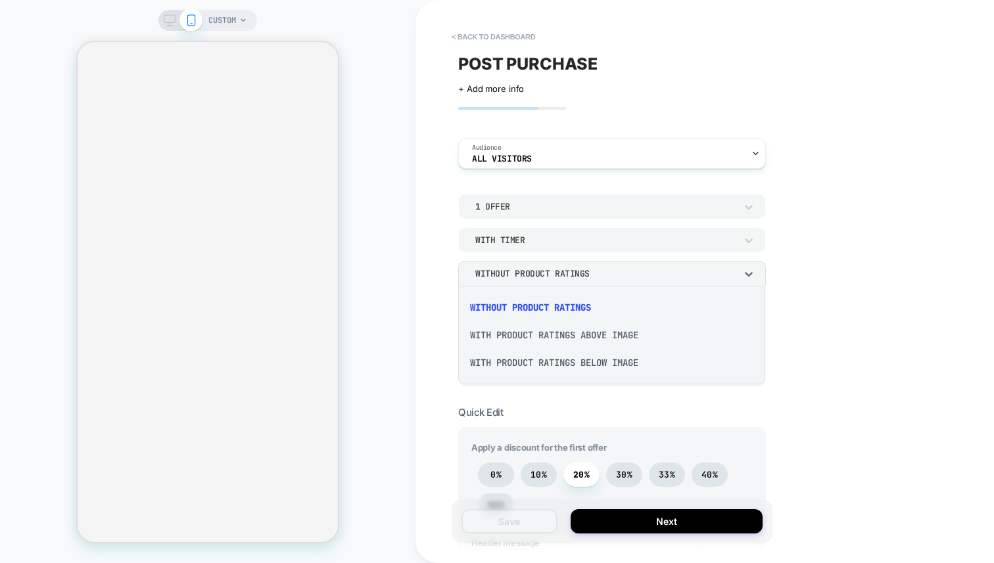
click at [591, 281] on div at bounding box center [497, 281] width 994 height 563
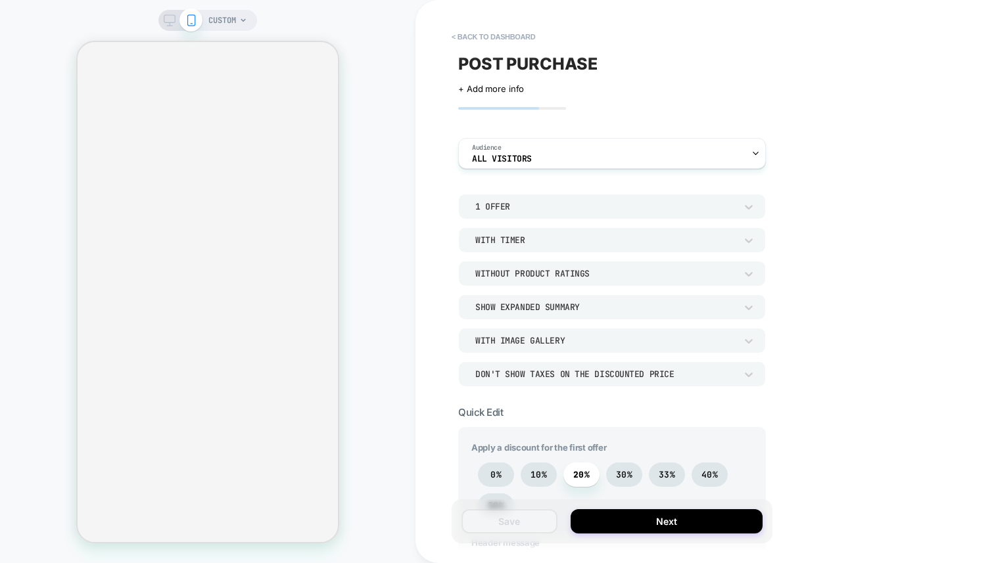
click at [590, 246] on div "With Timer" at bounding box center [606, 240] width 274 height 14
click at [594, 241] on div at bounding box center [497, 281] width 994 height 563
click at [604, 206] on div "1 Offer" at bounding box center [605, 206] width 260 height 11
click at [604, 206] on div at bounding box center [497, 281] width 994 height 563
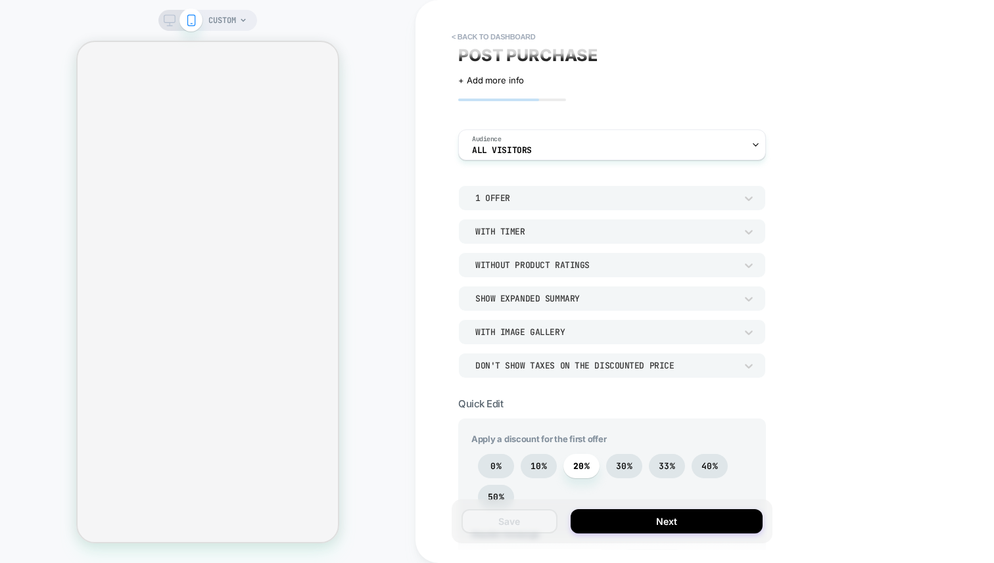
click at [547, 318] on div "1 Offer With Timer Without Product Ratings Show Expanded Summary With Image Gal…" at bounding box center [612, 281] width 308 height 193
click at [545, 327] on div "With Image Gallery" at bounding box center [605, 332] width 260 height 11
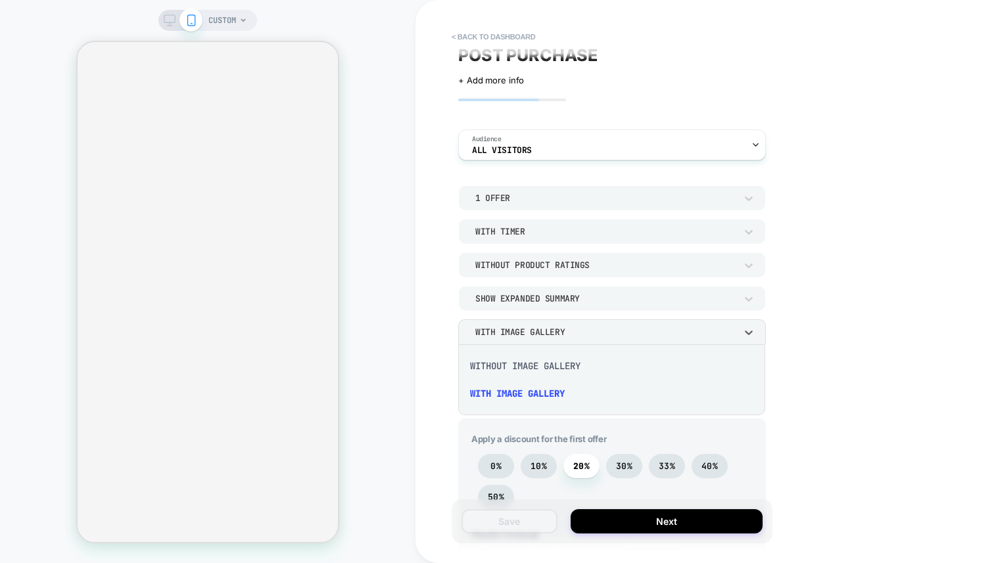
click at [545, 326] on div at bounding box center [497, 281] width 994 height 563
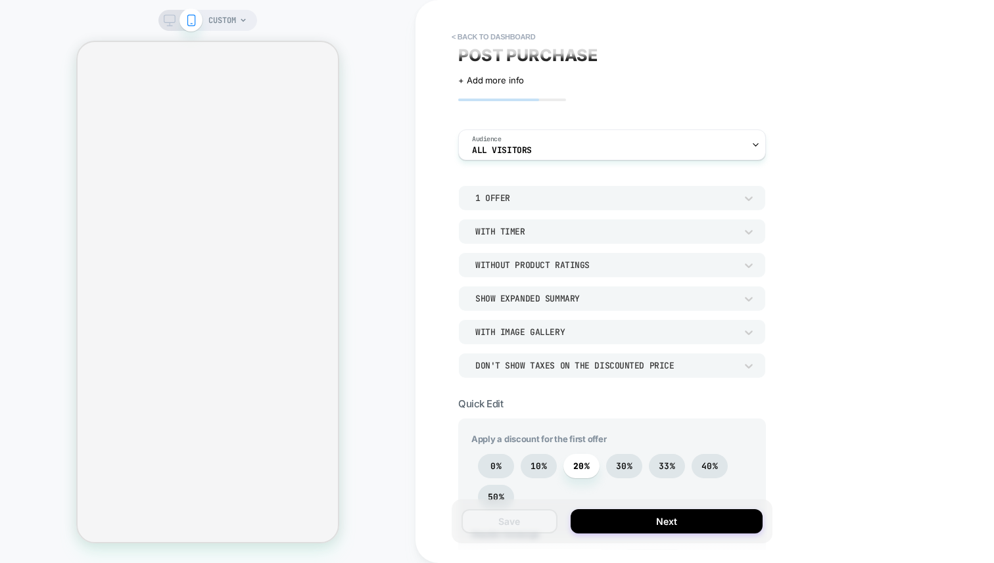
click at [540, 360] on div "Don't show taxes on the discounted price" at bounding box center [605, 365] width 260 height 11
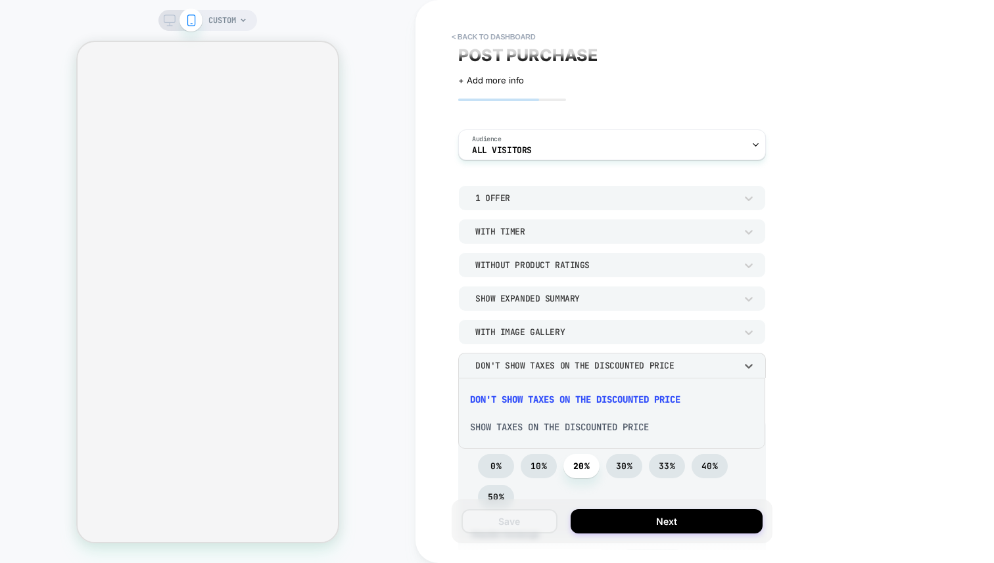
click at [540, 360] on div at bounding box center [497, 281] width 994 height 563
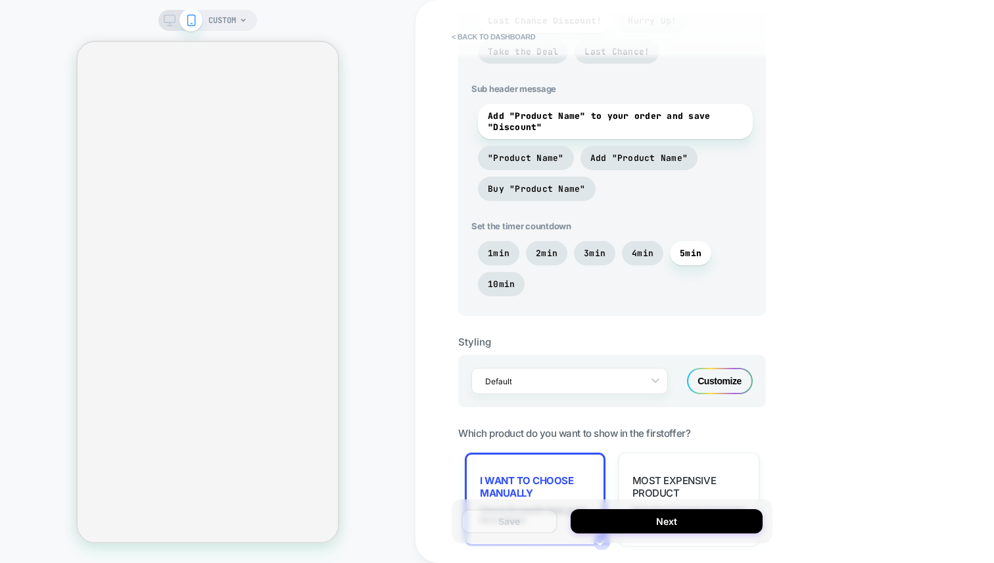
scroll to position [479, 0]
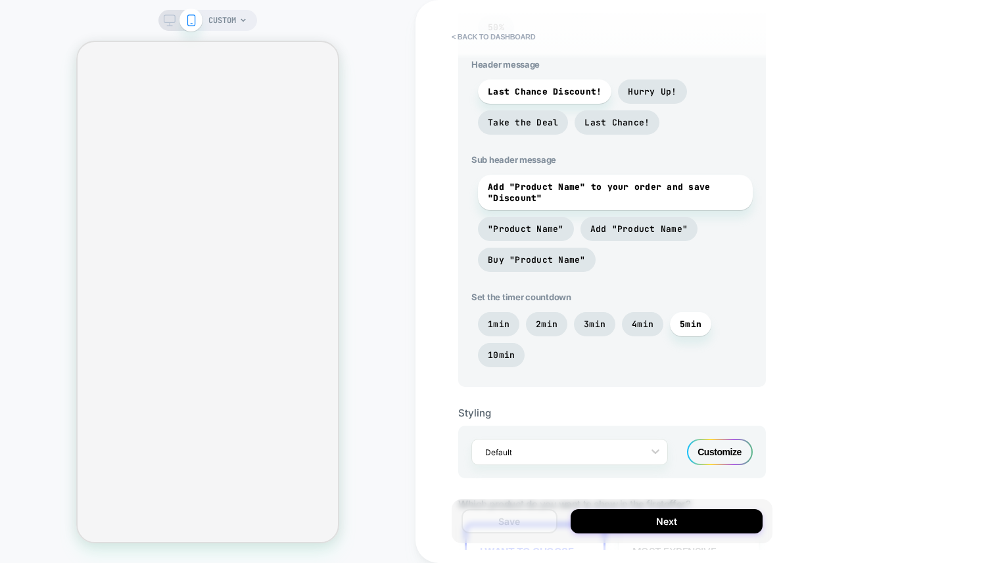
click at [540, 360] on div "1min 2min 3min 4min 5min 10min" at bounding box center [611, 343] width 281 height 62
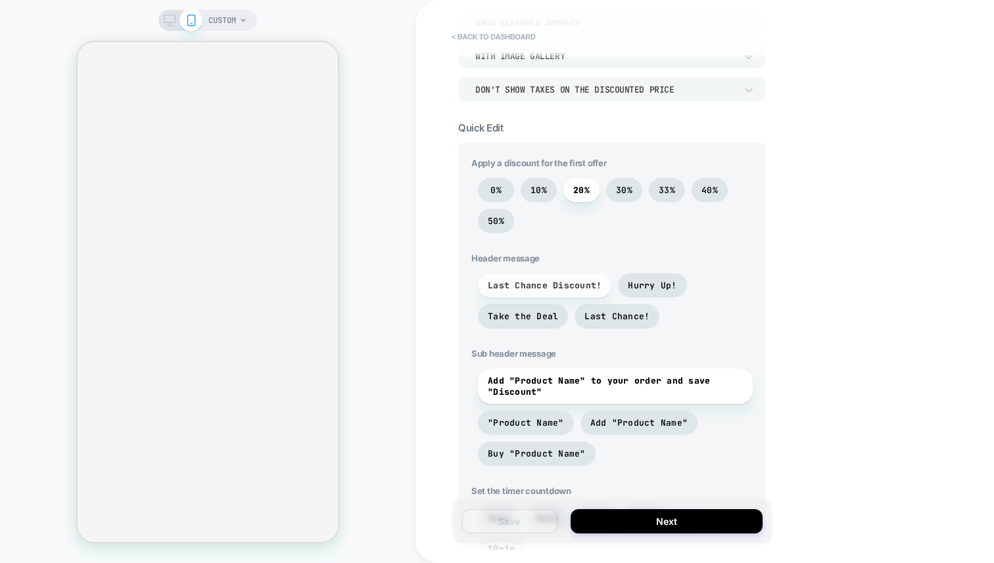
scroll to position [0, 0]
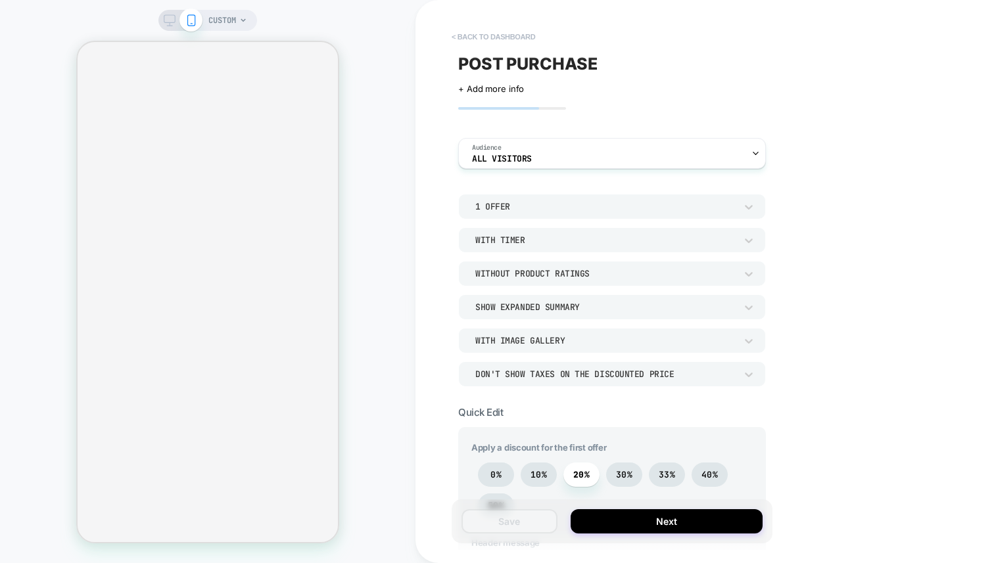
click at [488, 39] on button "< back to dashboard" at bounding box center [493, 36] width 97 height 21
